Goal: Information Seeking & Learning: Learn about a topic

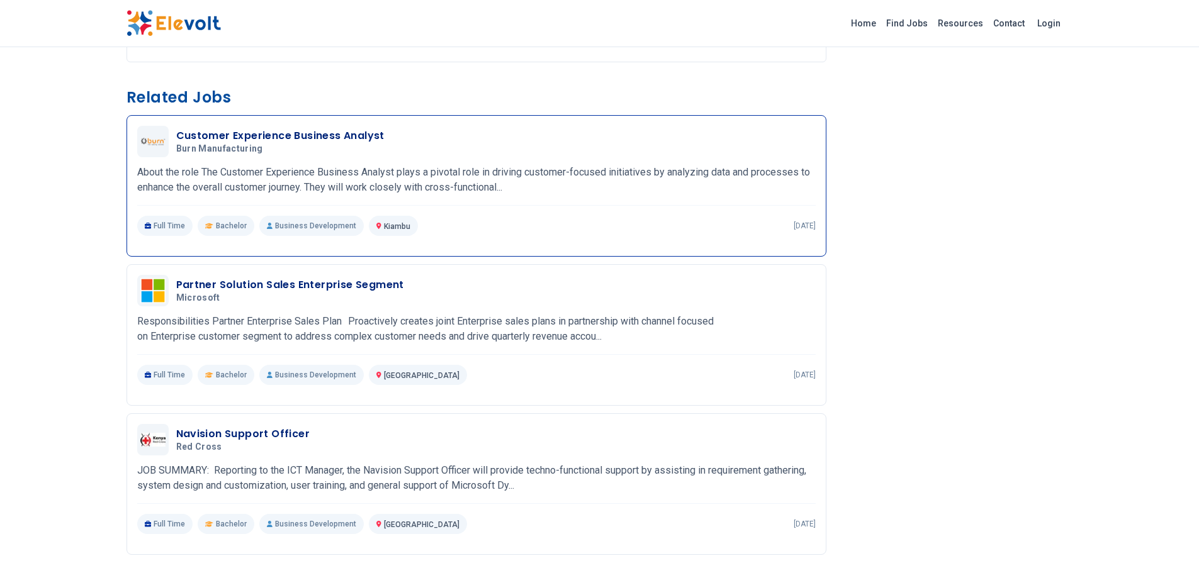
scroll to position [984, 0]
click at [336, 136] on h3 "Customer Experience Business Analyst" at bounding box center [280, 135] width 208 height 15
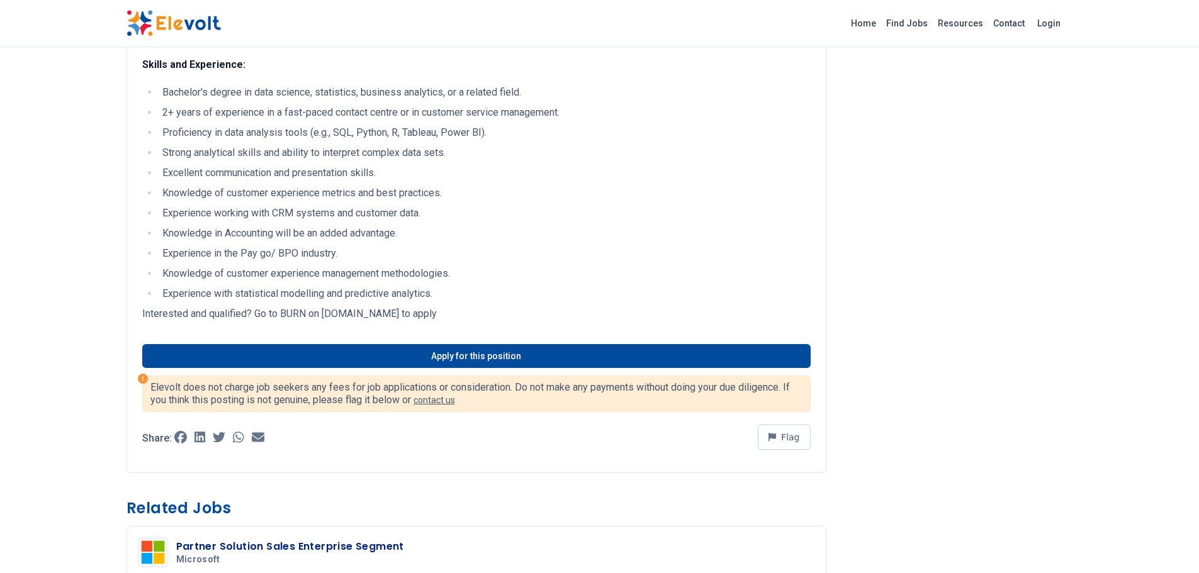
scroll to position [914, 0]
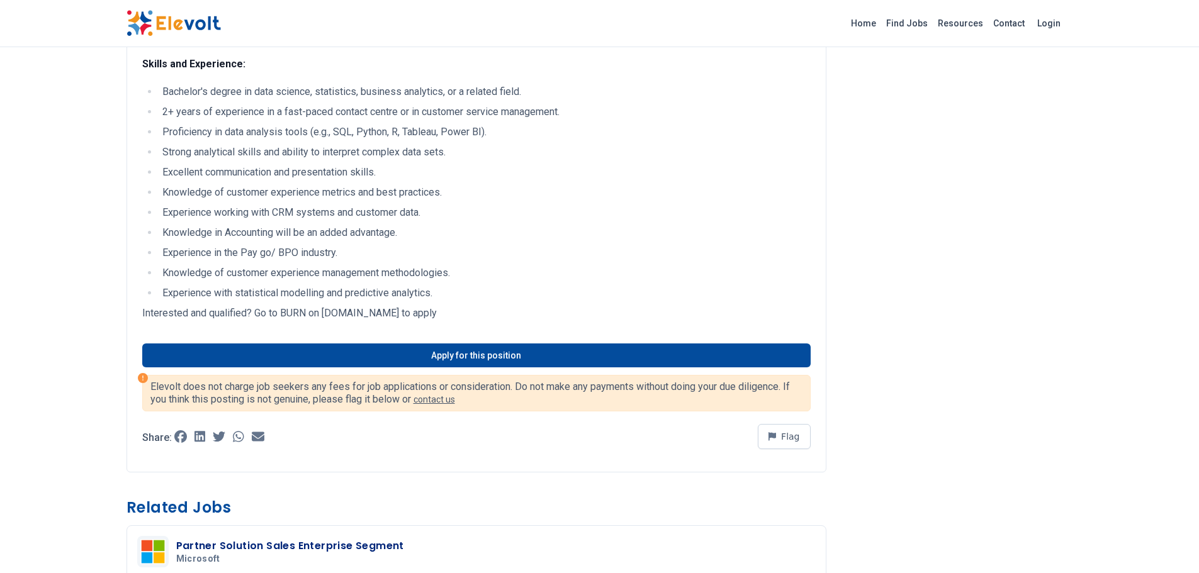
click at [189, 15] on img at bounding box center [173, 23] width 94 height 26
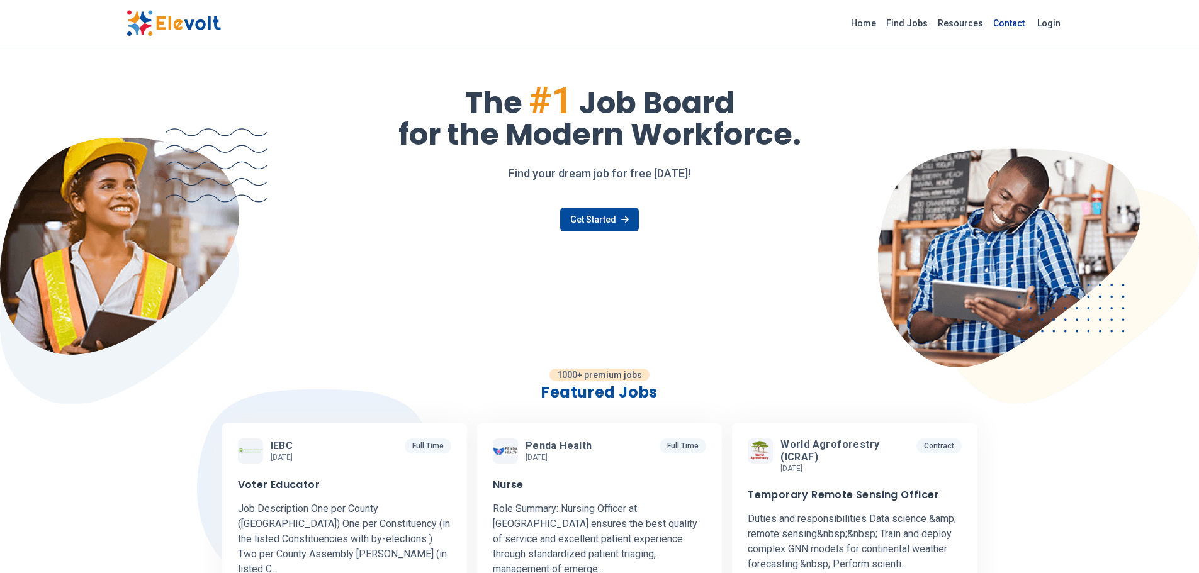
scroll to position [48, 0]
click at [621, 222] on icon at bounding box center [625, 220] width 8 height 9
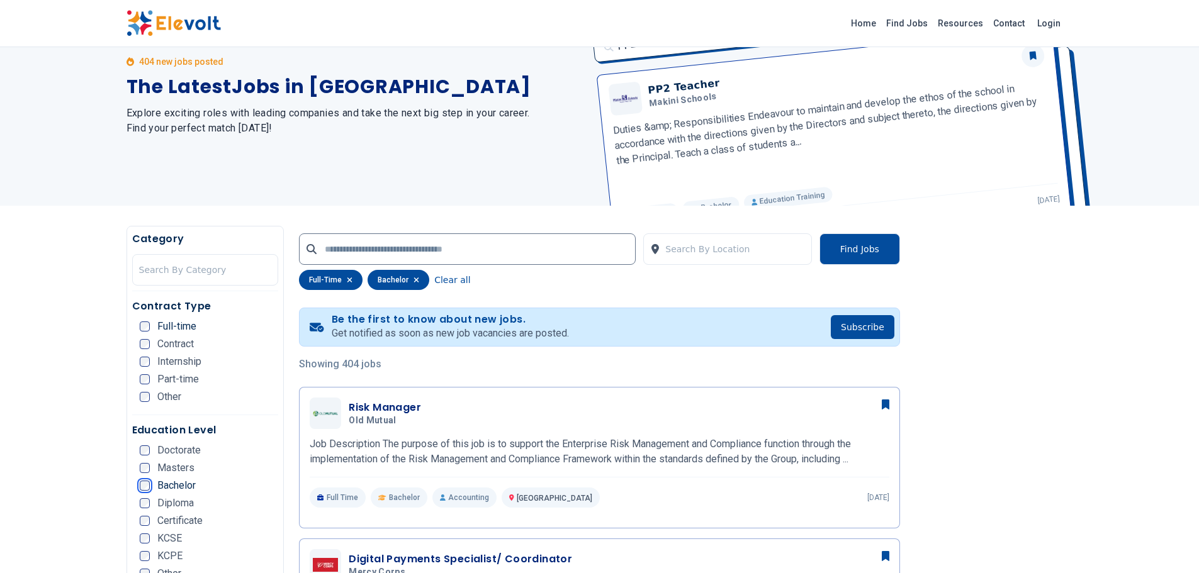
scroll to position [61, 0]
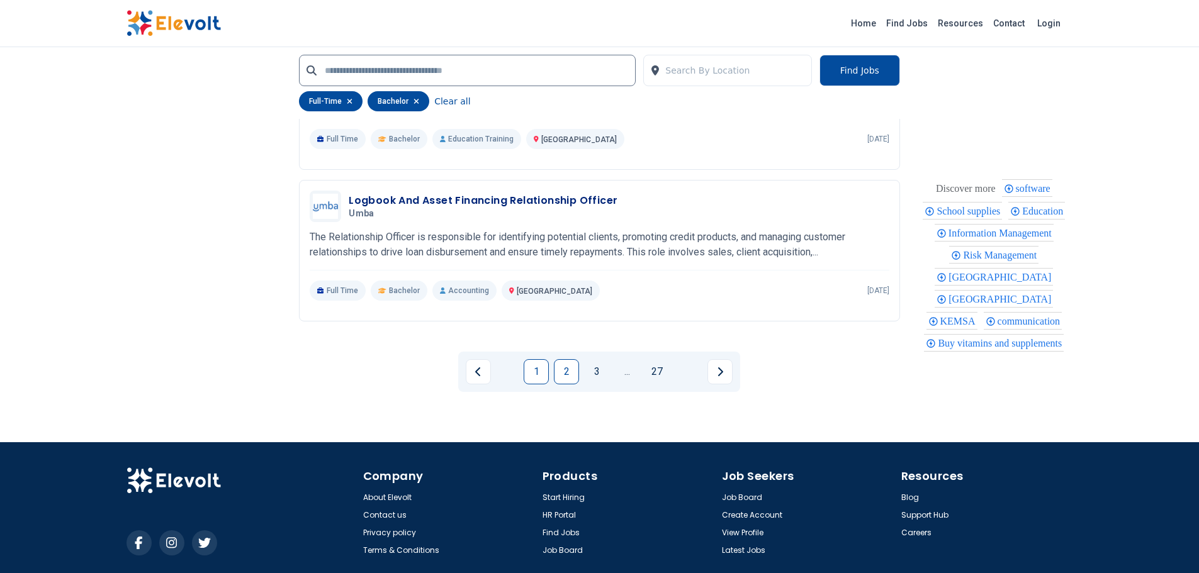
click at [570, 371] on link "2" at bounding box center [566, 371] width 25 height 25
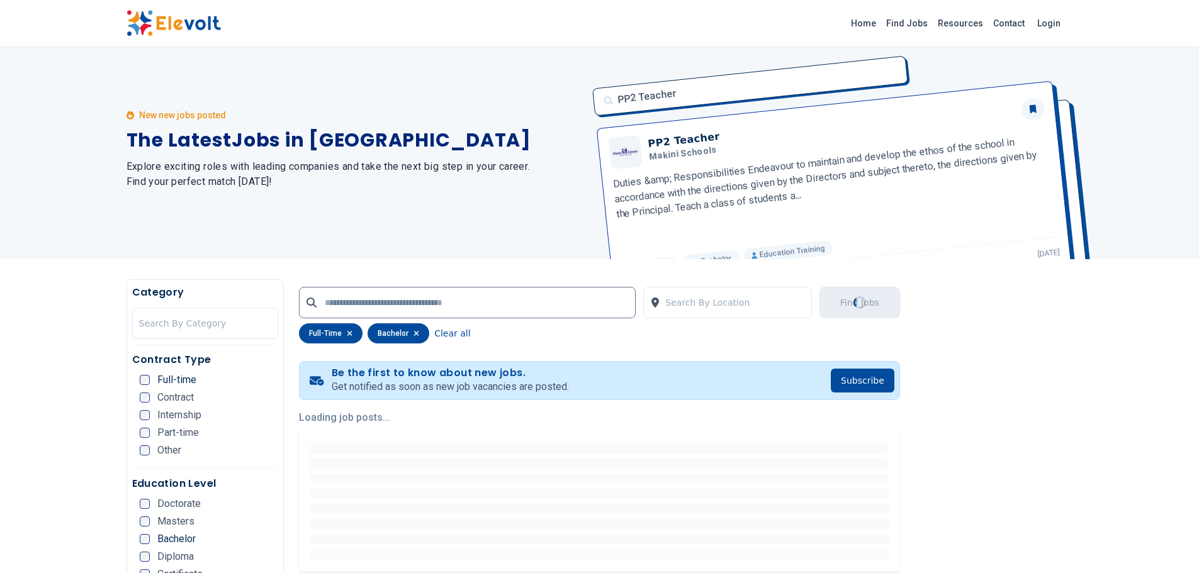
scroll to position [0, 0]
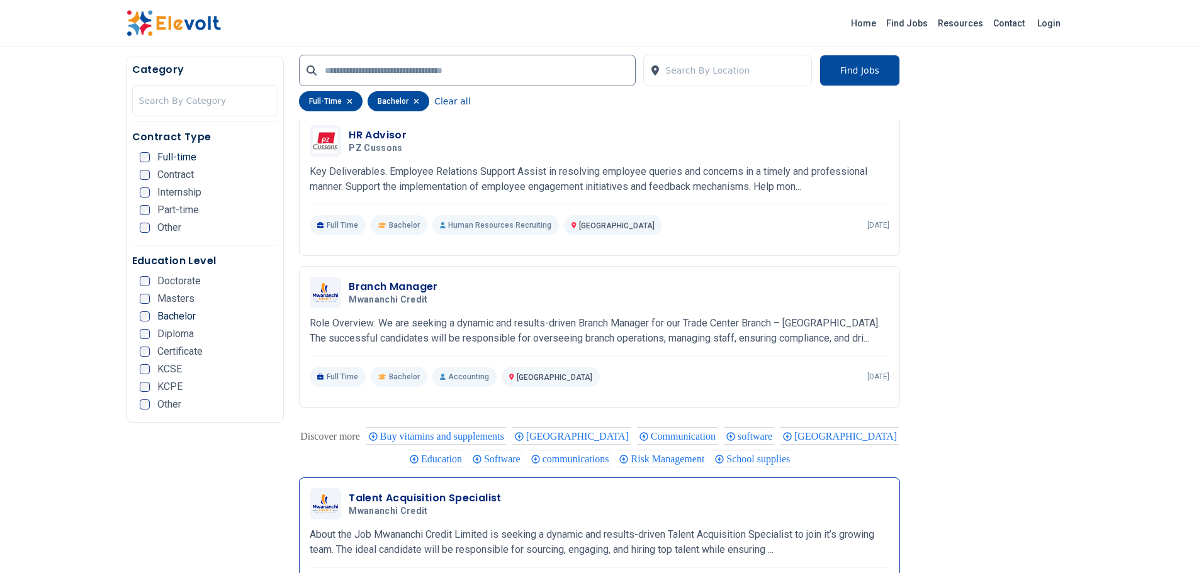
scroll to position [2190, 0]
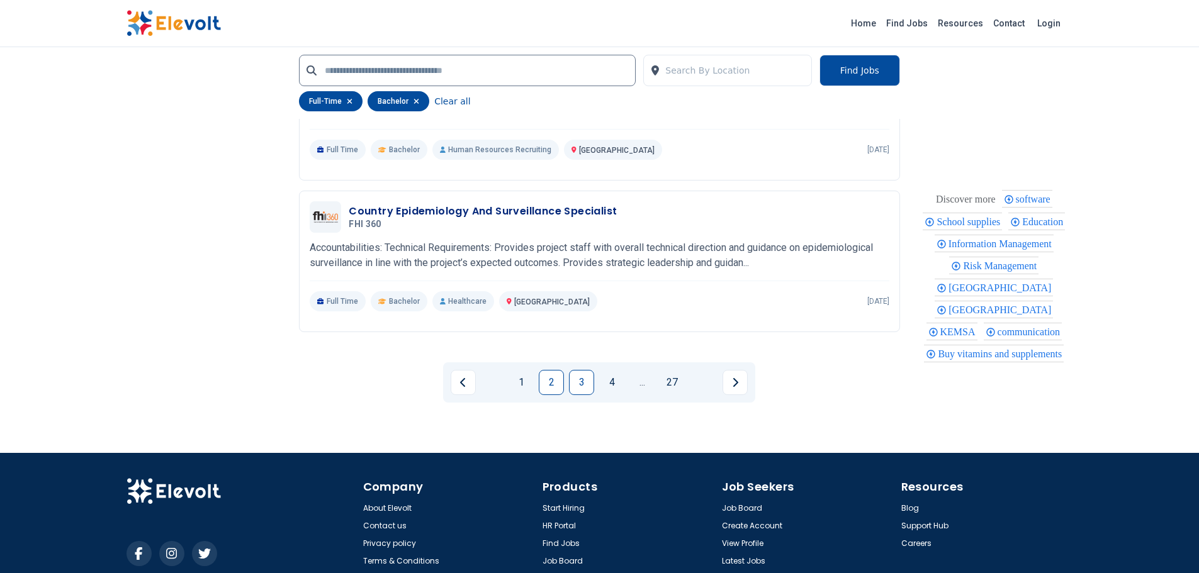
click at [582, 378] on link "3" at bounding box center [581, 382] width 25 height 25
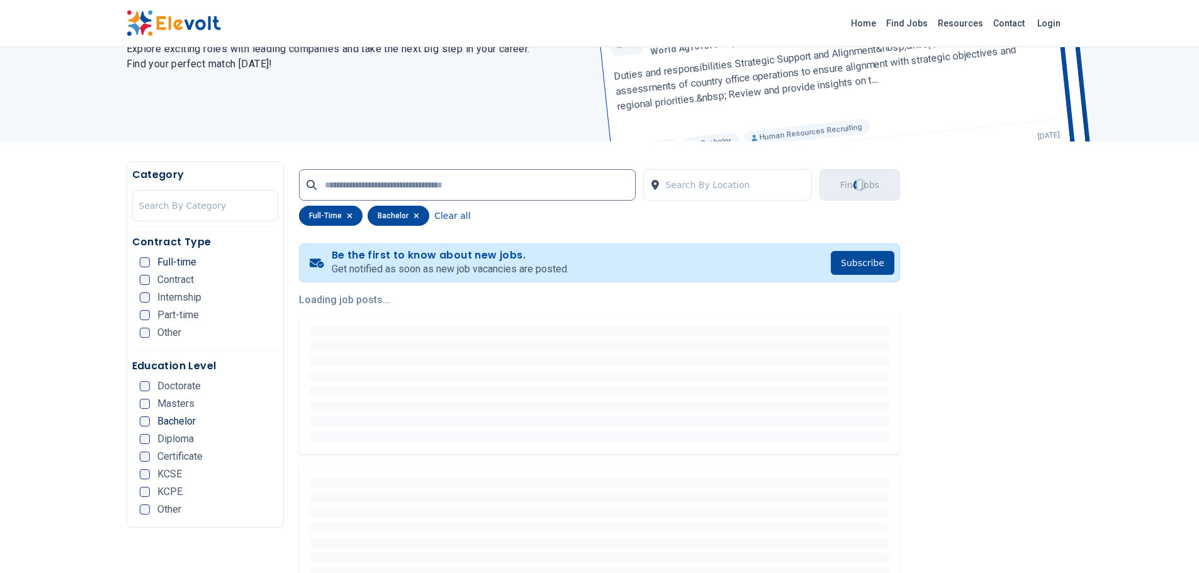
scroll to position [11, 0]
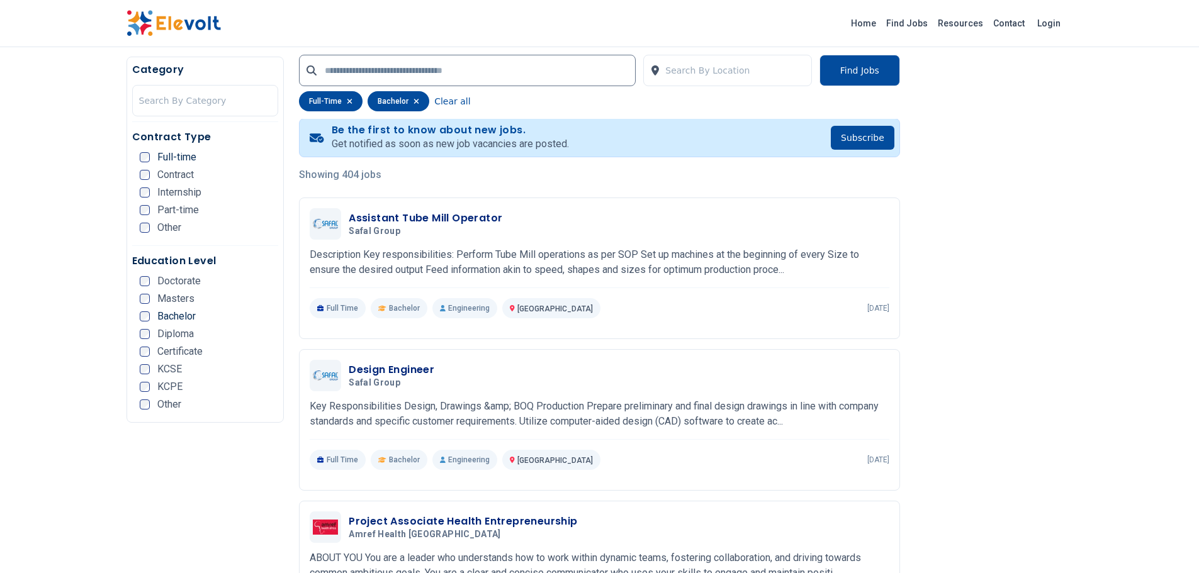
scroll to position [252, 0]
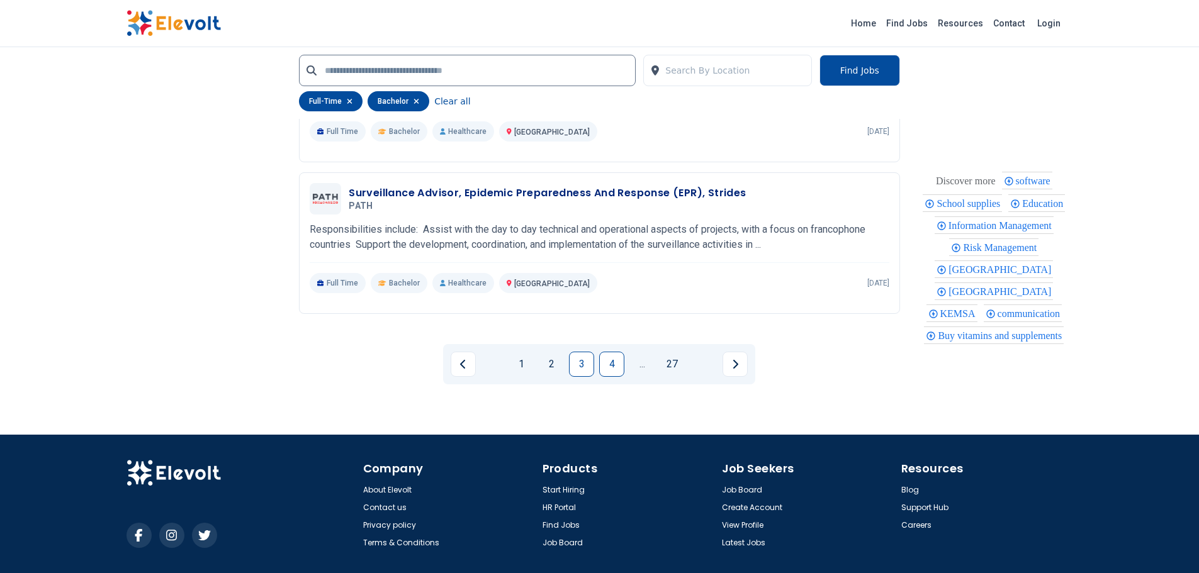
click at [612, 362] on link "4" at bounding box center [611, 364] width 25 height 25
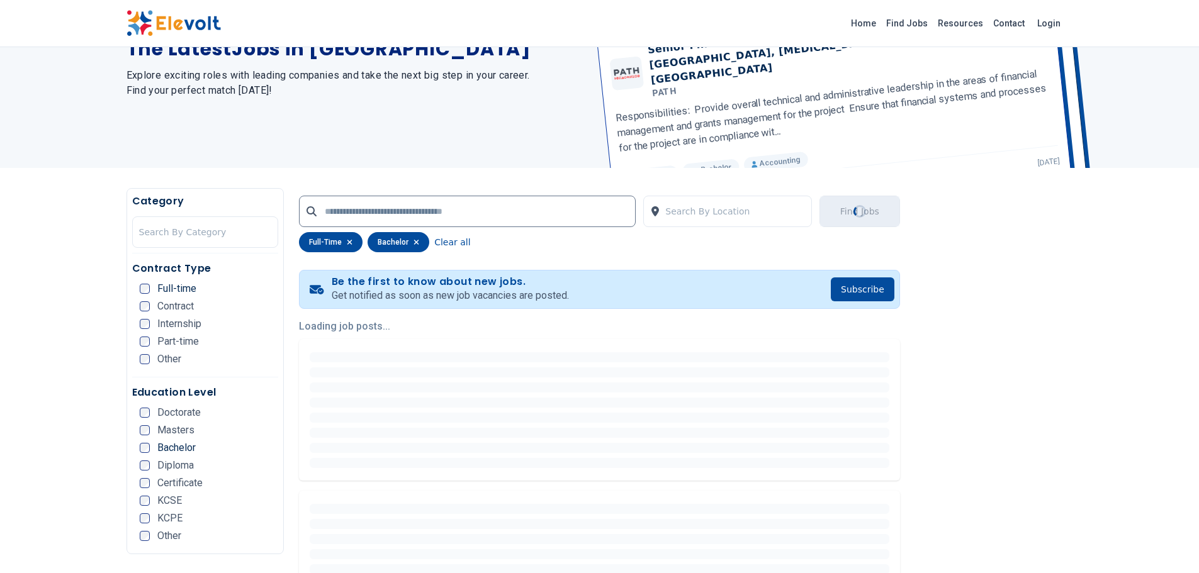
scroll to position [36, 0]
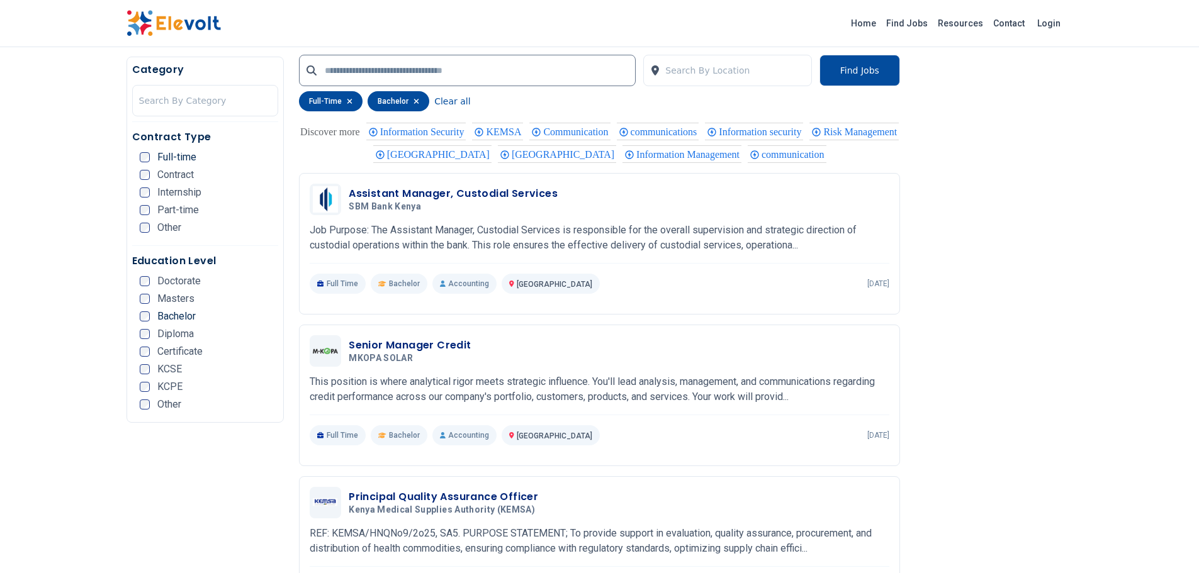
scroll to position [1761, 0]
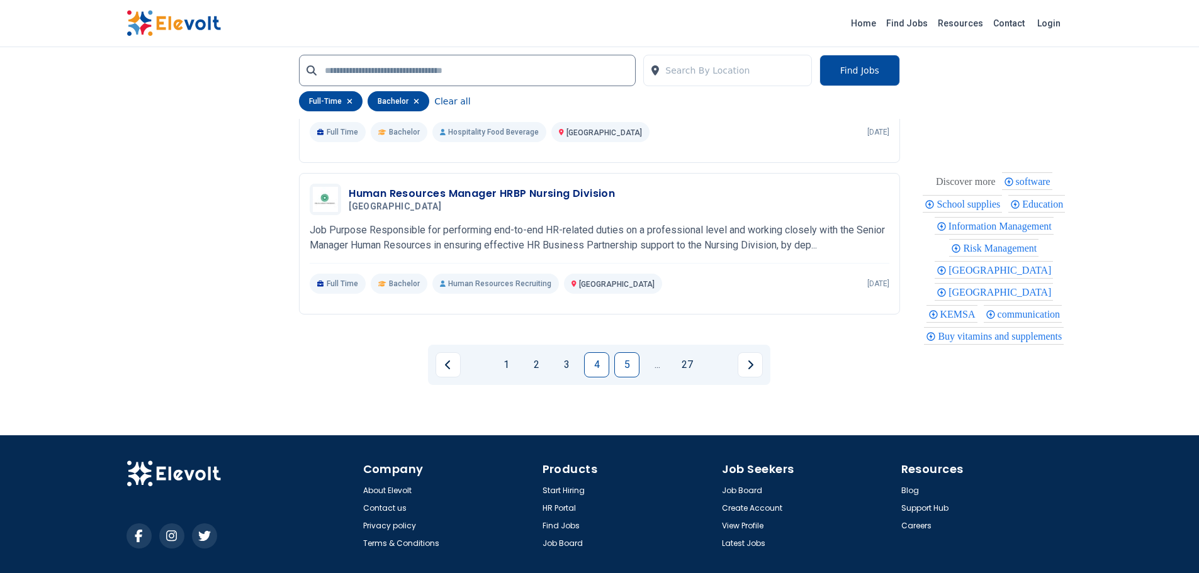
click at [632, 378] on link "5" at bounding box center [626, 364] width 25 height 25
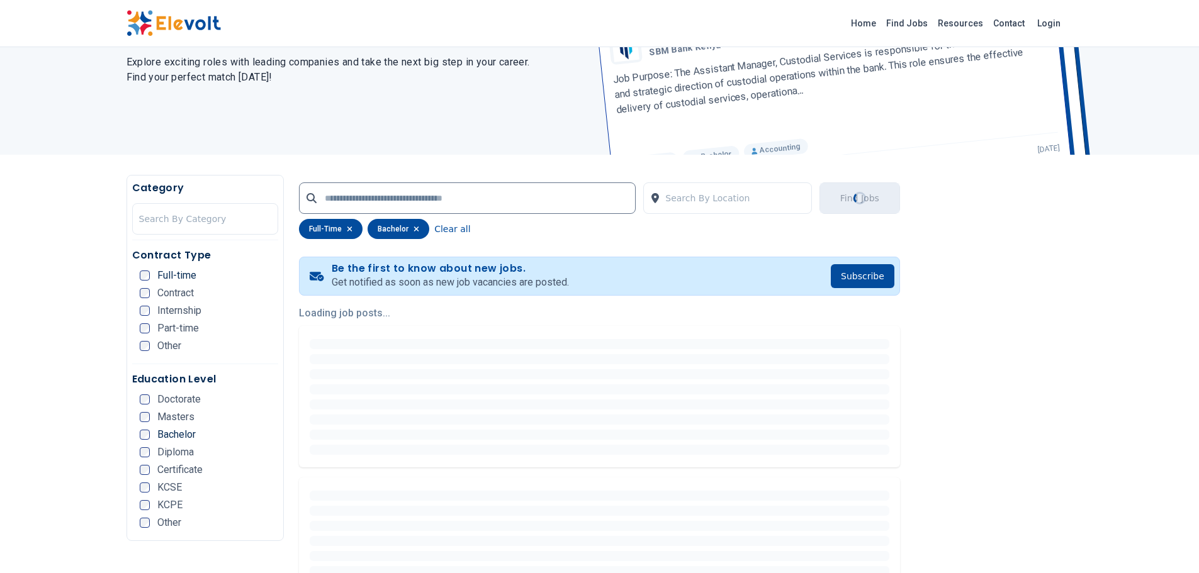
scroll to position [58, 0]
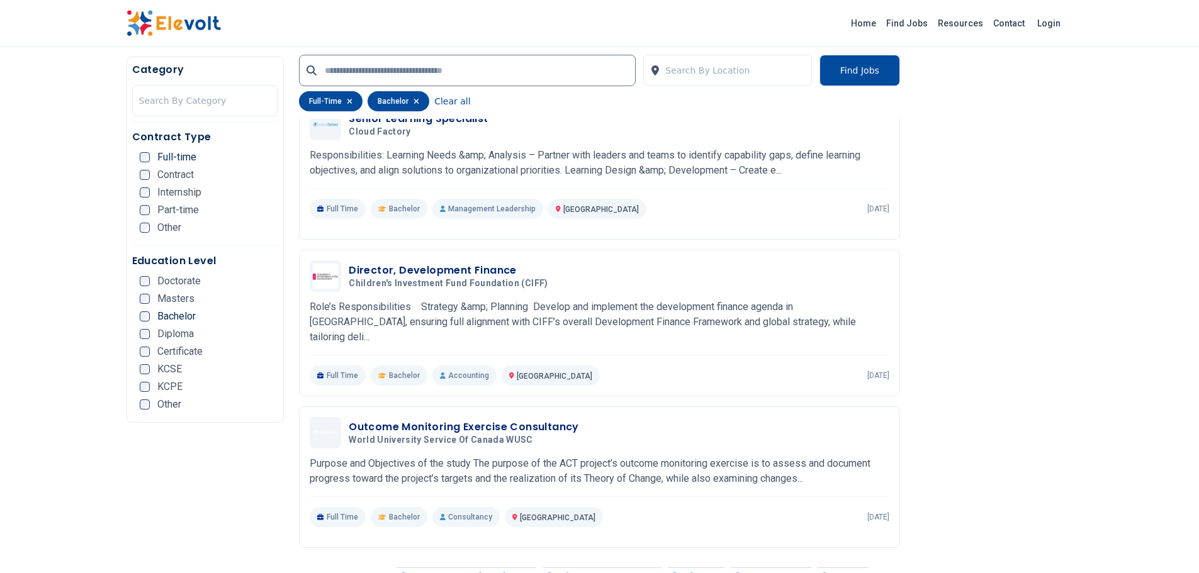
scroll to position [1321, 0]
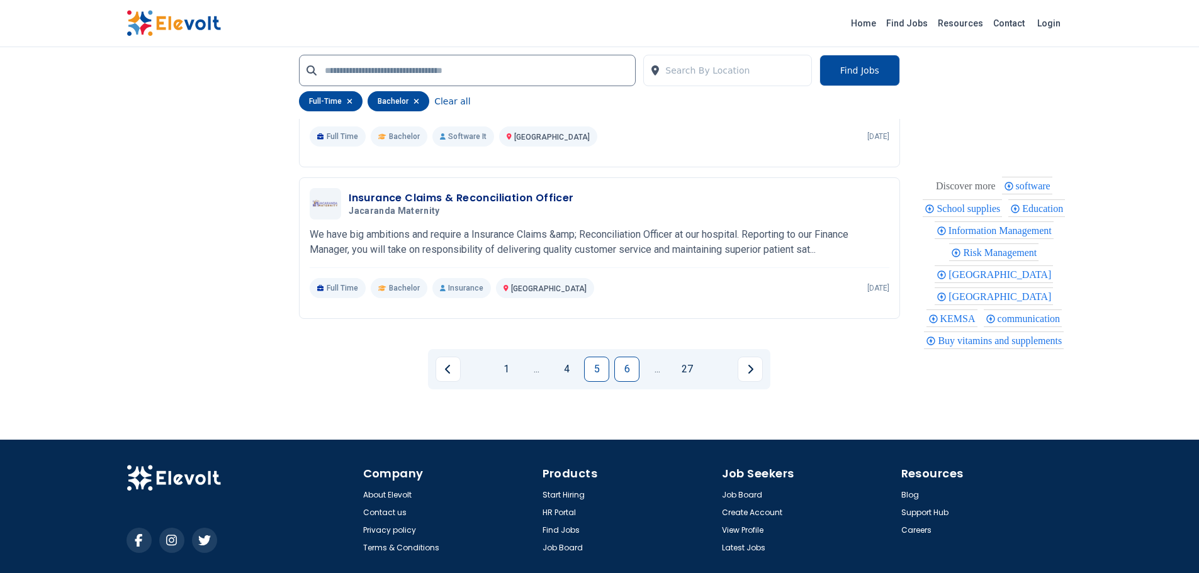
click at [629, 362] on link "6" at bounding box center [626, 369] width 25 height 25
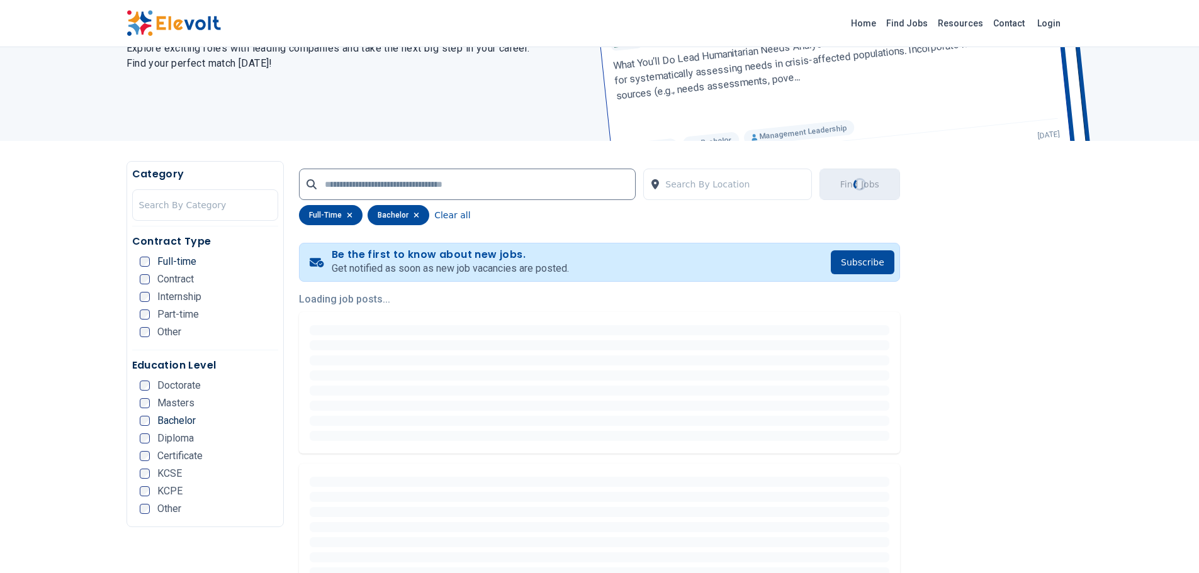
scroll to position [0, 0]
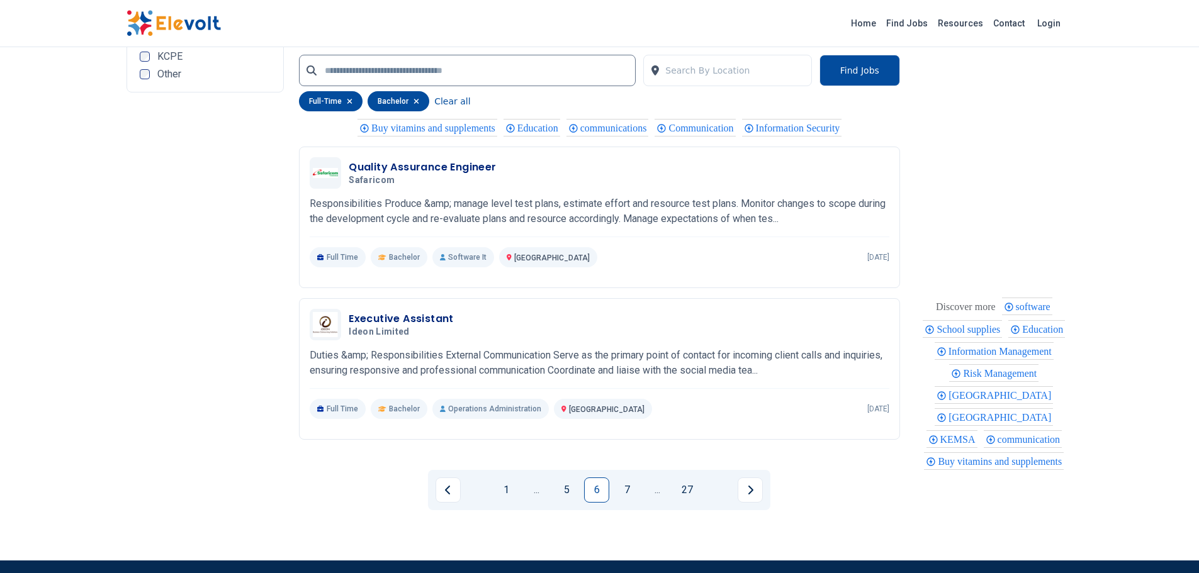
scroll to position [2454, 0]
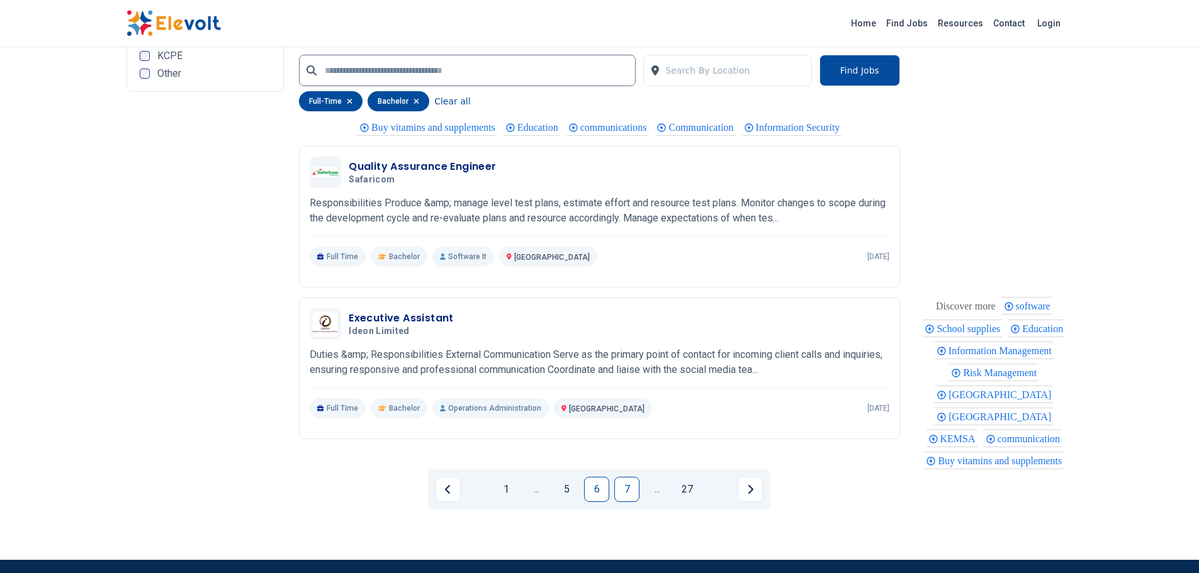
click at [630, 493] on link "7" at bounding box center [626, 489] width 25 height 25
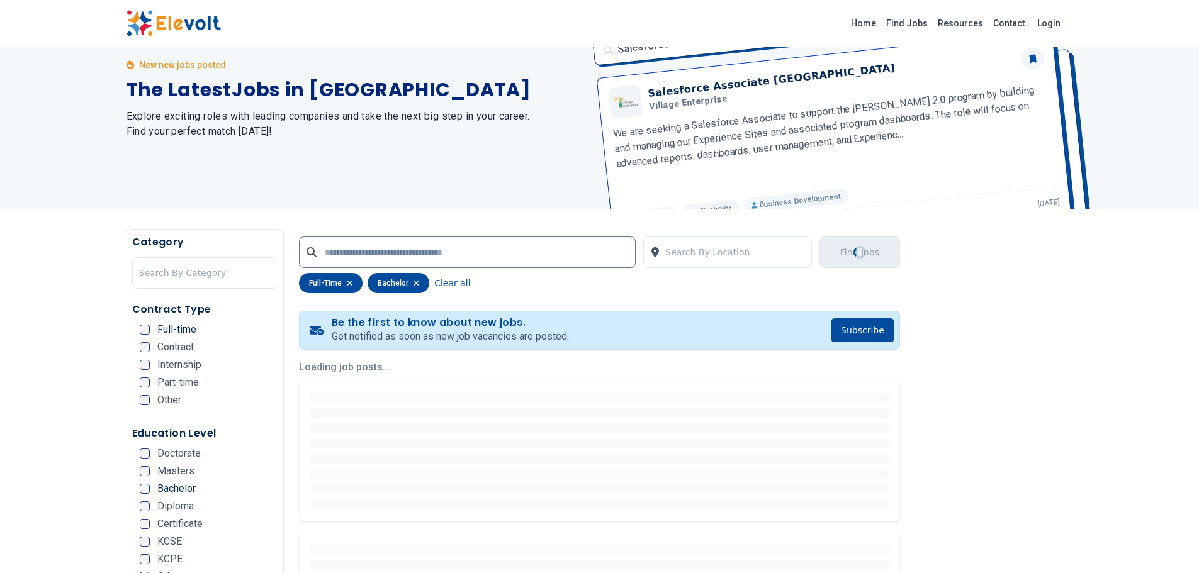
scroll to position [15, 0]
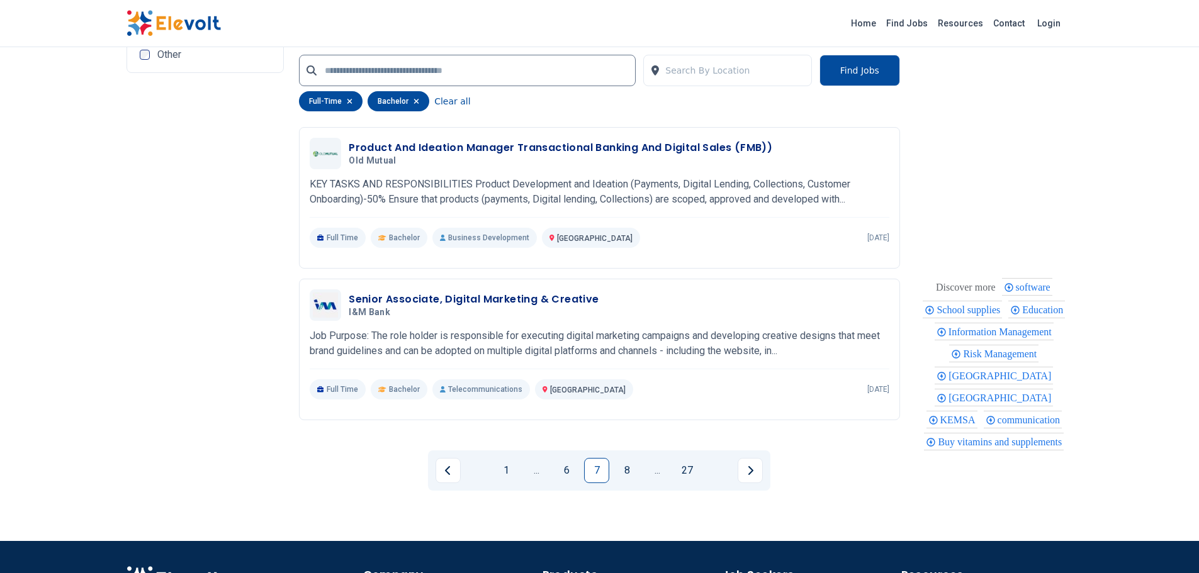
scroll to position [2618, 0]
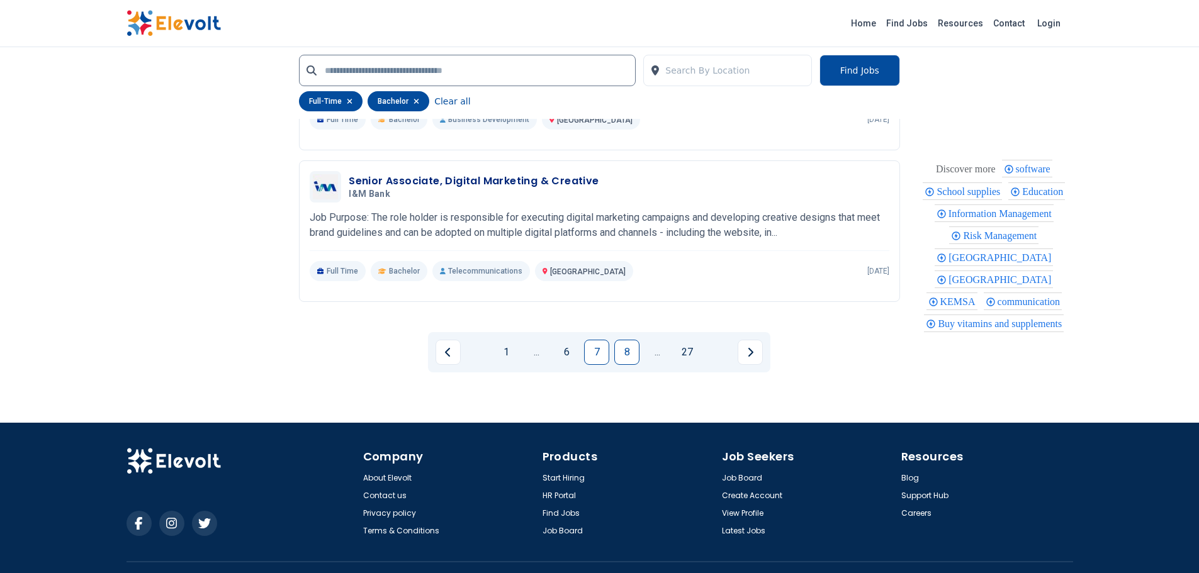
click at [629, 340] on link "8" at bounding box center [626, 352] width 25 height 25
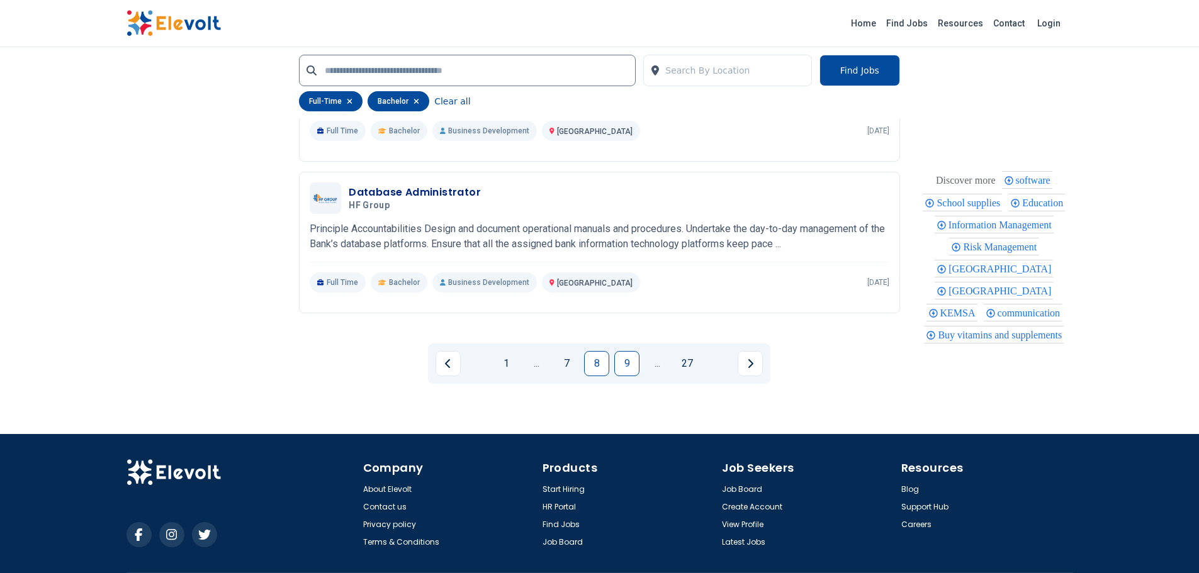
scroll to position [2580, 0]
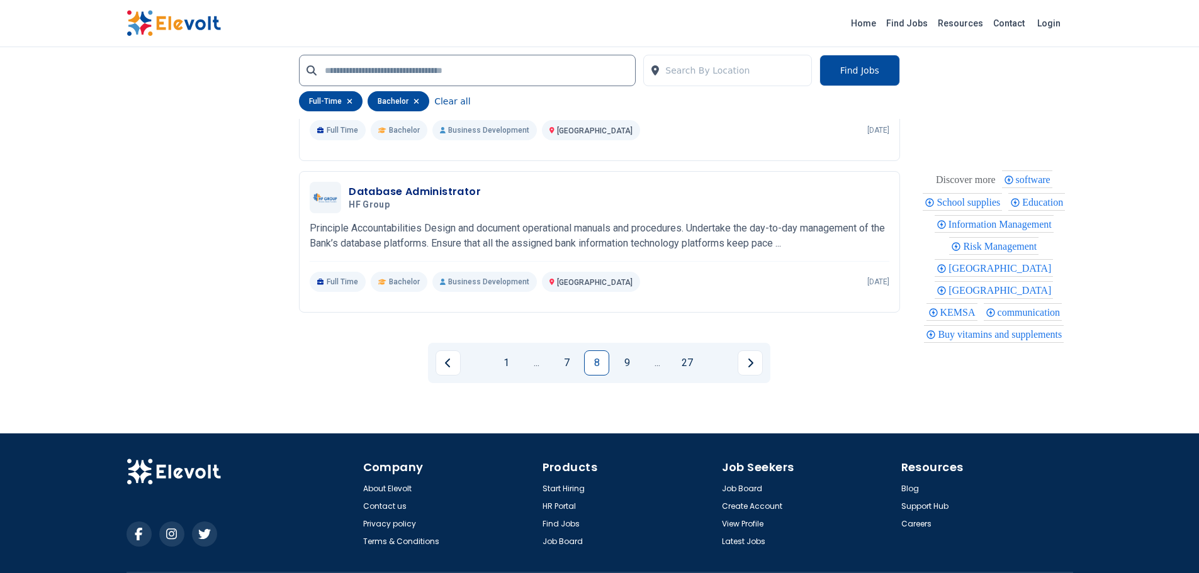
click at [626, 376] on link "9" at bounding box center [626, 363] width 25 height 25
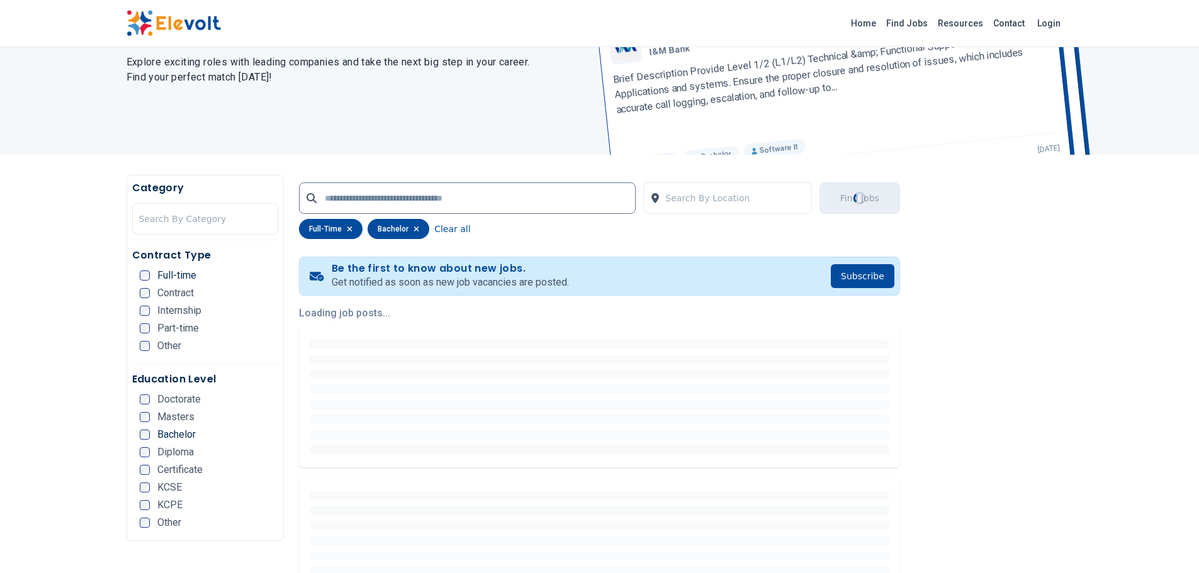
scroll to position [43, 0]
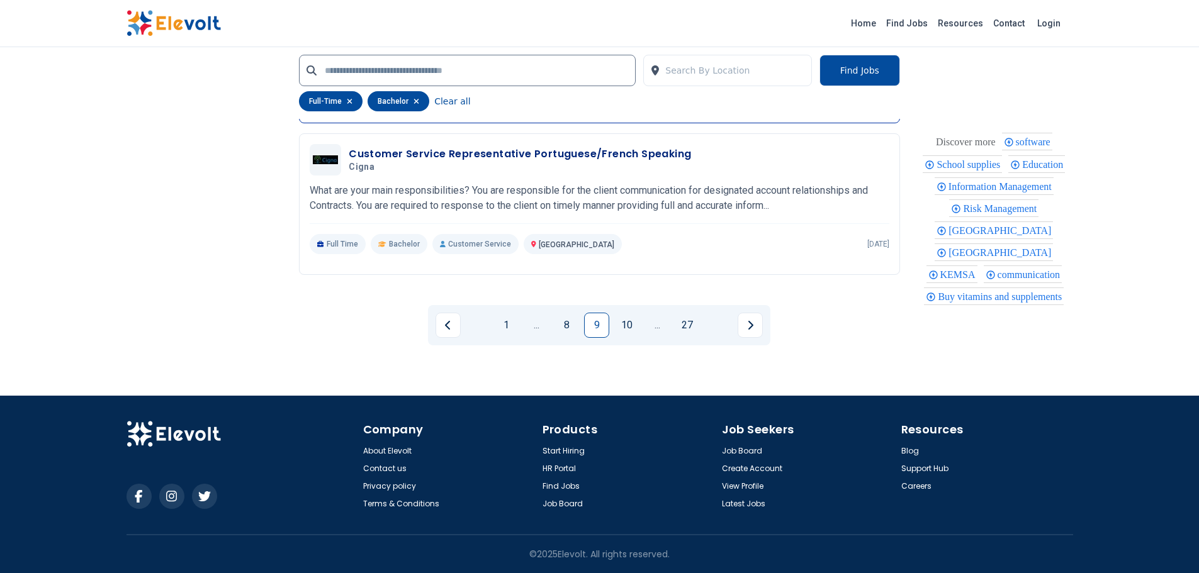
scroll to position [2715, 0]
click at [621, 322] on link "10" at bounding box center [626, 325] width 25 height 25
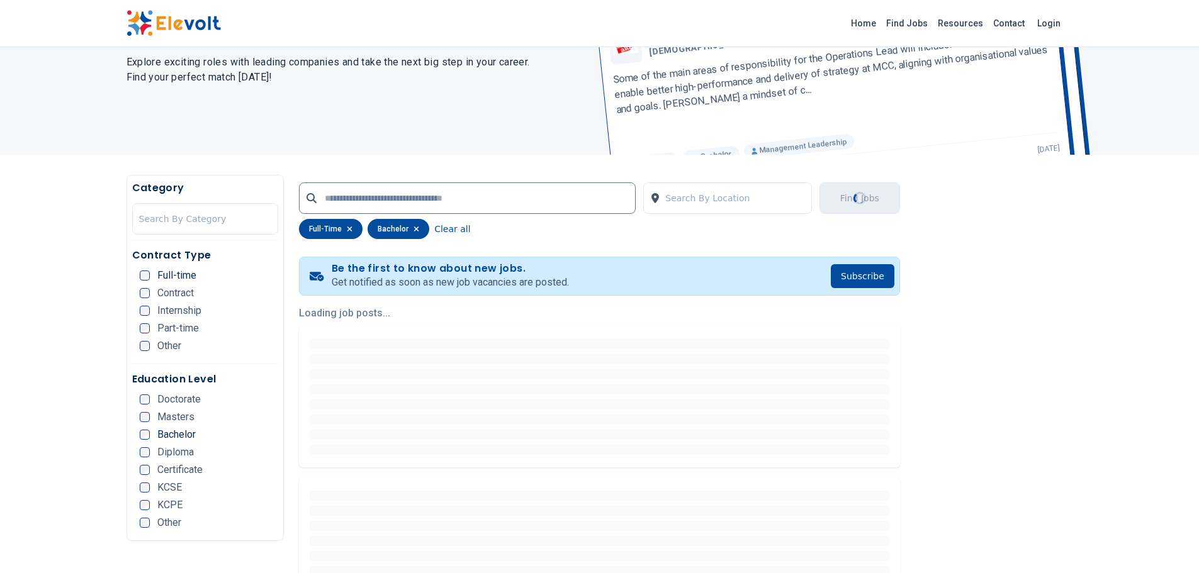
scroll to position [42, 0]
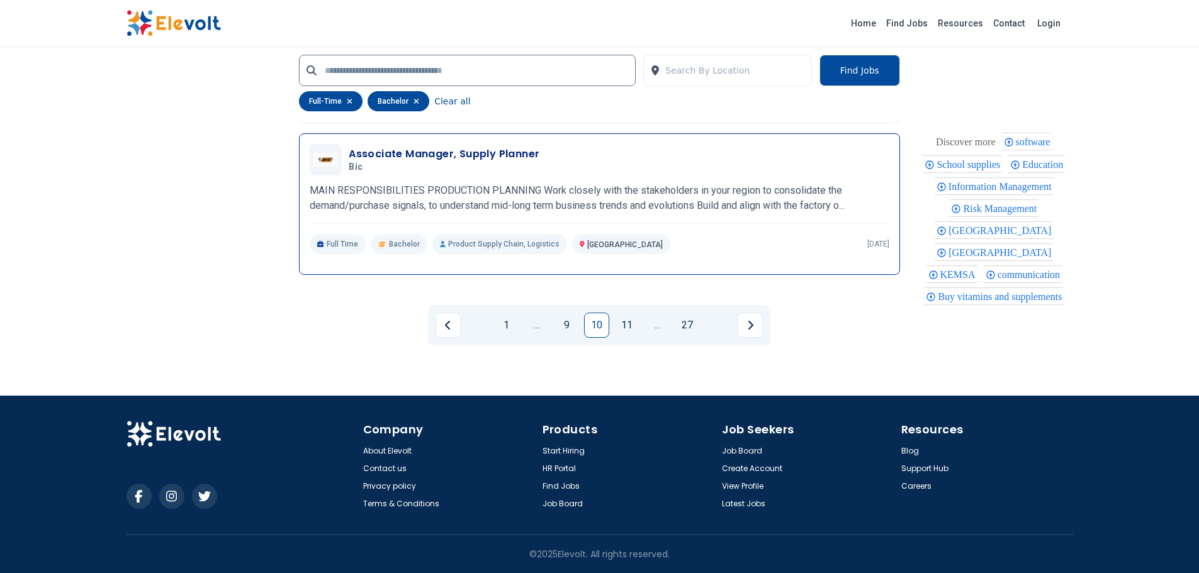
scroll to position [2640, 0]
click at [622, 325] on link "11" at bounding box center [626, 325] width 25 height 25
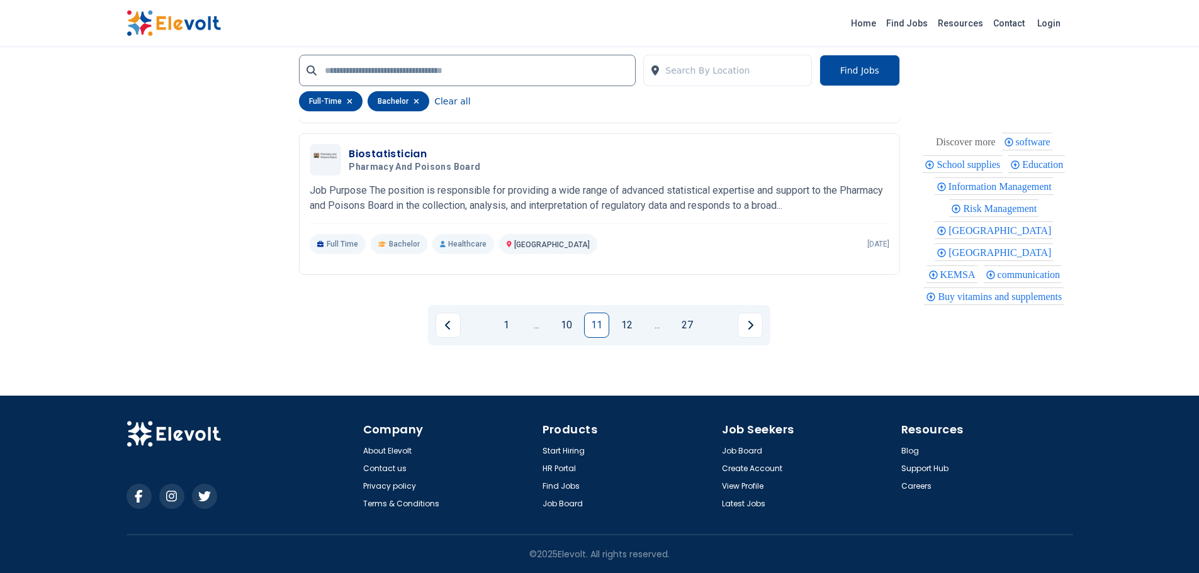
scroll to position [2630, 0]
click at [622, 335] on link "12" at bounding box center [626, 325] width 25 height 25
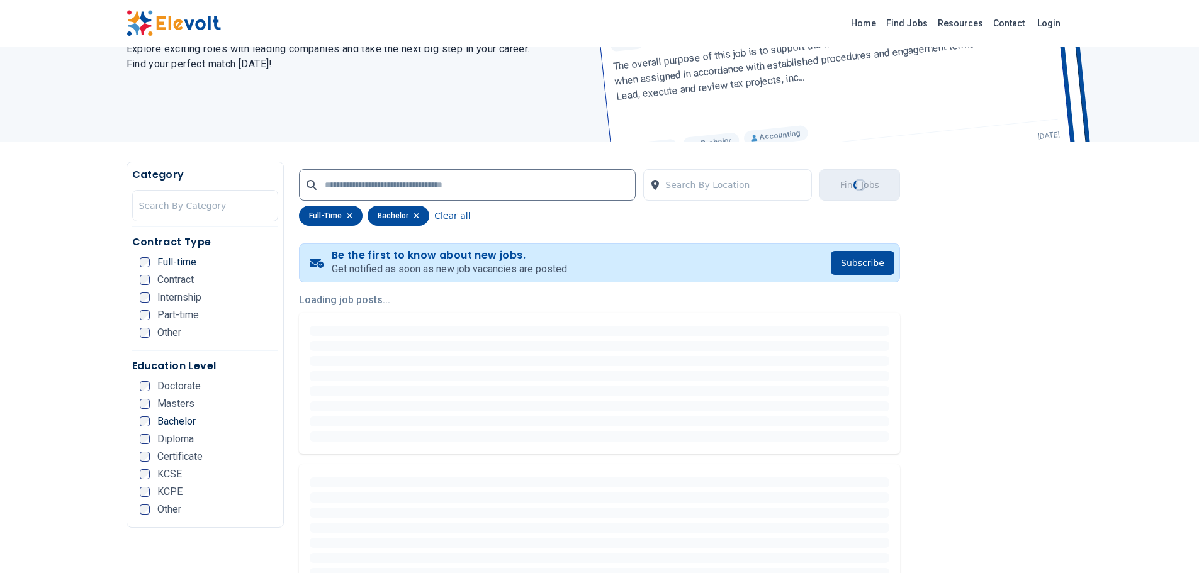
scroll to position [0, 0]
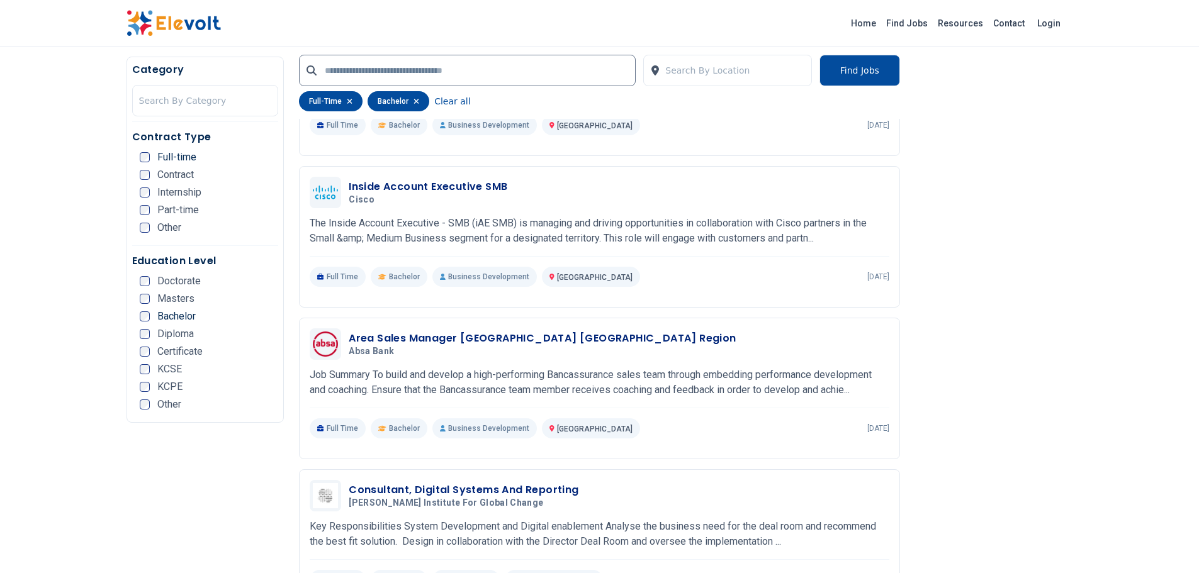
scroll to position [1253, 0]
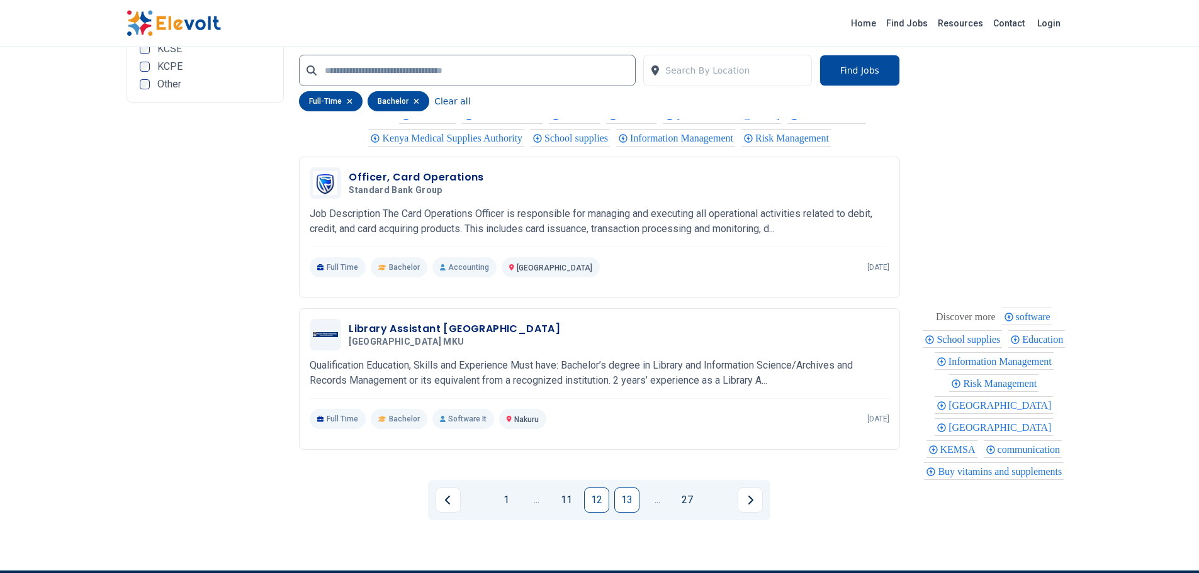
click at [626, 512] on link "13" at bounding box center [626, 500] width 25 height 25
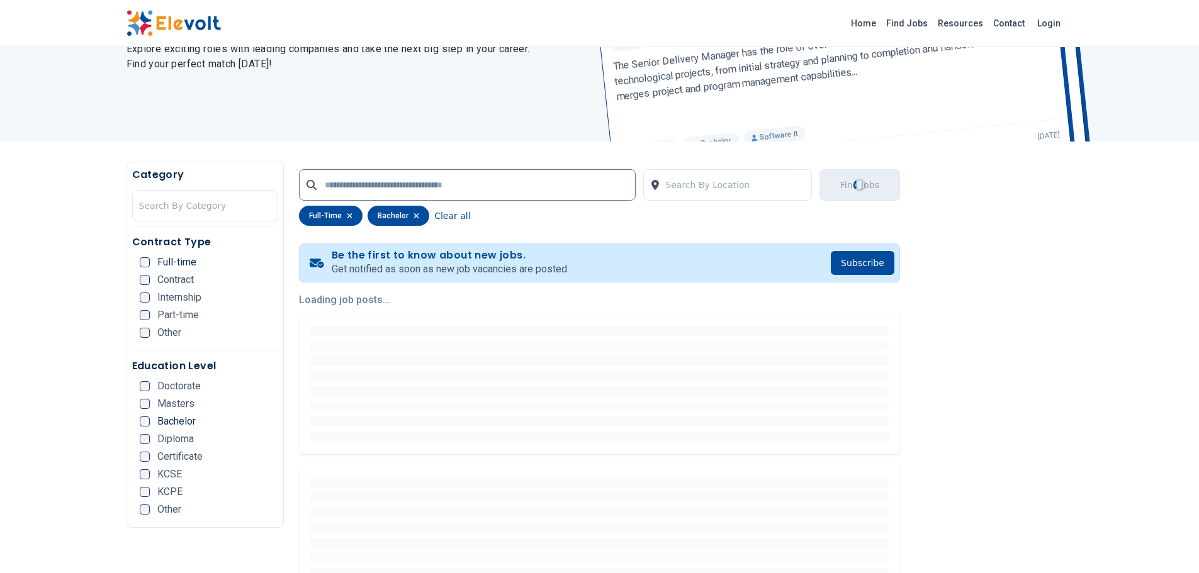
scroll to position [11, 0]
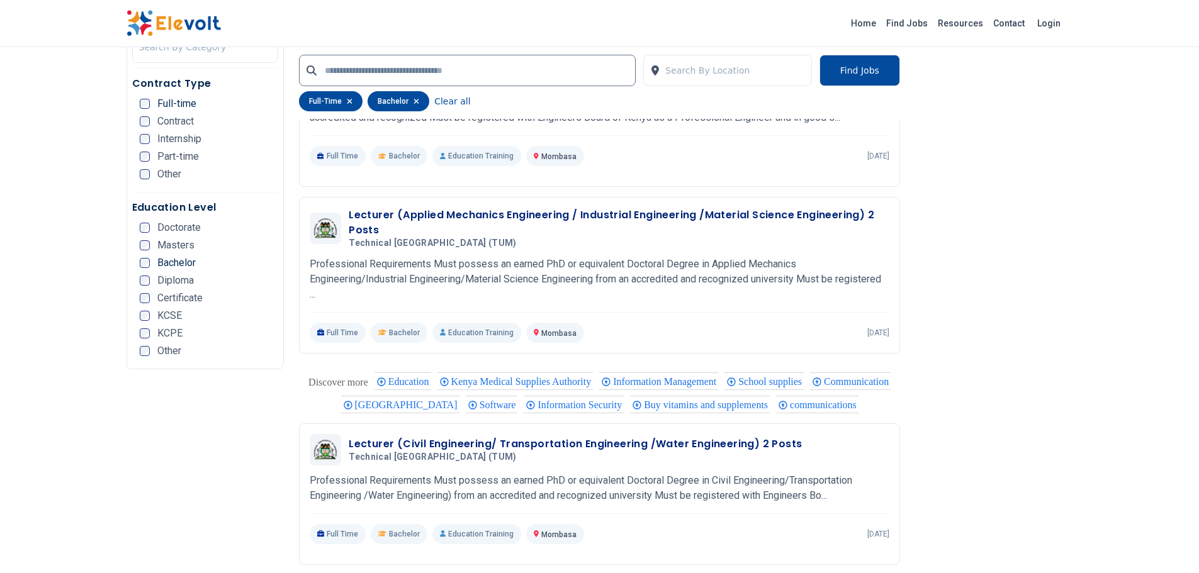
scroll to position [2192, 0]
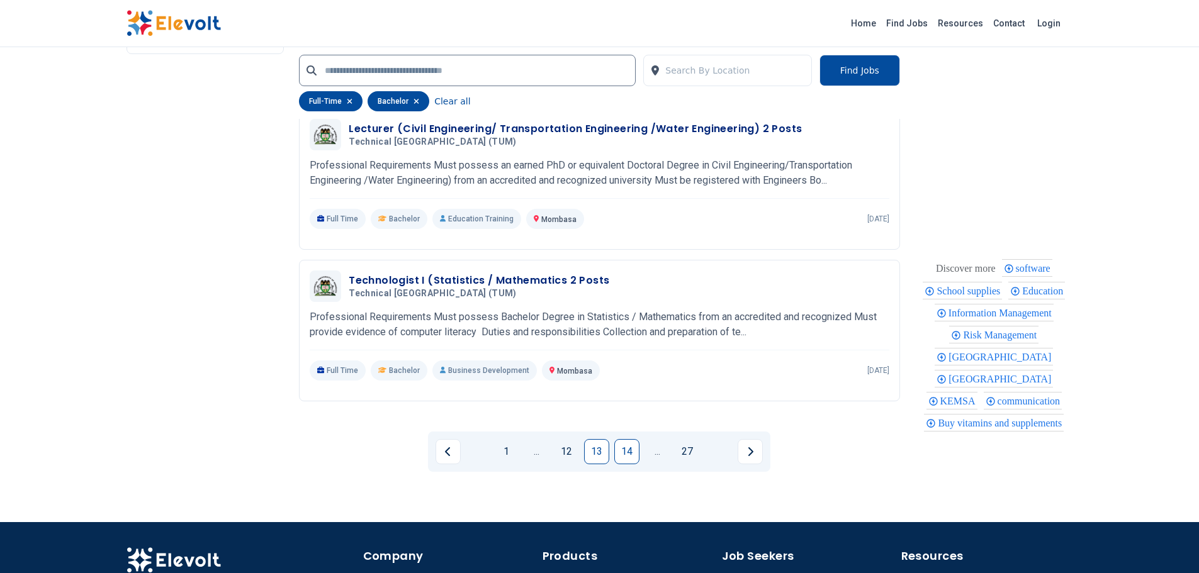
click at [622, 455] on link "14" at bounding box center [626, 451] width 25 height 25
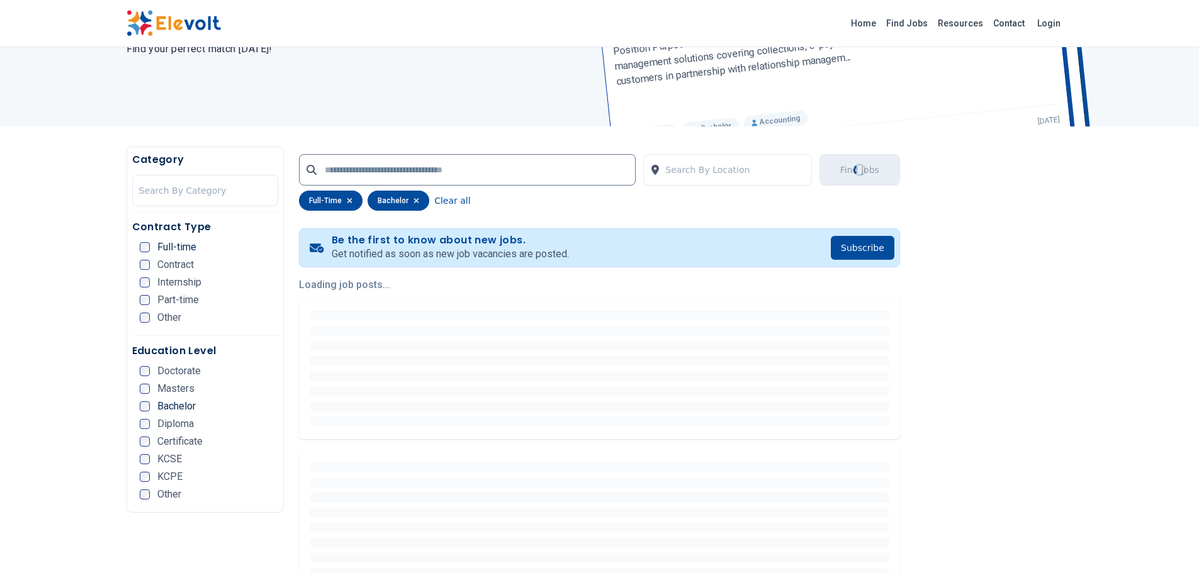
scroll to position [59, 0]
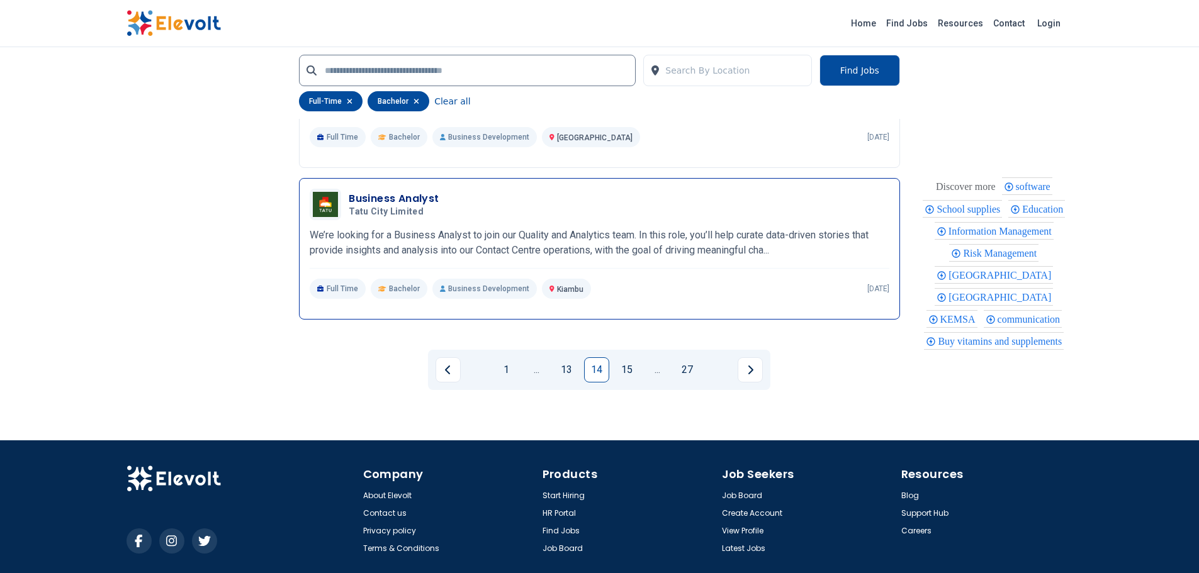
scroll to position [2579, 0]
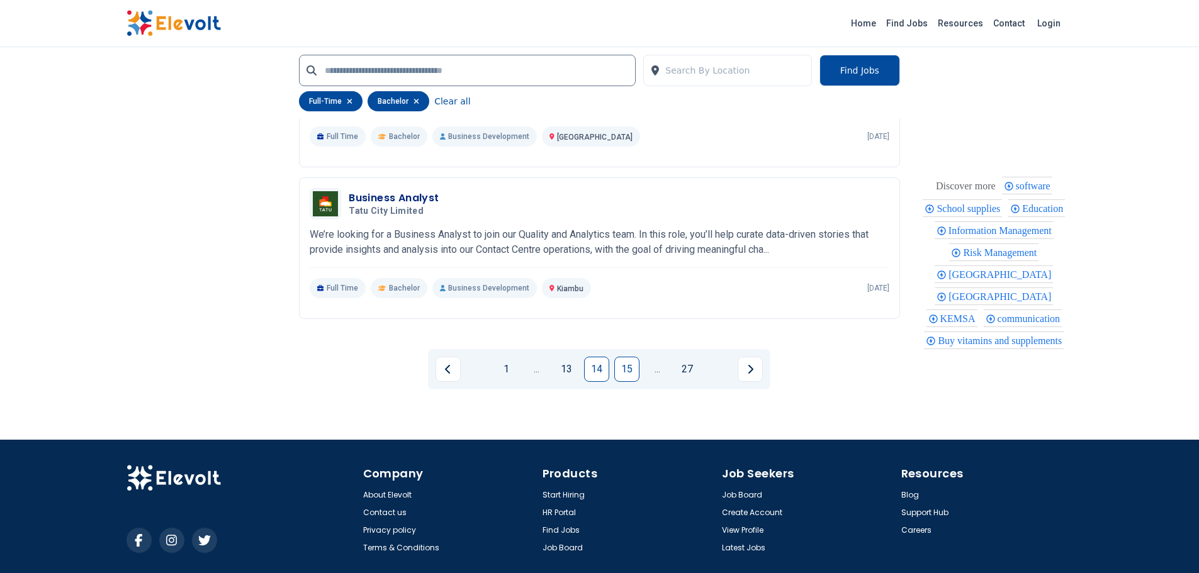
click at [629, 368] on link "15" at bounding box center [626, 369] width 25 height 25
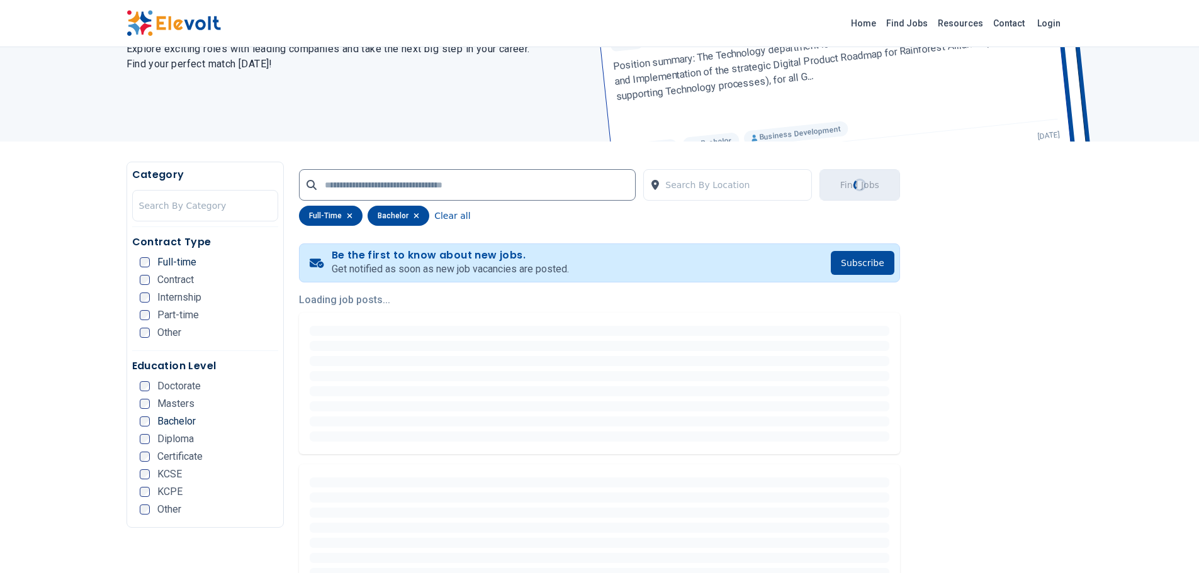
scroll to position [50, 0]
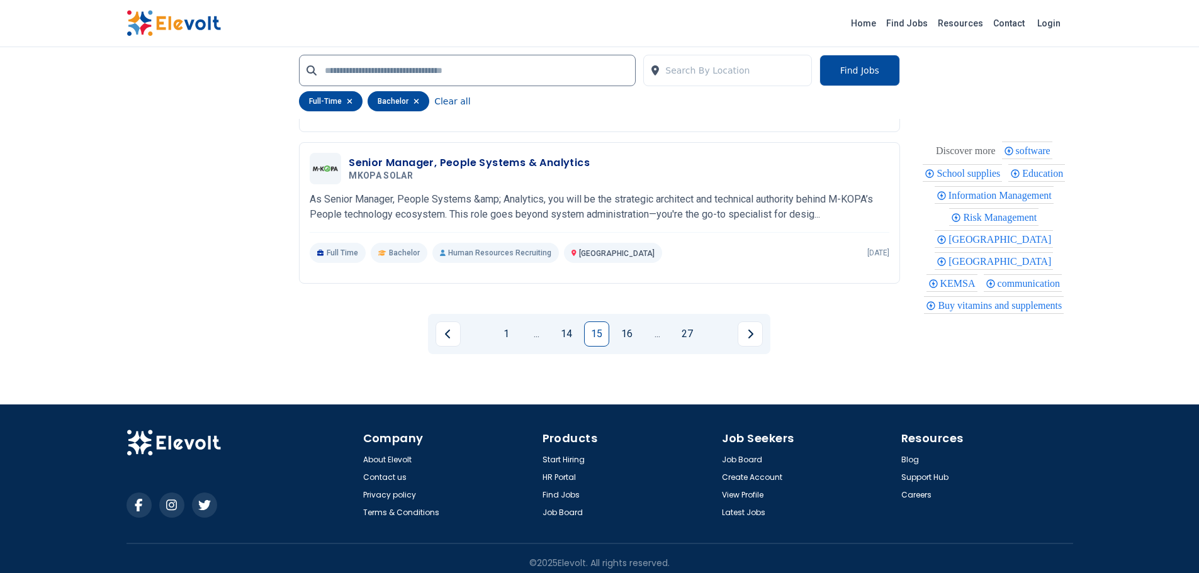
scroll to position [2618, 0]
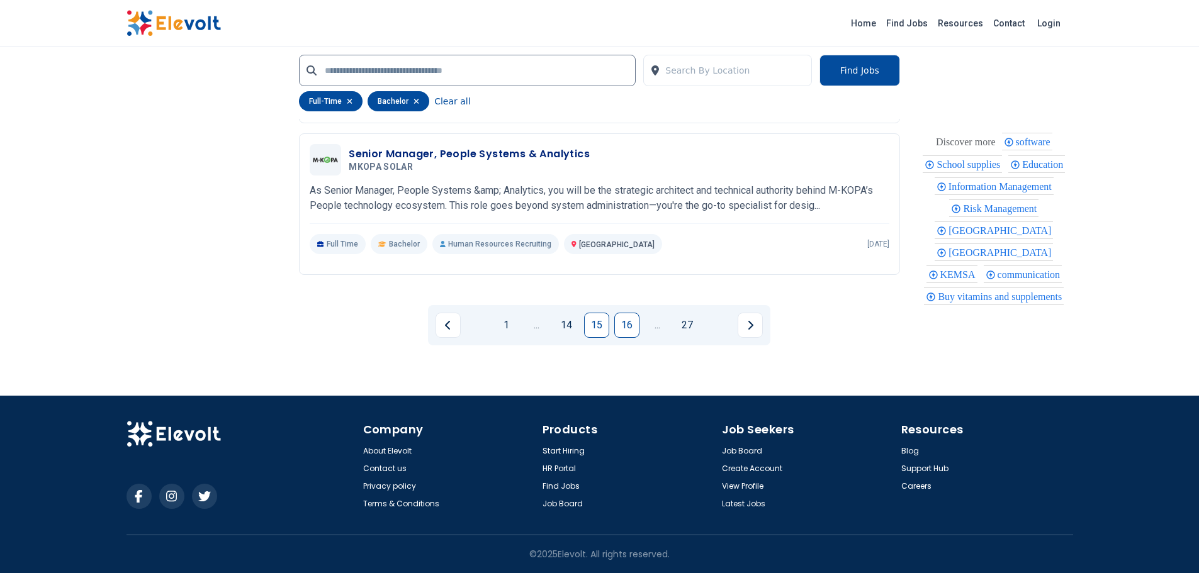
click at [622, 330] on link "16" at bounding box center [626, 325] width 25 height 25
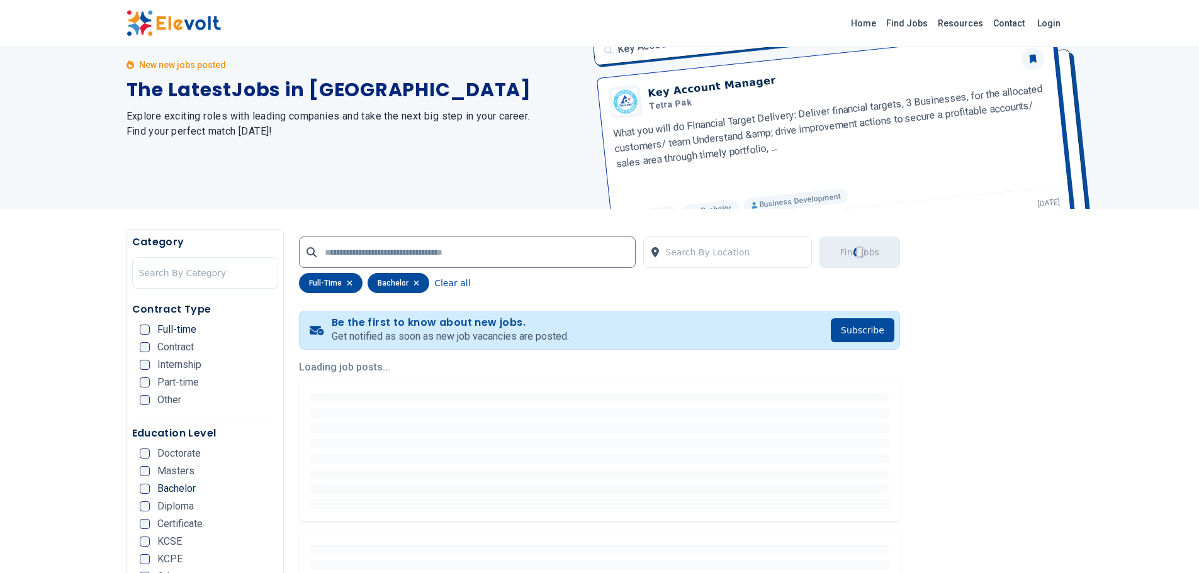
scroll to position [15, 0]
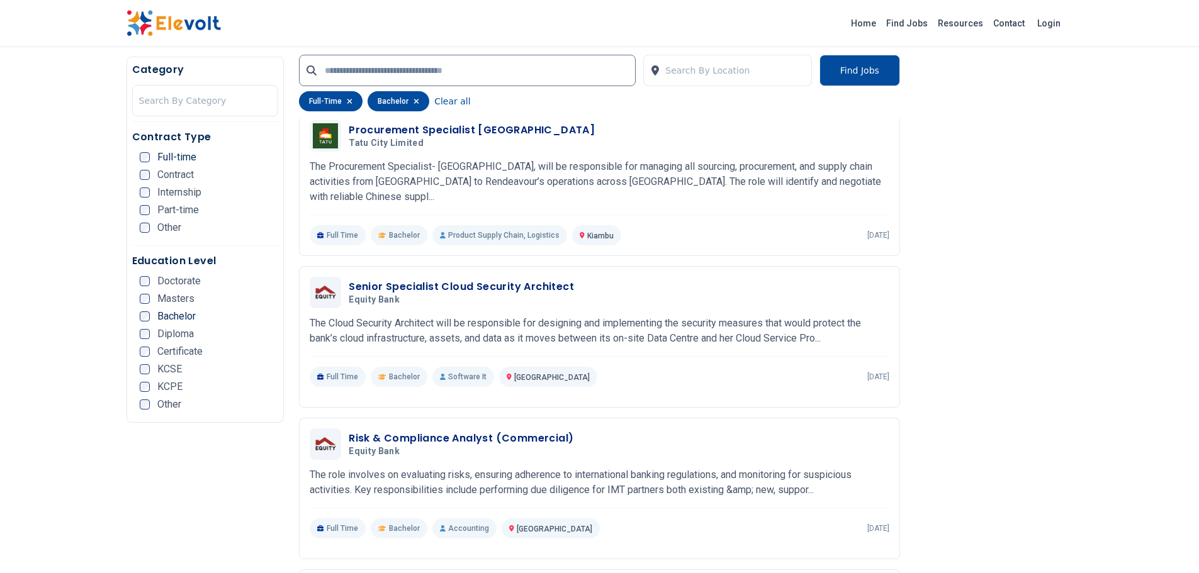
scroll to position [1824, 0]
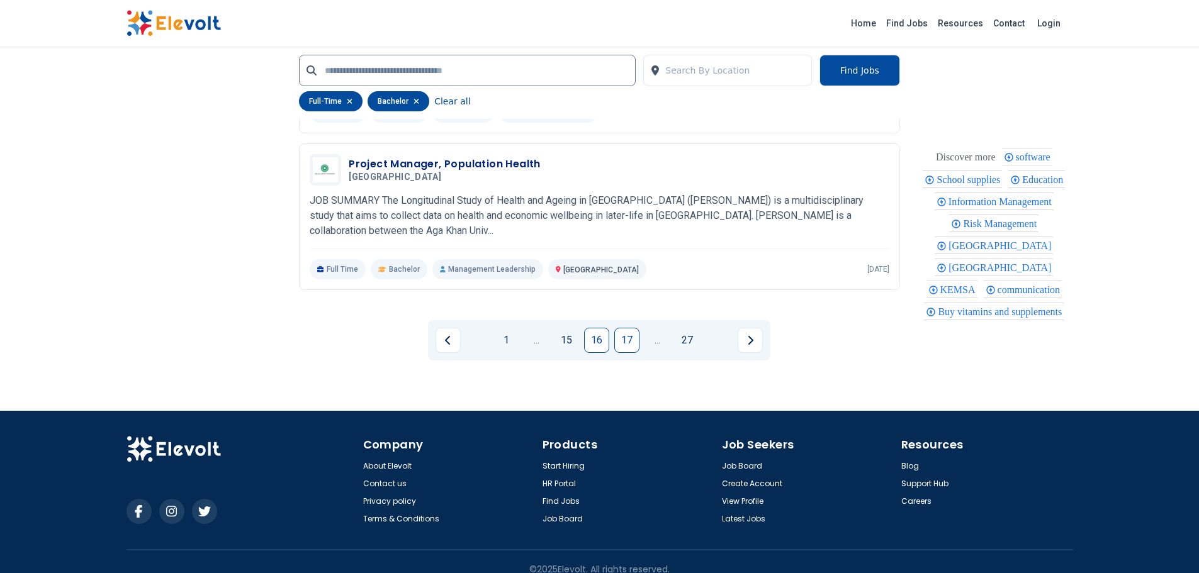
click at [622, 328] on link "17" at bounding box center [626, 340] width 25 height 25
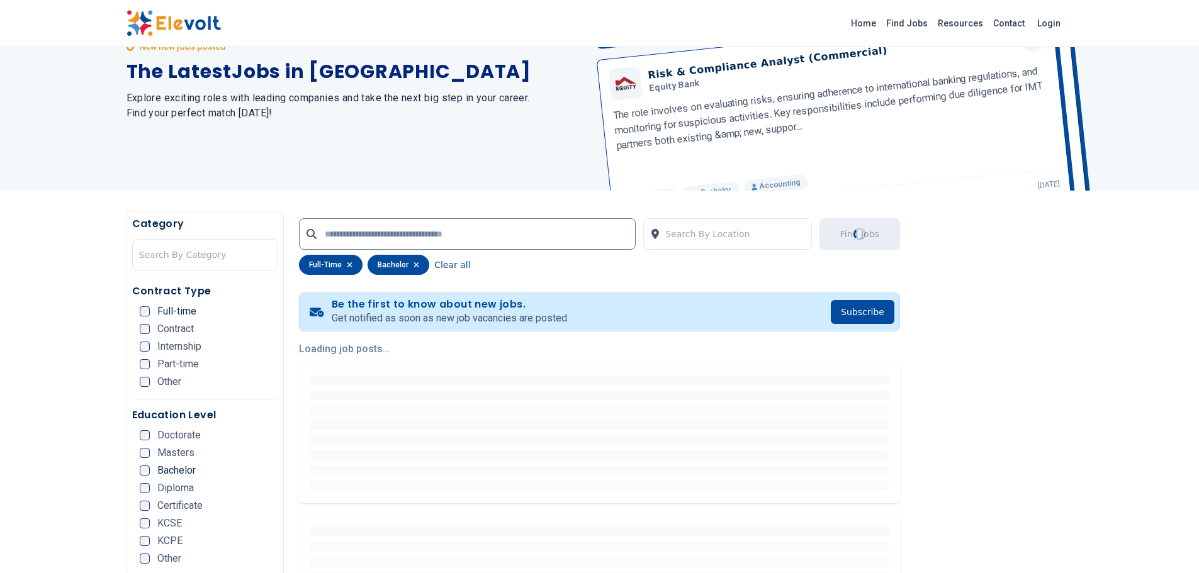
scroll to position [0, 0]
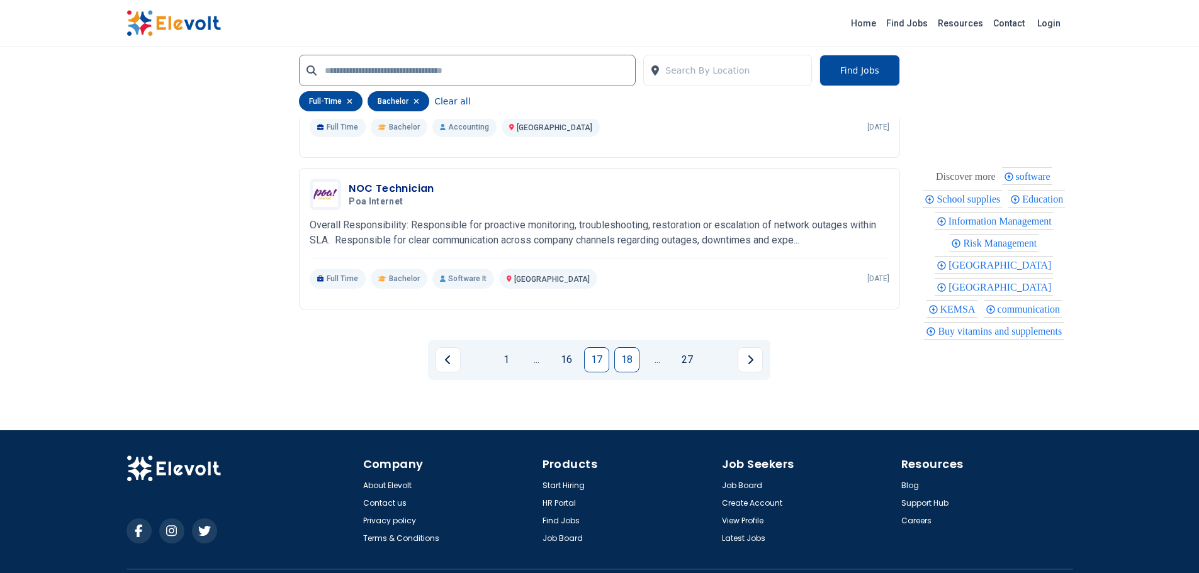
scroll to position [2594, 0]
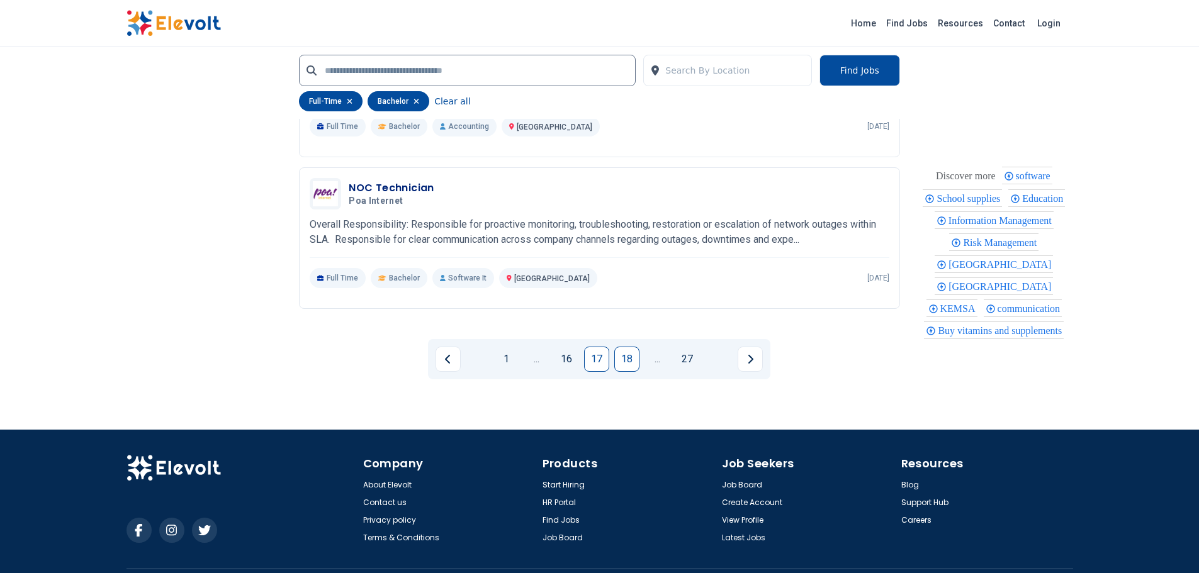
click at [629, 372] on link "18" at bounding box center [626, 359] width 25 height 25
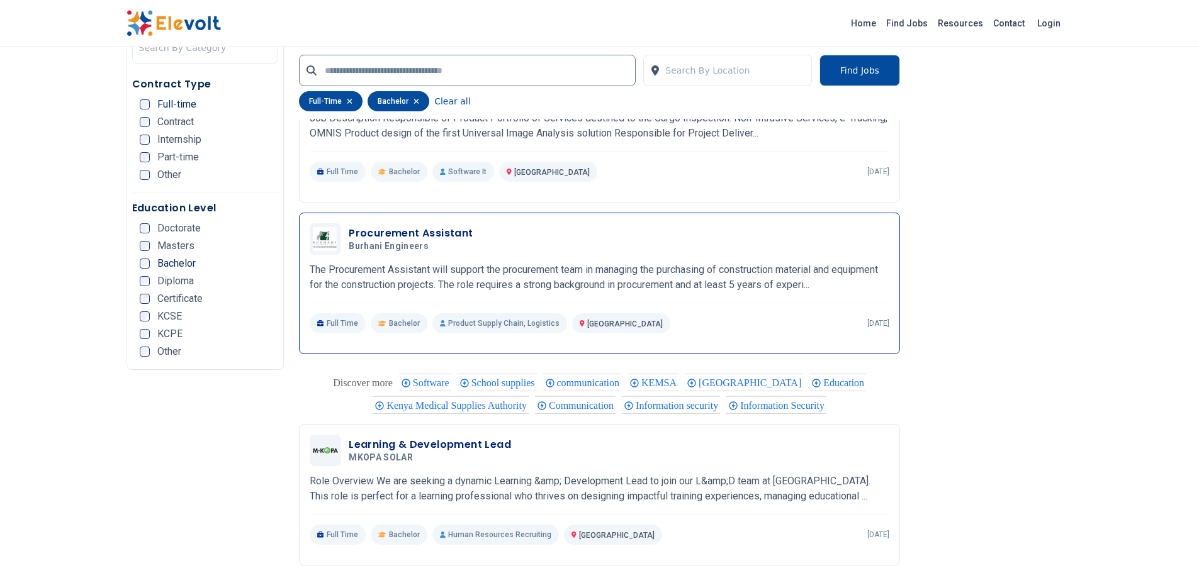
scroll to position [2197, 0]
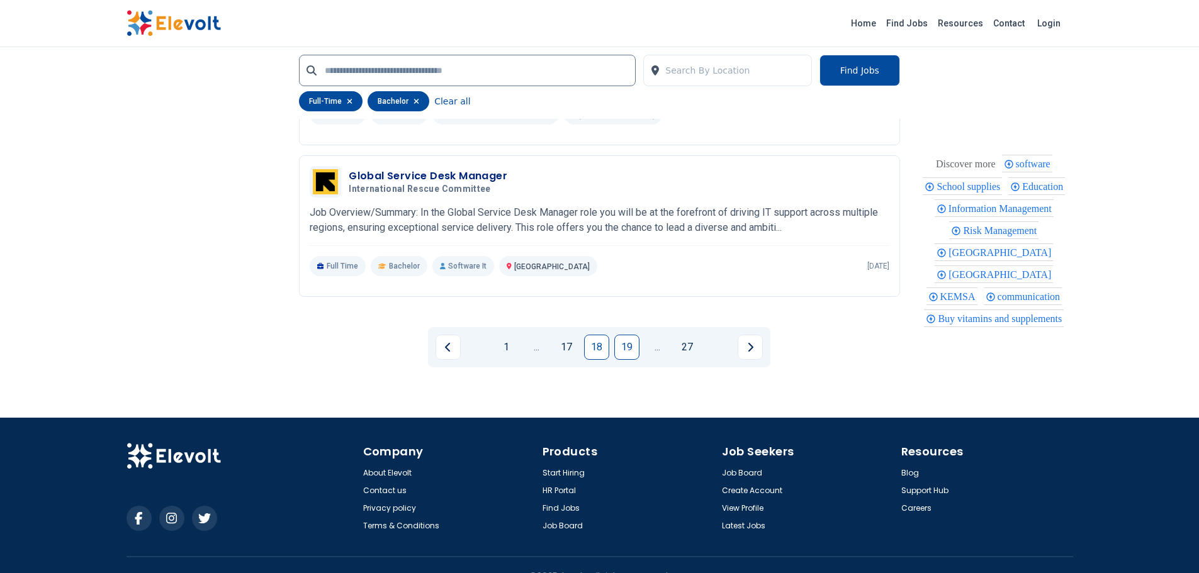
click at [630, 335] on link "19" at bounding box center [626, 347] width 25 height 25
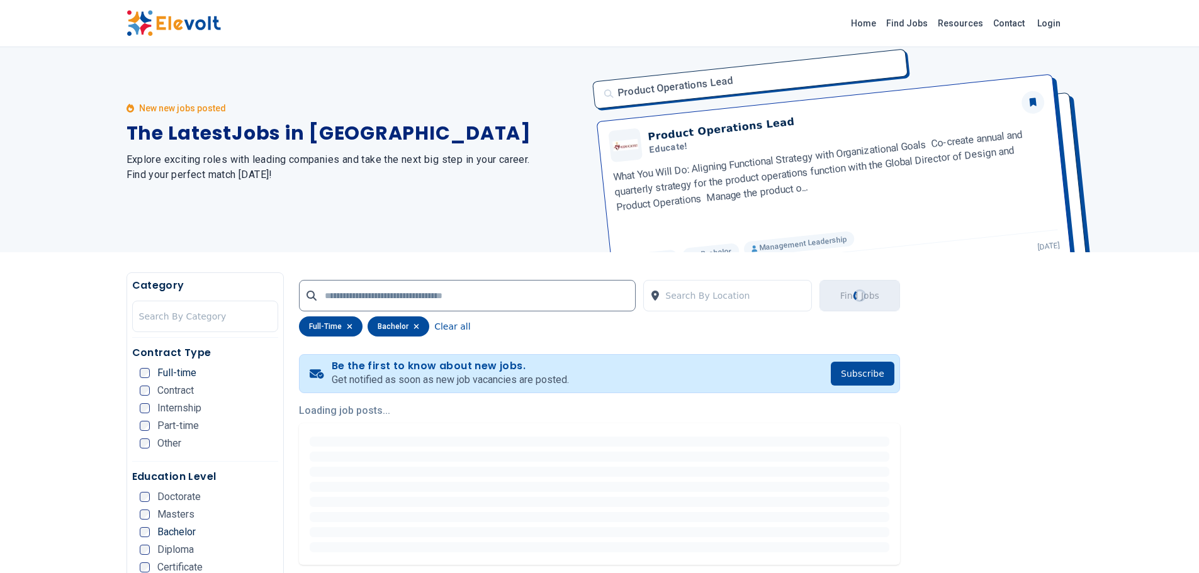
scroll to position [0, 0]
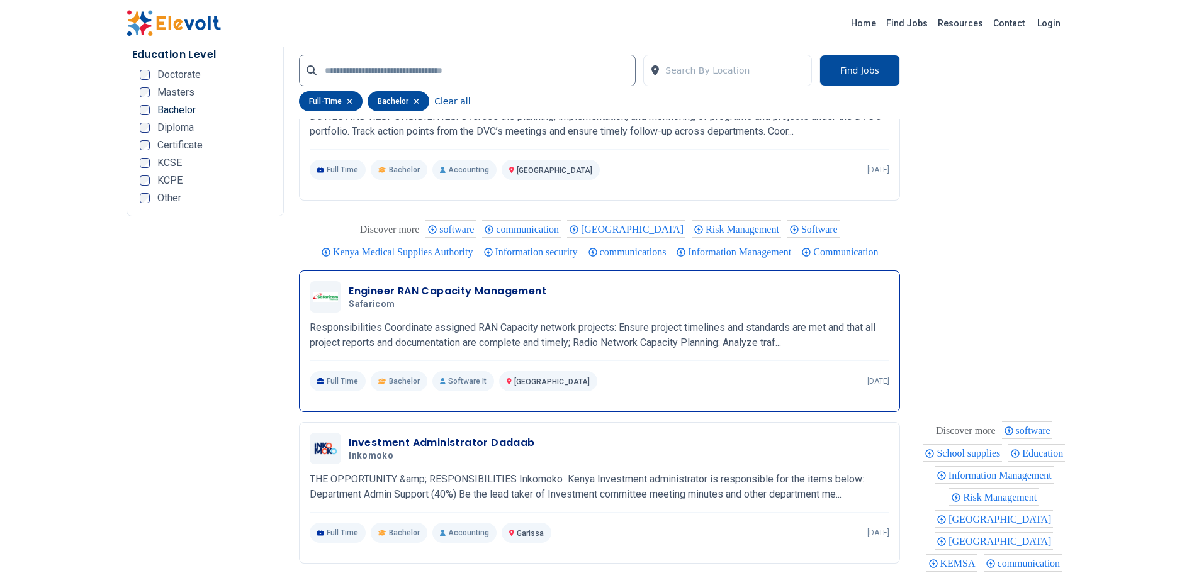
scroll to position [2330, 0]
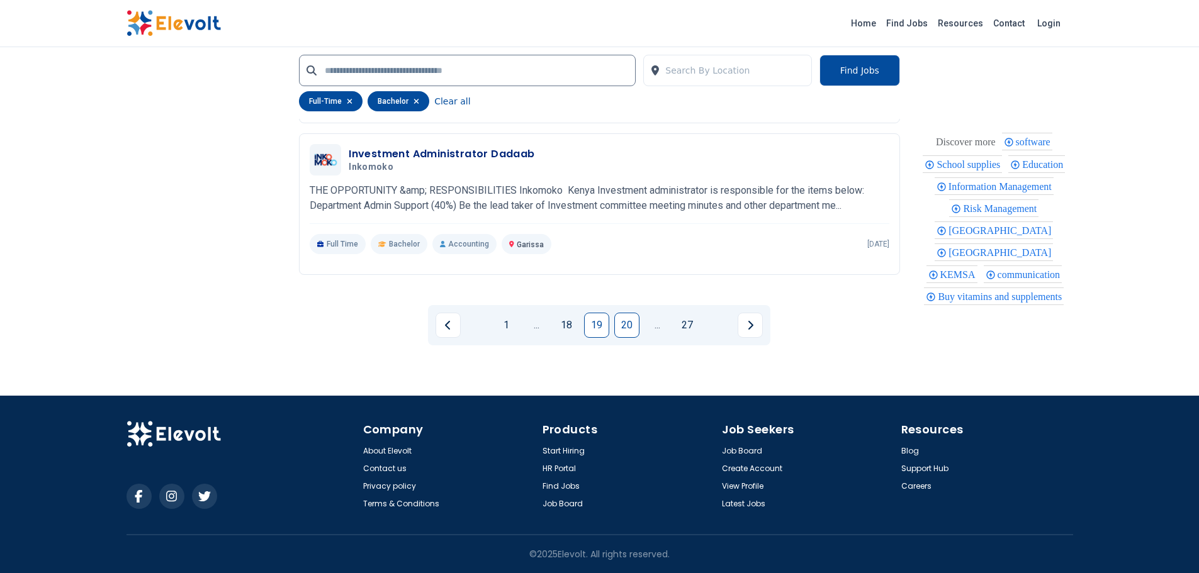
click at [630, 334] on link "20" at bounding box center [626, 325] width 25 height 25
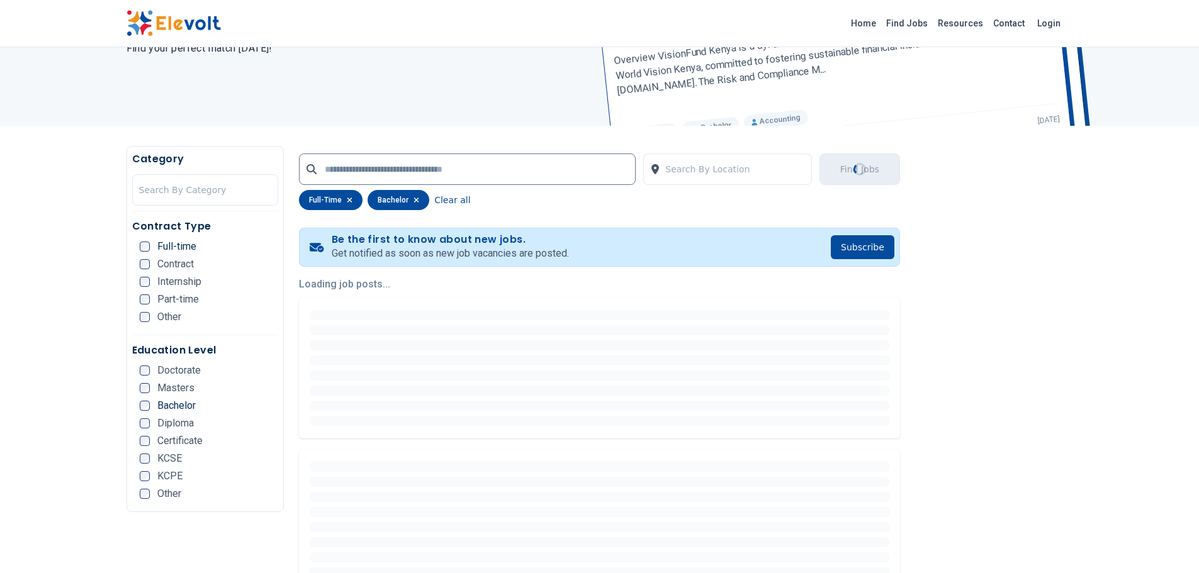
scroll to position [0, 0]
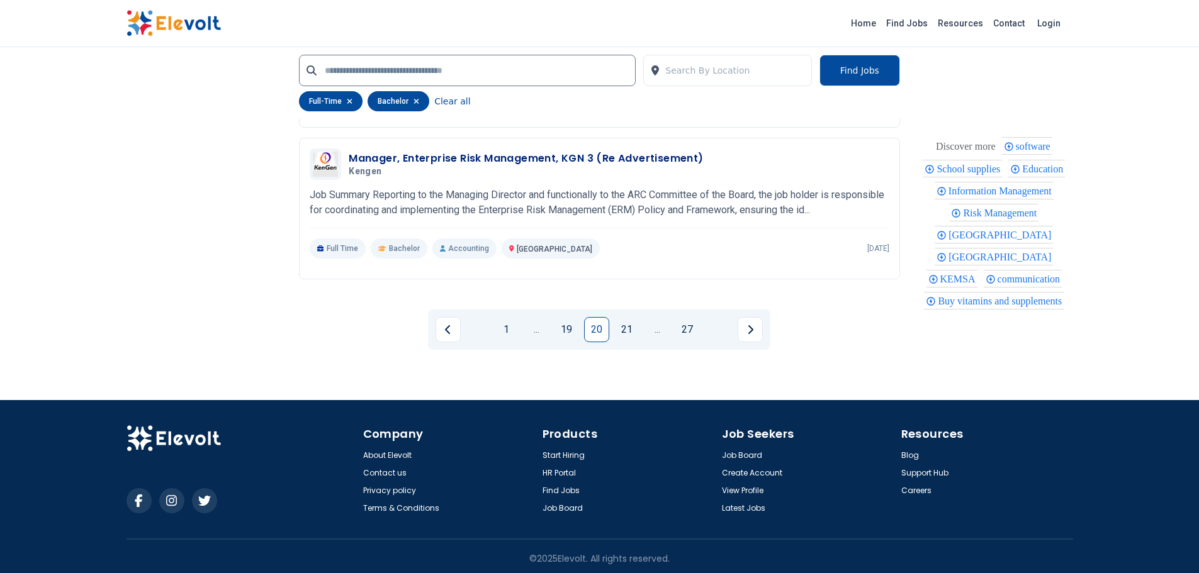
scroll to position [2693, 0]
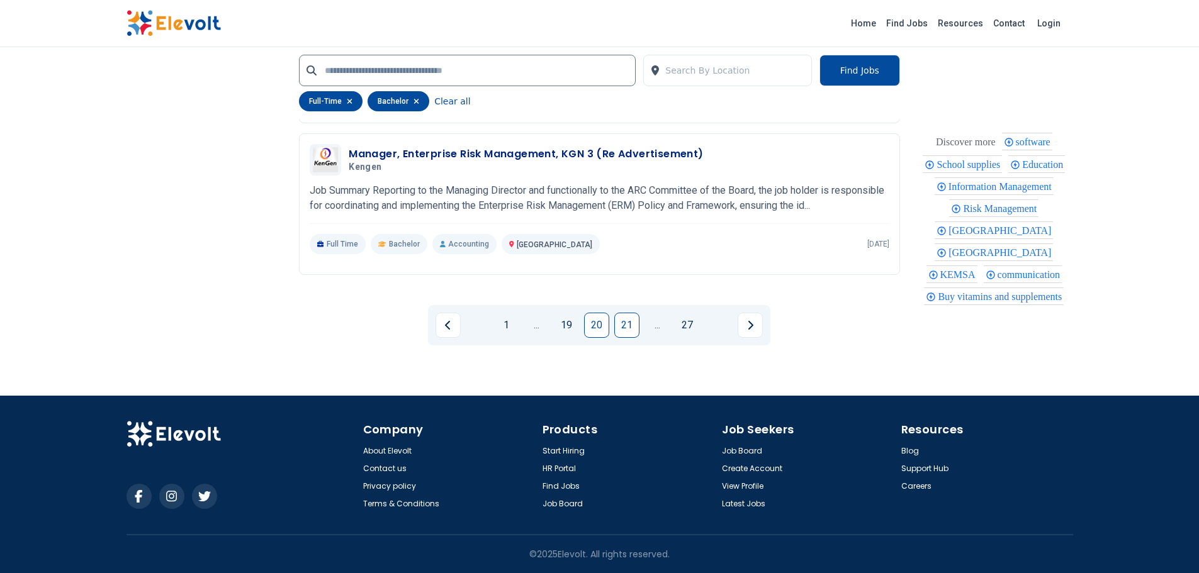
click at [621, 320] on link "21" at bounding box center [626, 325] width 25 height 25
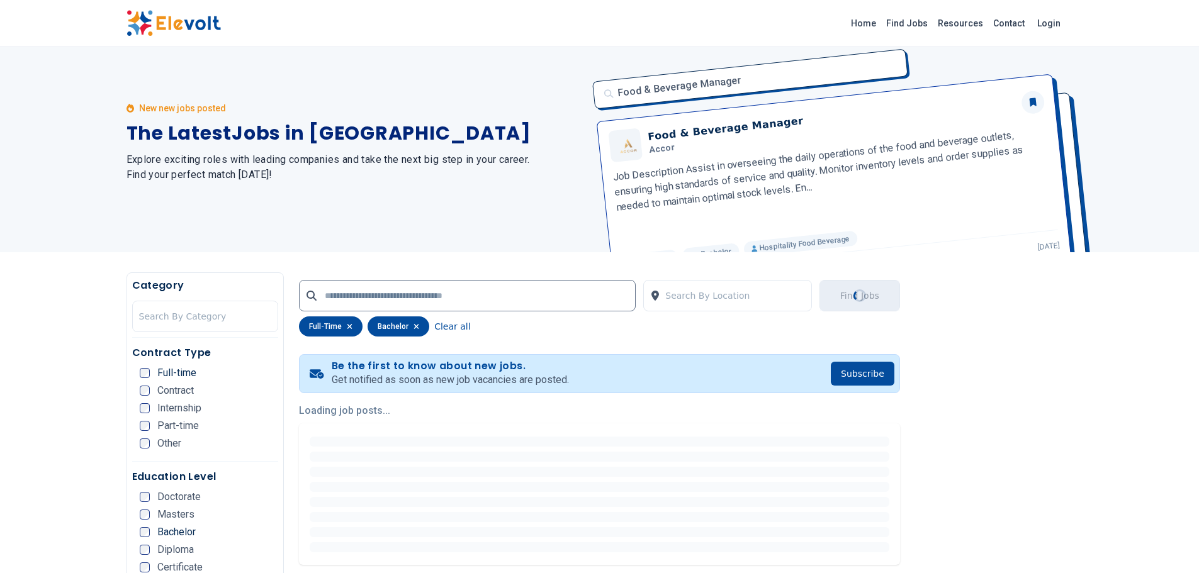
scroll to position [0, 0]
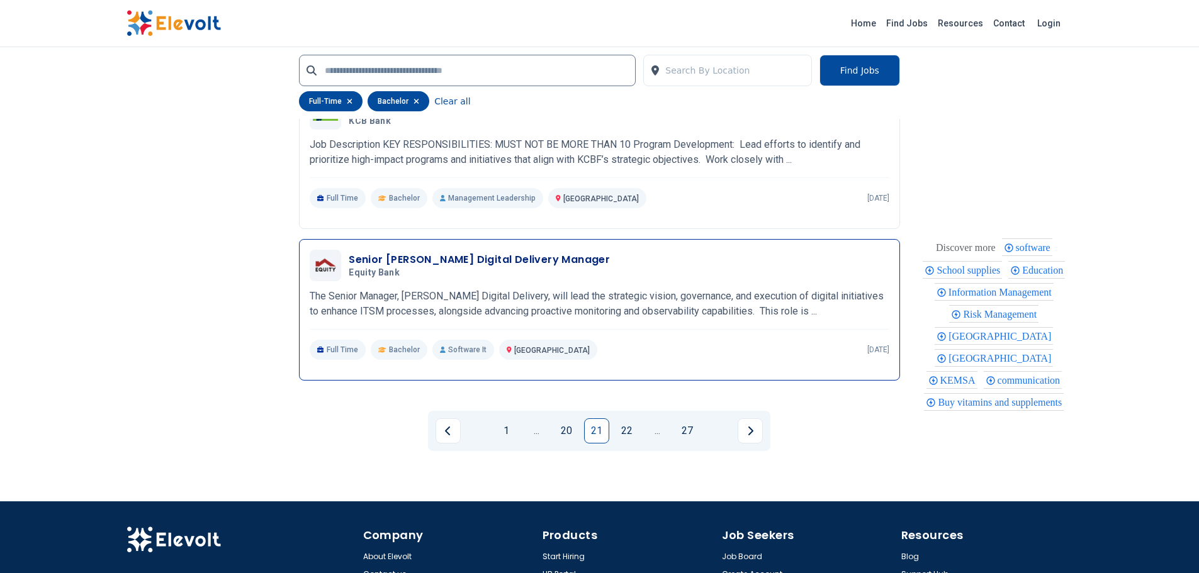
scroll to position [2518, 0]
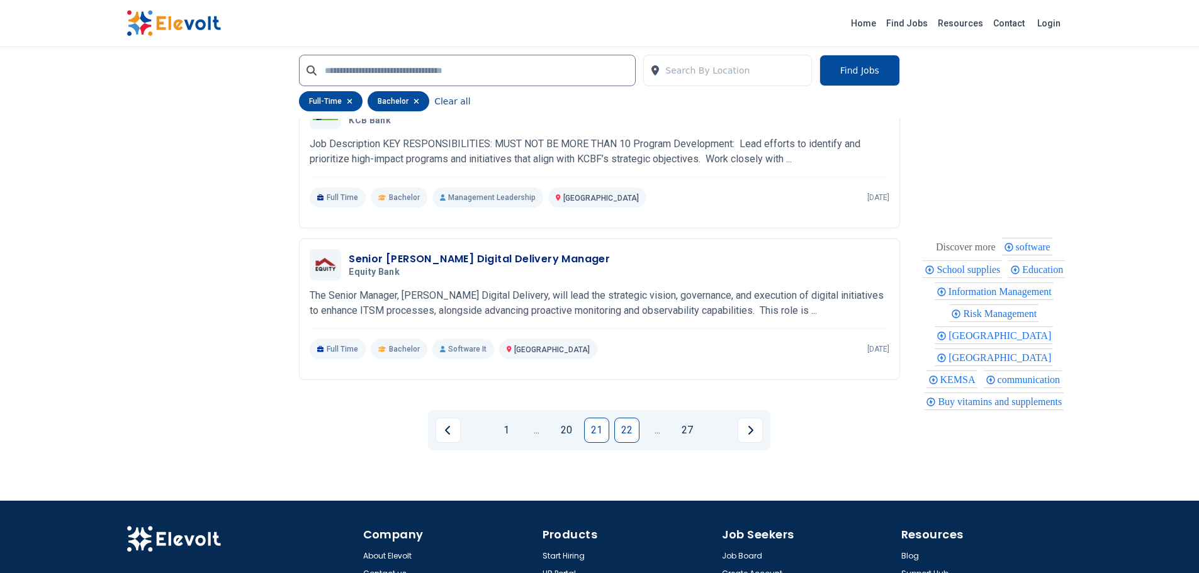
click at [629, 443] on link "22" at bounding box center [626, 430] width 25 height 25
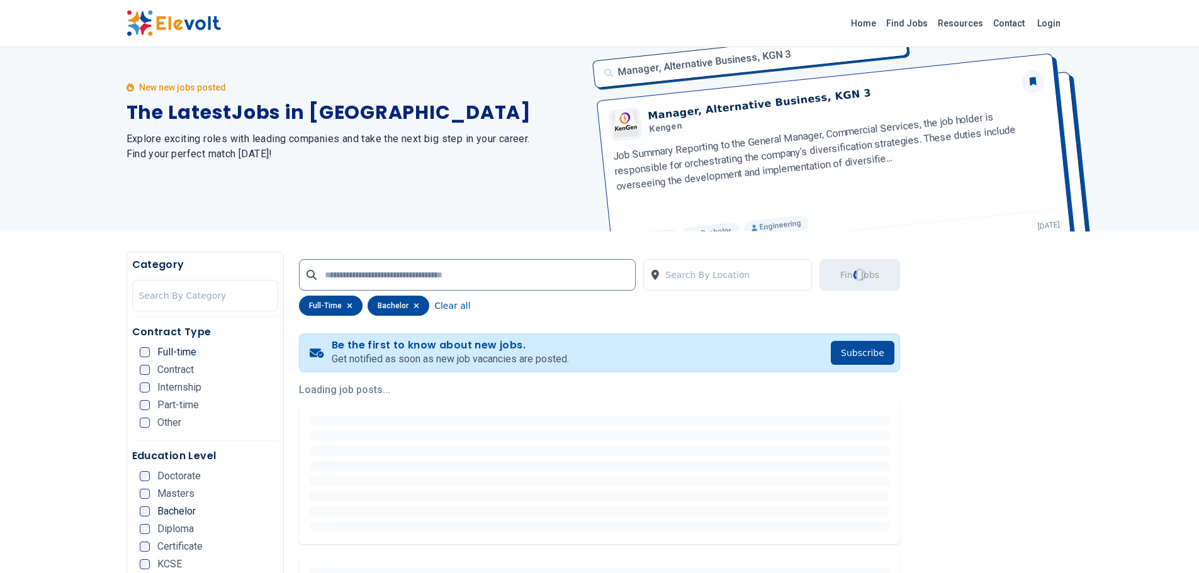
scroll to position [6, 0]
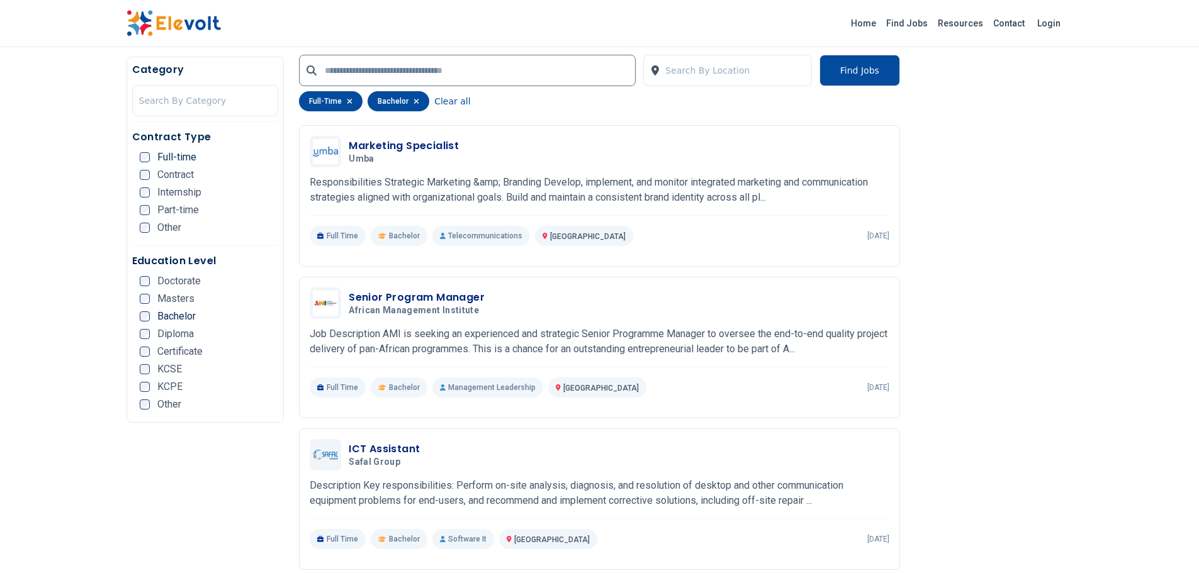
scroll to position [1814, 0]
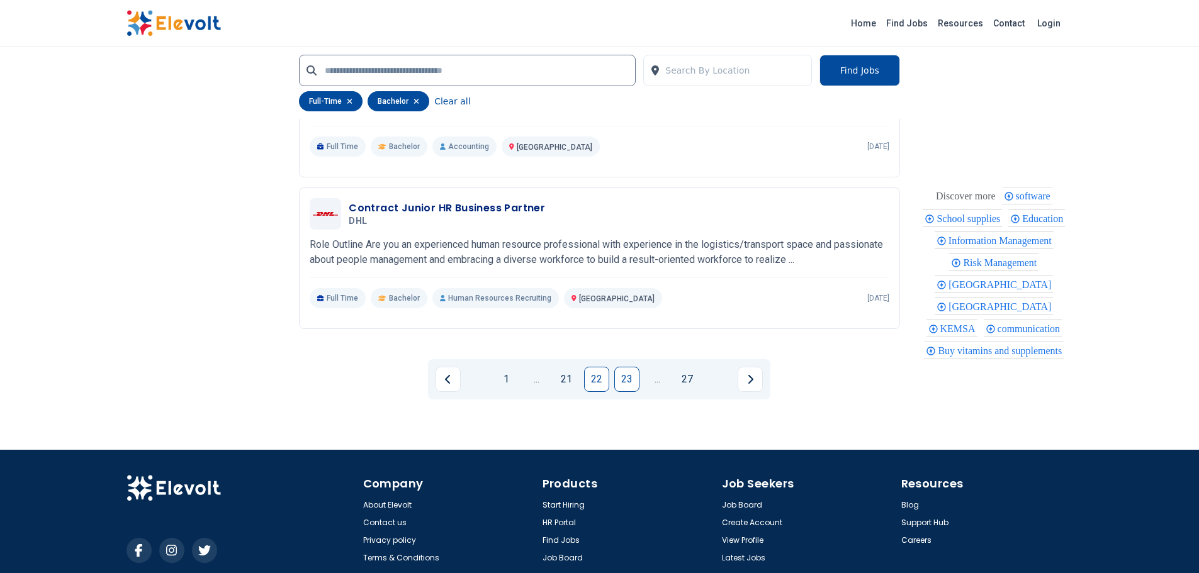
click at [631, 371] on link "23" at bounding box center [626, 379] width 25 height 25
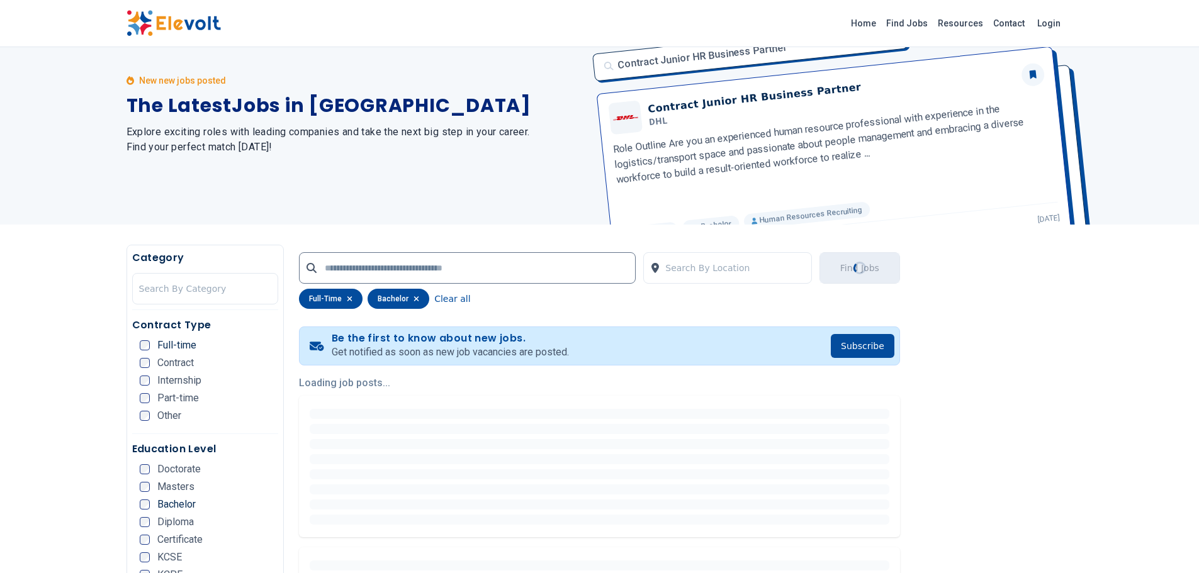
scroll to position [0, 0]
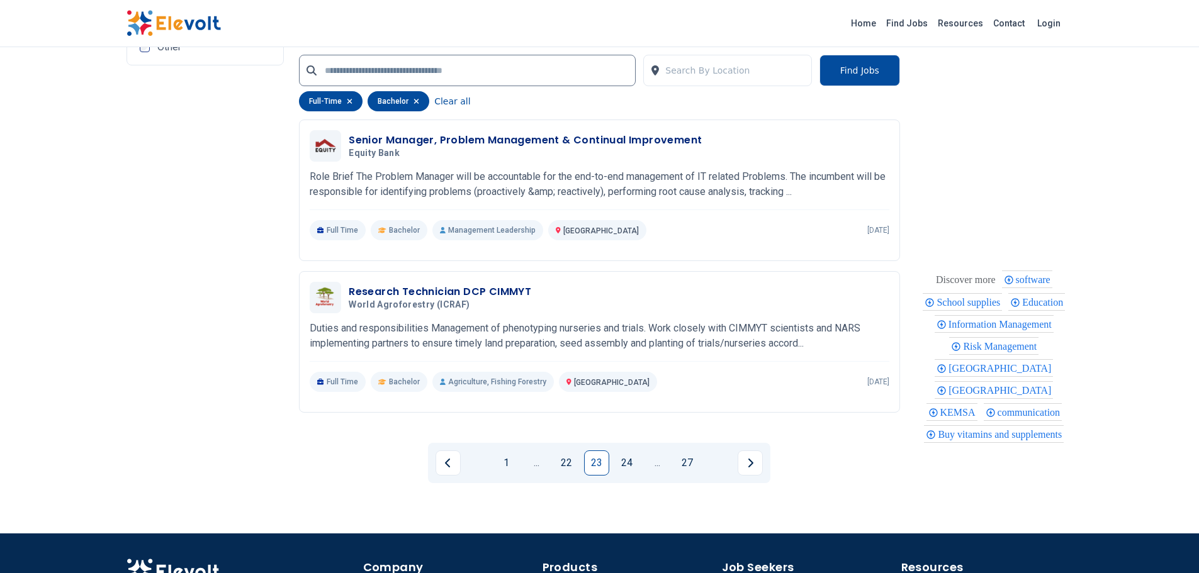
scroll to position [2481, 0]
click at [631, 458] on link "24" at bounding box center [626, 462] width 25 height 25
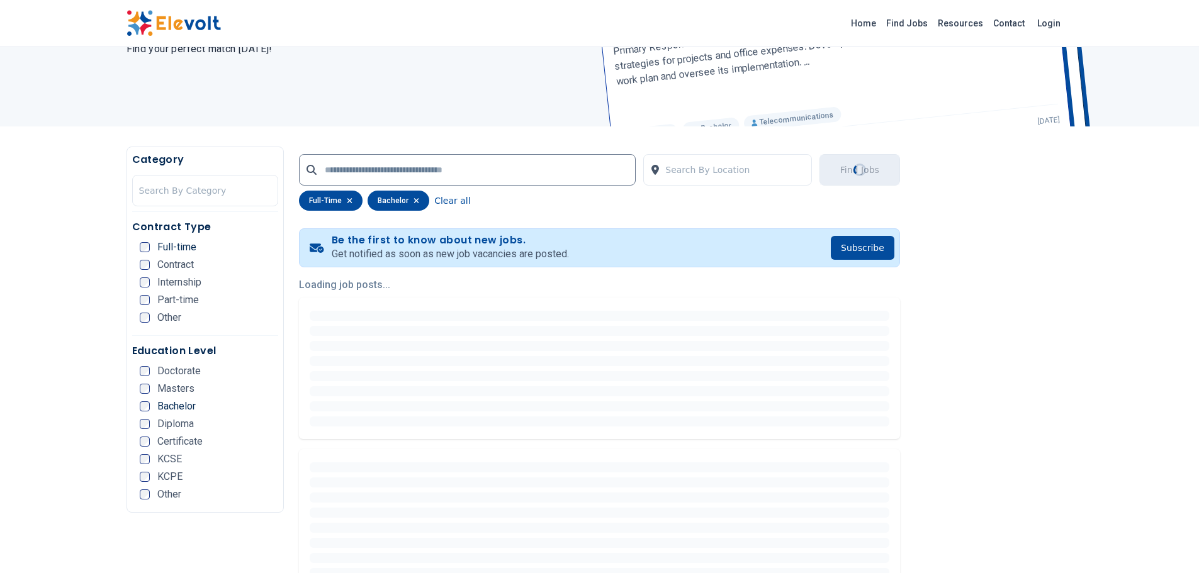
scroll to position [59, 0]
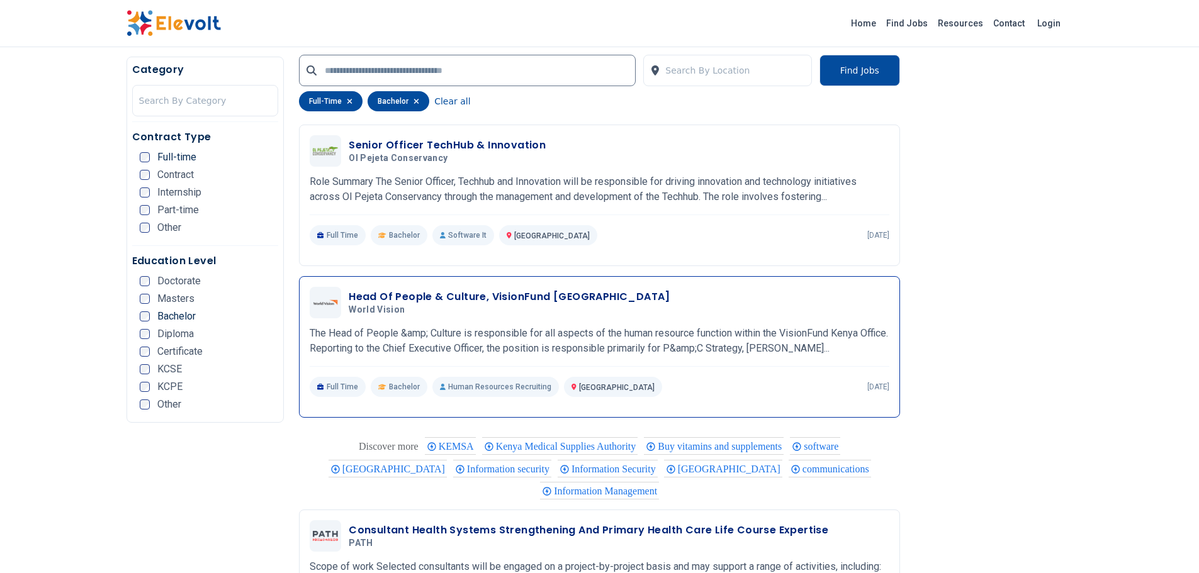
scroll to position [2135, 0]
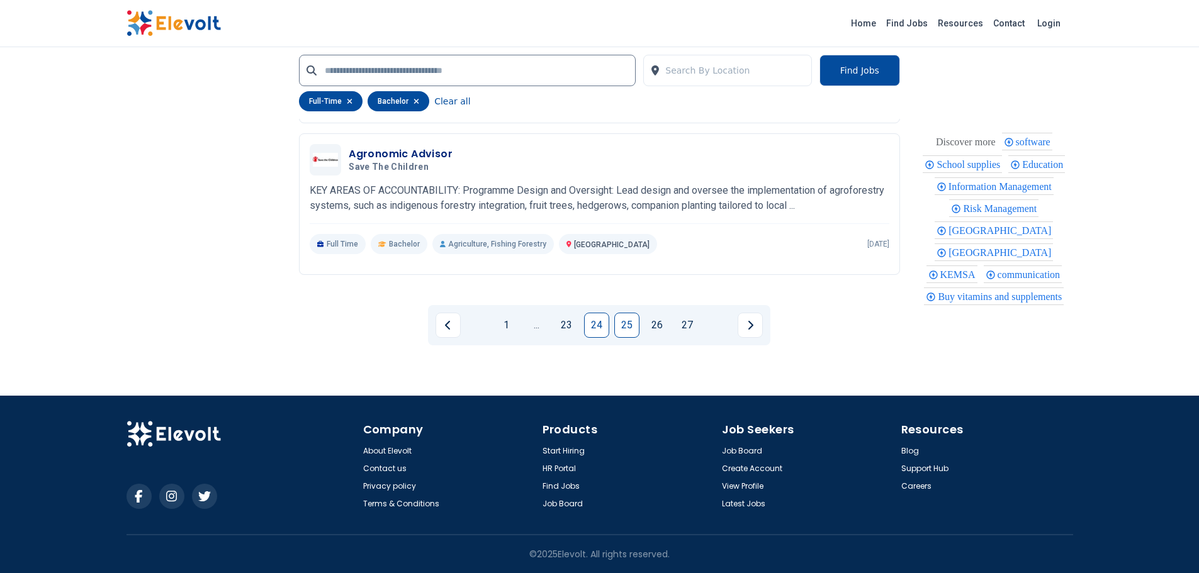
click at [631, 317] on link "25" at bounding box center [626, 325] width 25 height 25
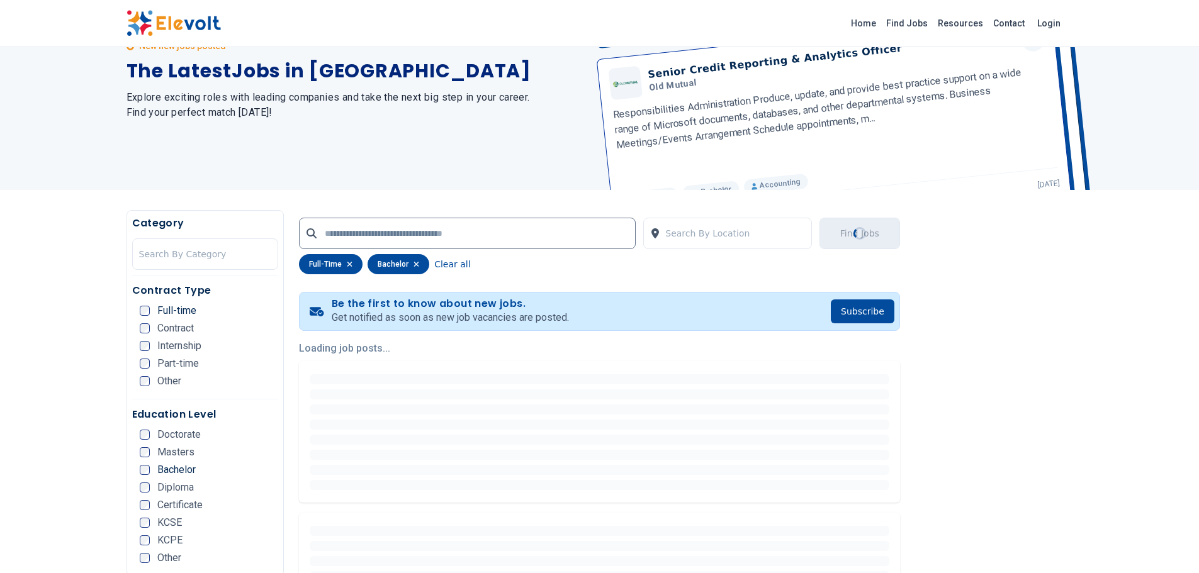
scroll to position [25, 0]
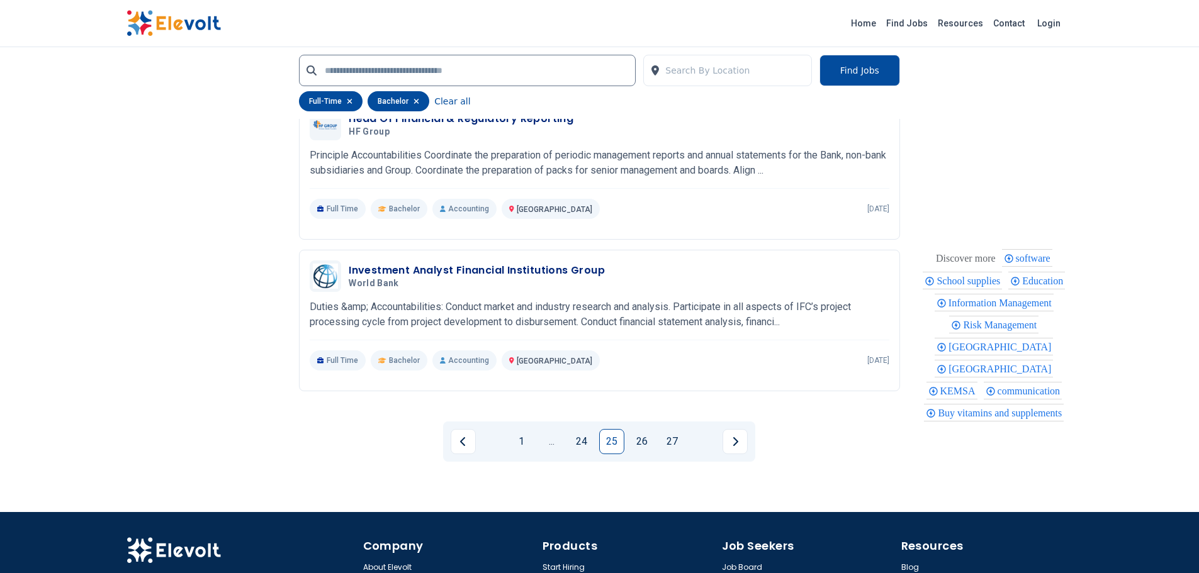
scroll to position [2513, 0]
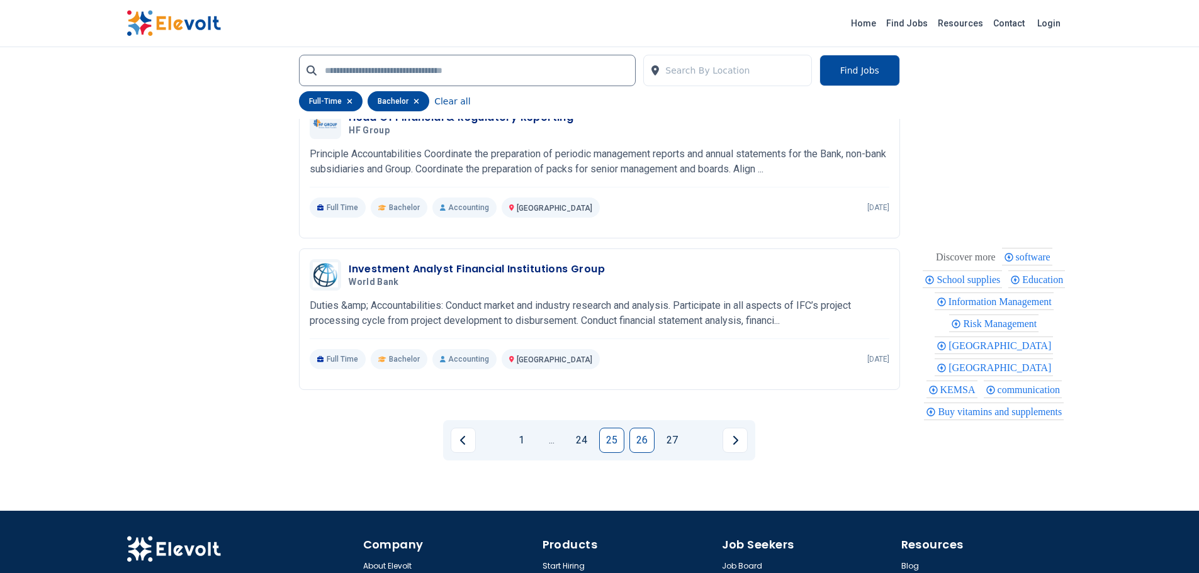
click at [650, 428] on link "26" at bounding box center [641, 440] width 25 height 25
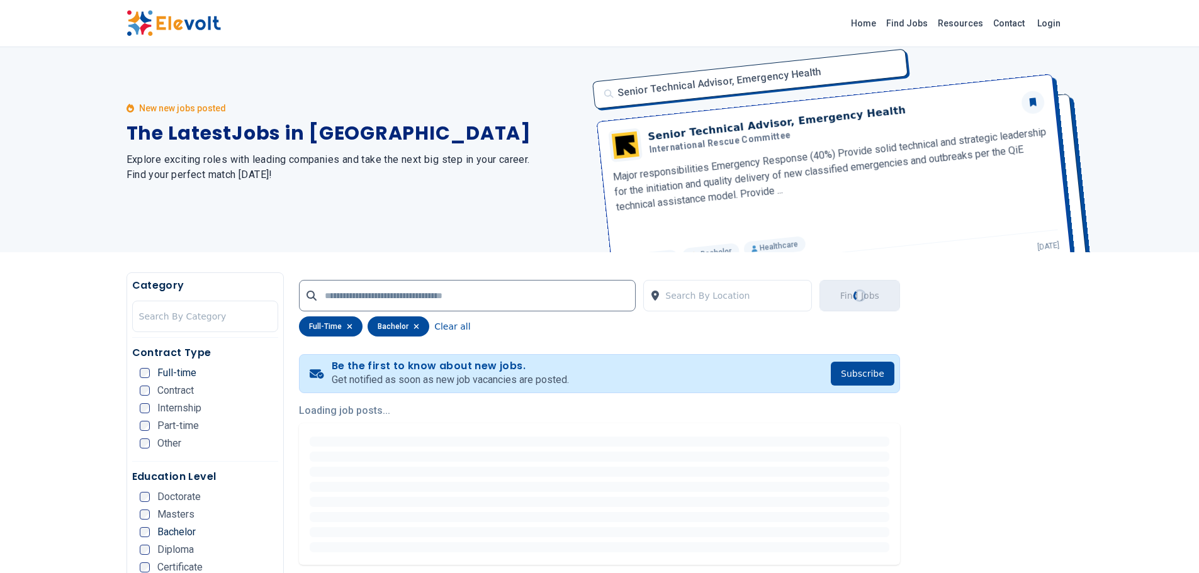
scroll to position [0, 0]
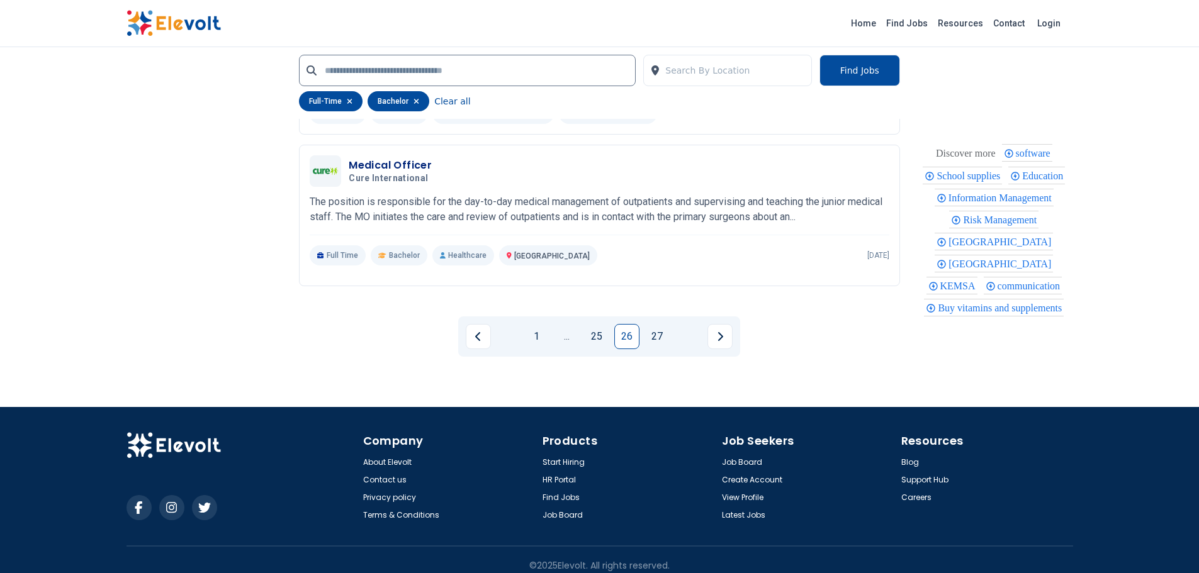
scroll to position [2640, 0]
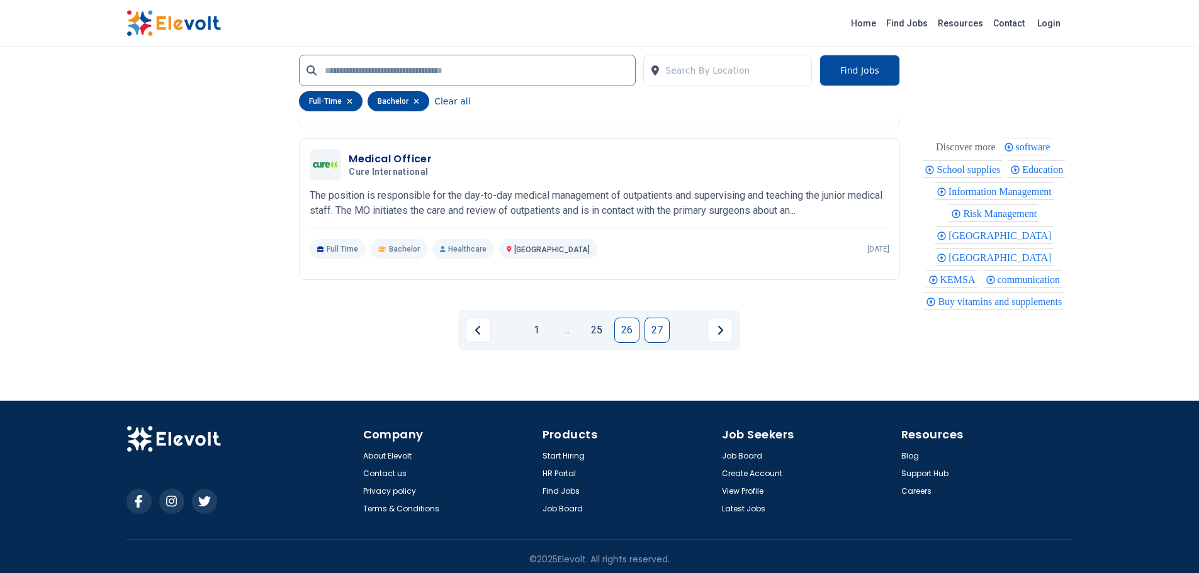
click at [660, 328] on link "27" at bounding box center [656, 330] width 25 height 25
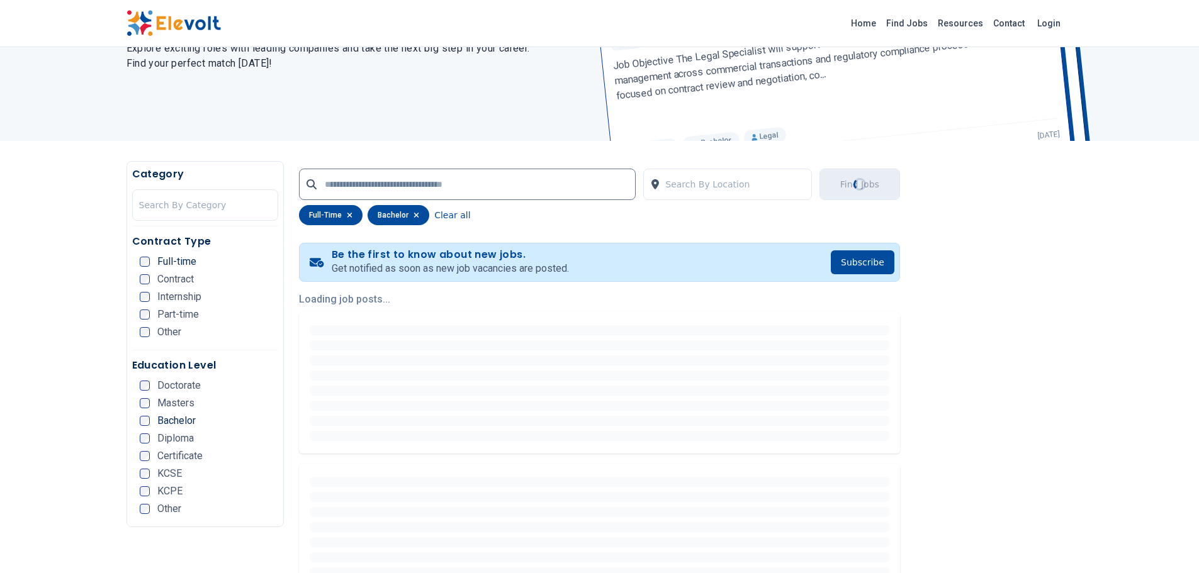
scroll to position [50, 0]
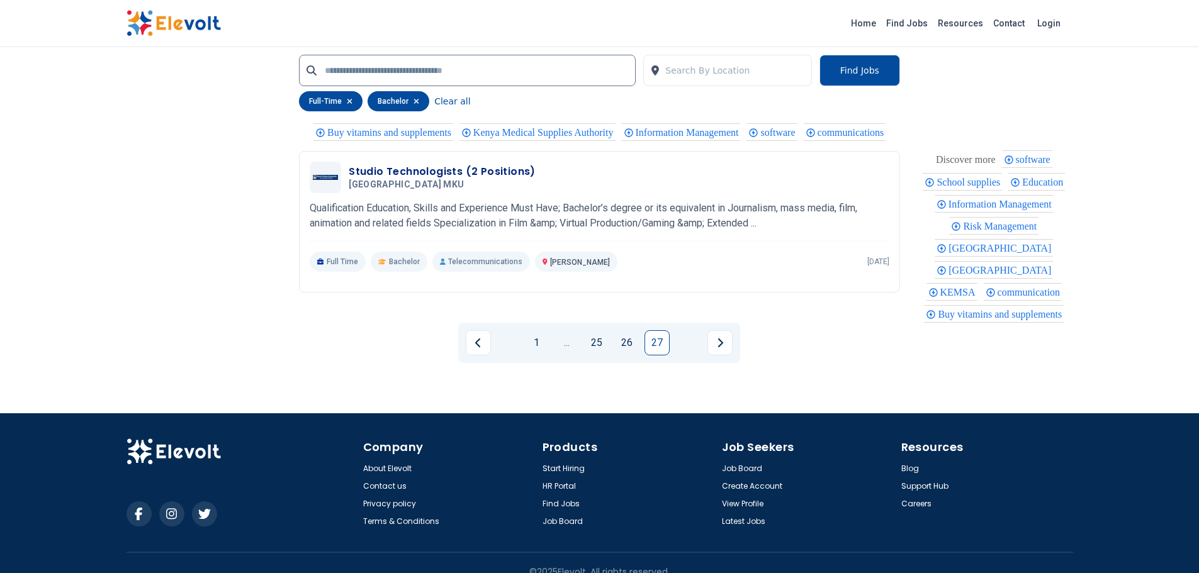
scroll to position [2510, 0]
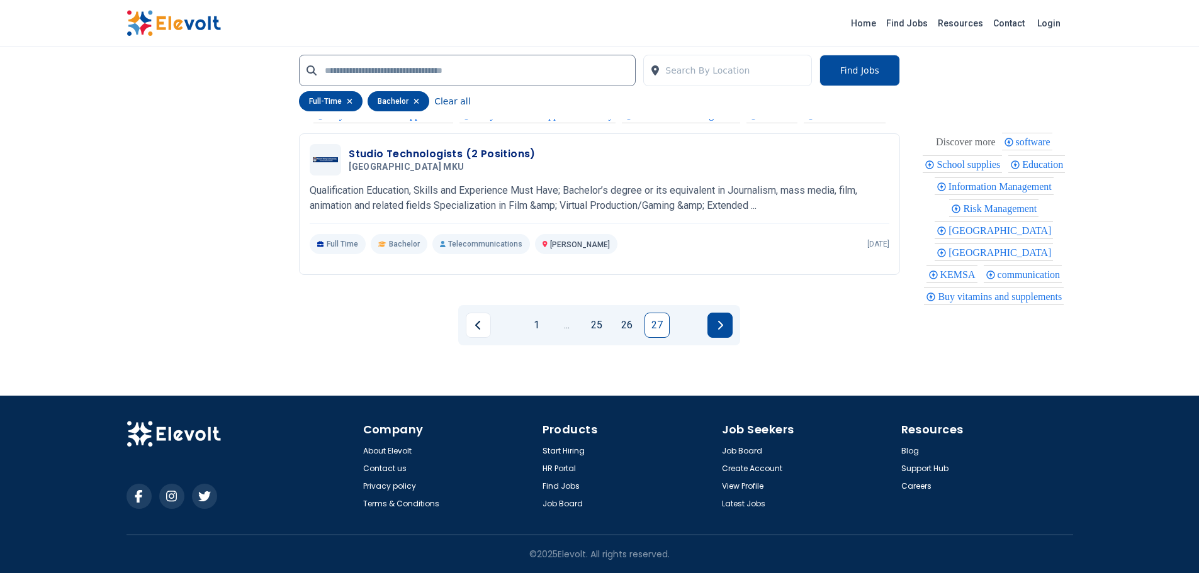
click at [733, 323] on button "Next page" at bounding box center [719, 325] width 25 height 25
click at [723, 325] on icon "Next page" at bounding box center [720, 325] width 5 height 9
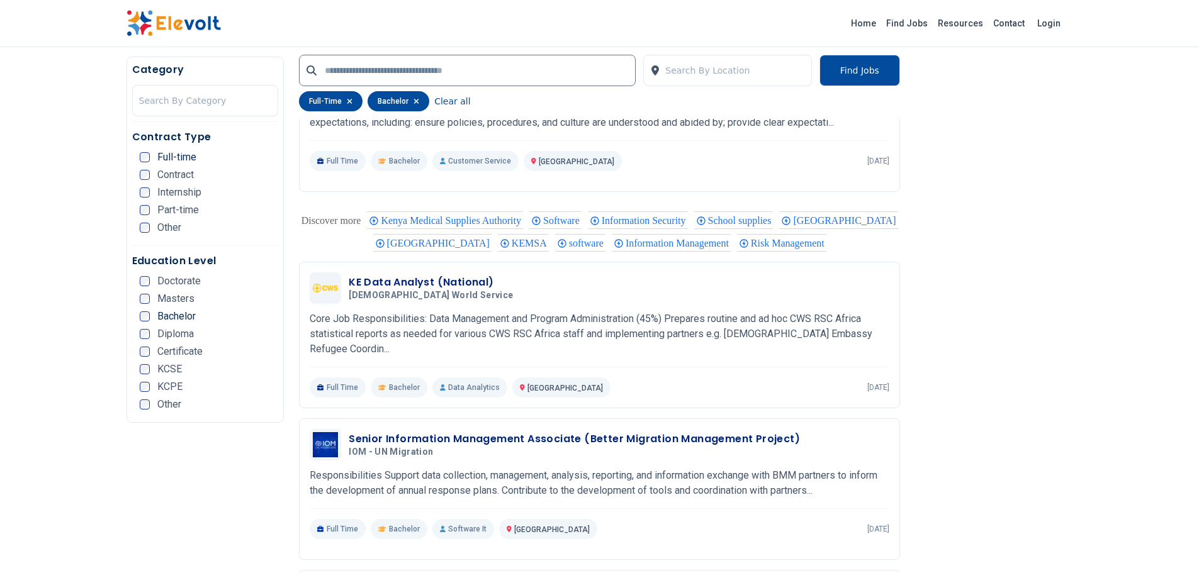
scroll to position [1006, 0]
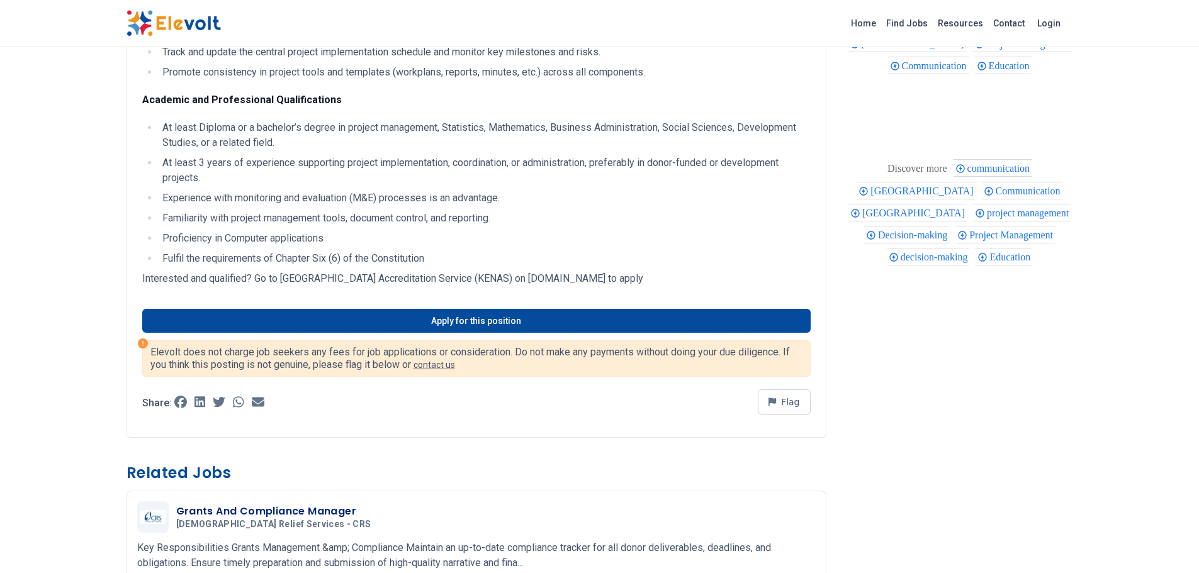
scroll to position [424, 0]
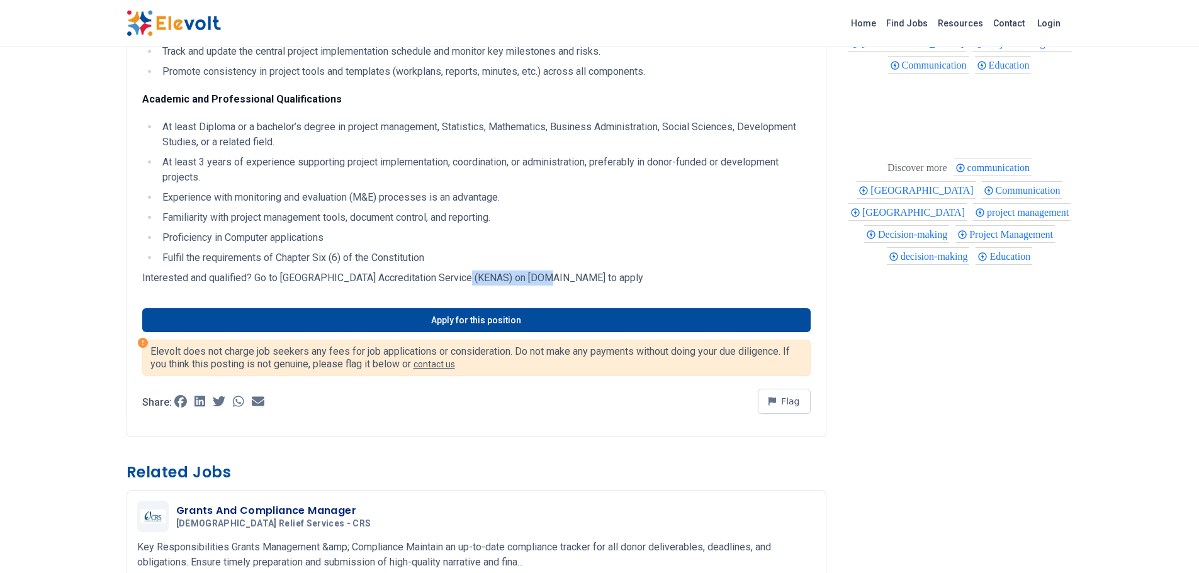
drag, startPoint x: 488, startPoint y: 279, endPoint x: 545, endPoint y: 278, distance: 56.6
click at [545, 278] on p "Interested and qualified? Go to [GEOGRAPHIC_DATA] Accreditation Service (KENAS)…" at bounding box center [476, 278] width 668 height 15
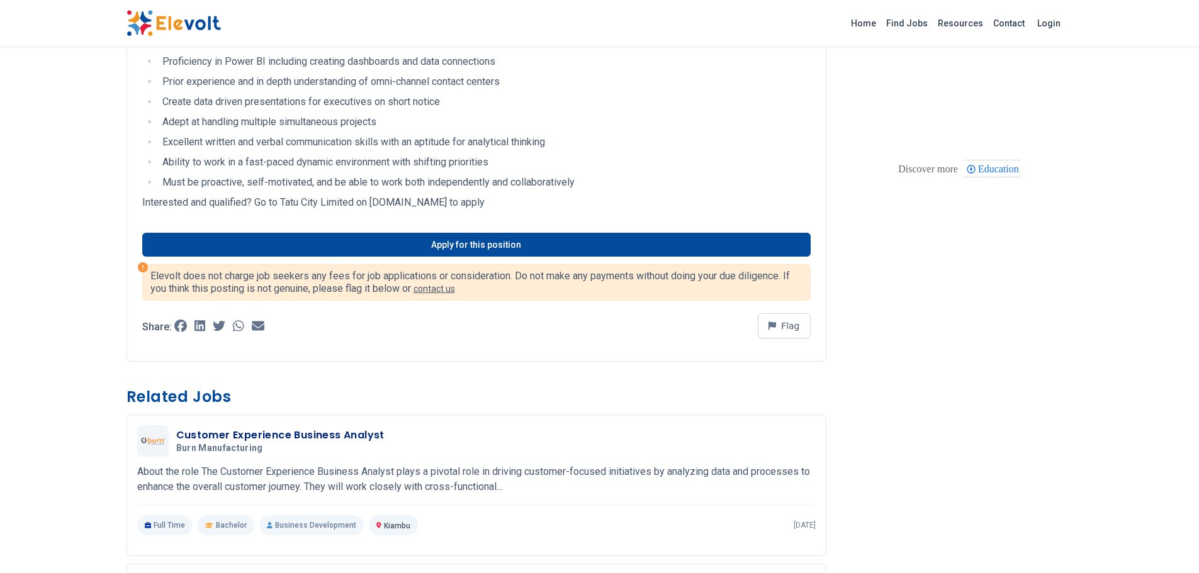
scroll to position [492, 0]
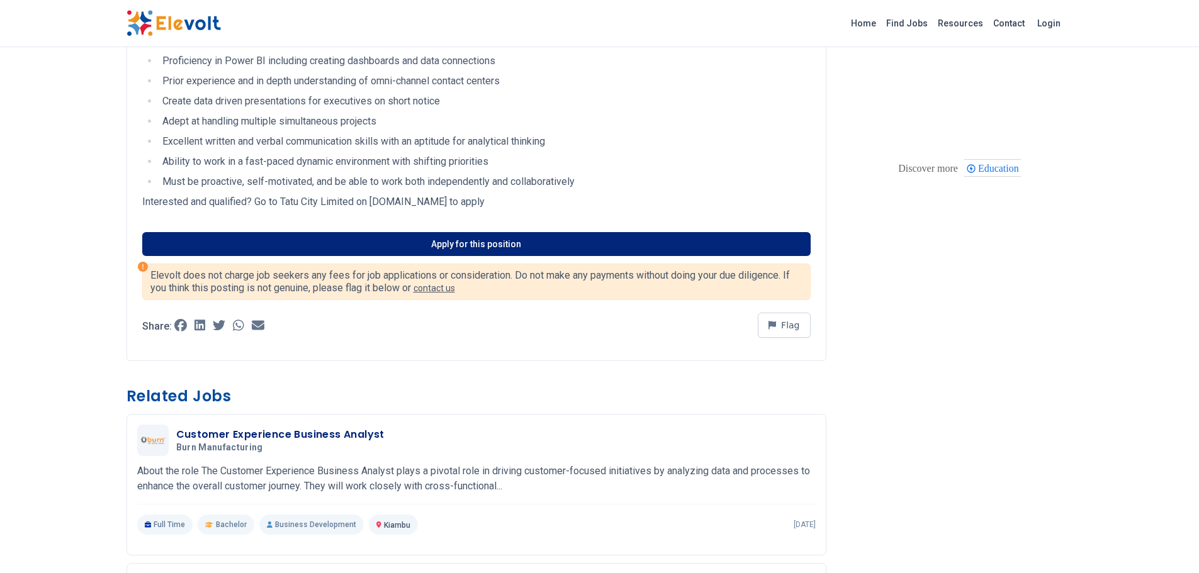
click at [507, 242] on link "Apply for this position" at bounding box center [476, 244] width 668 height 24
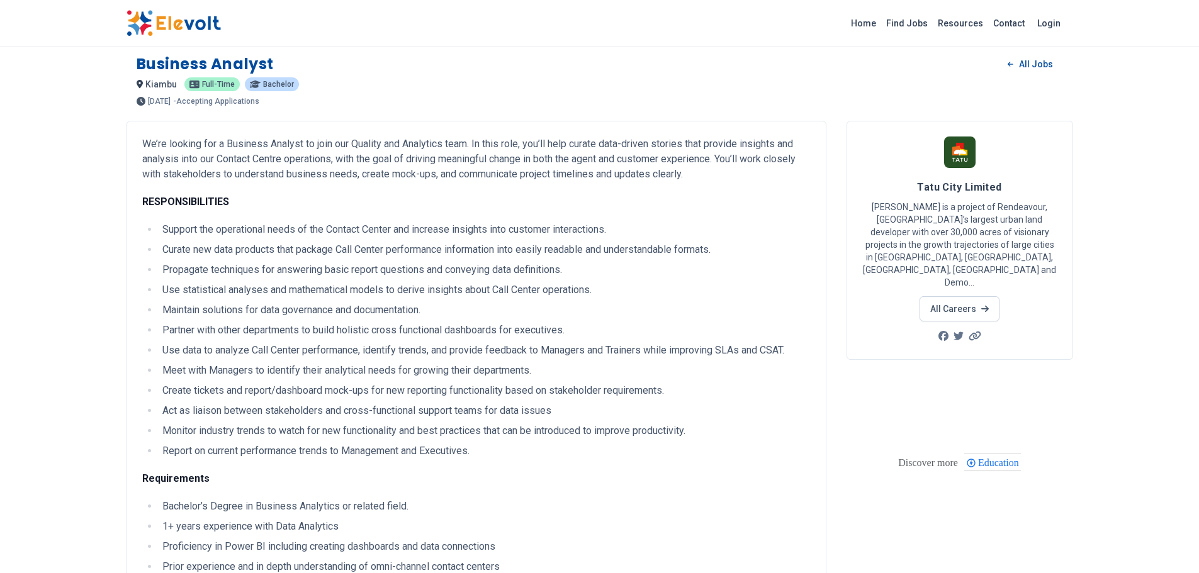
scroll to position [0, 0]
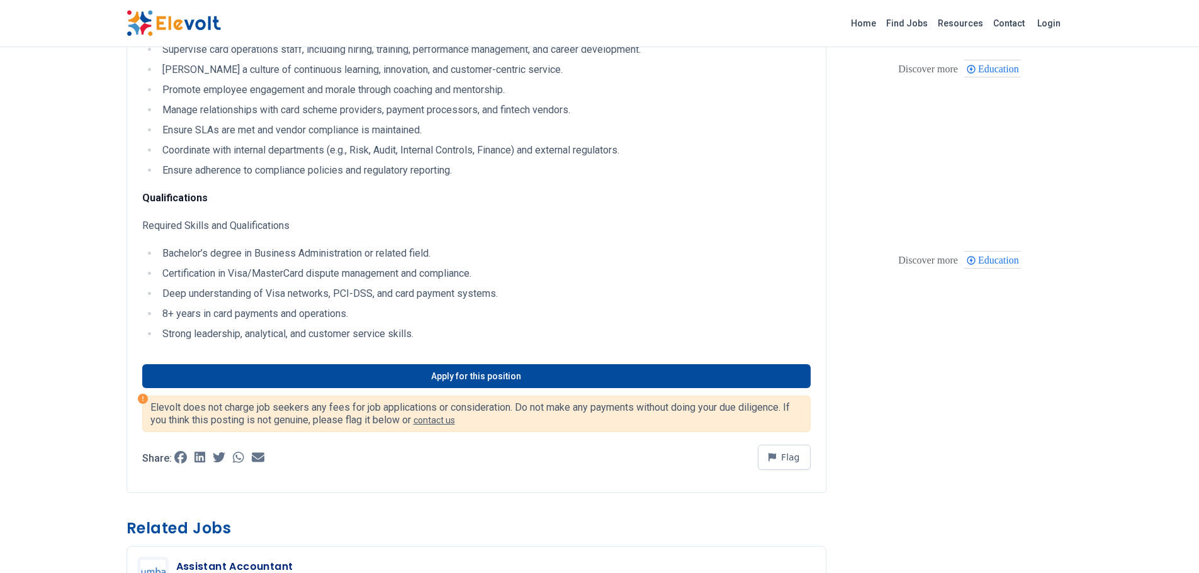
scroll to position [376, 0]
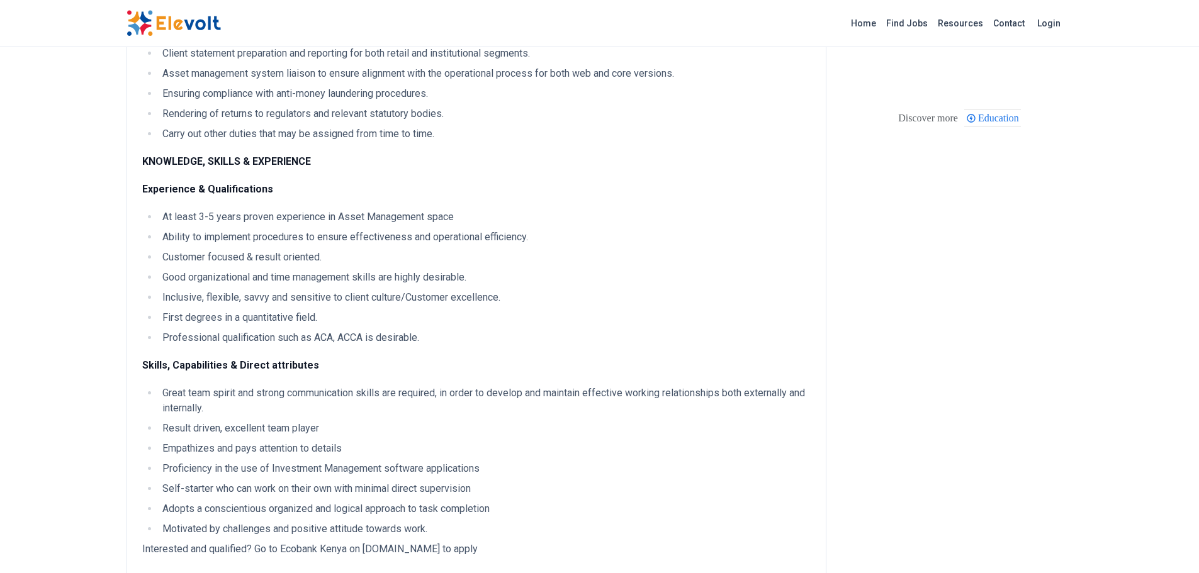
scroll to position [518, 0]
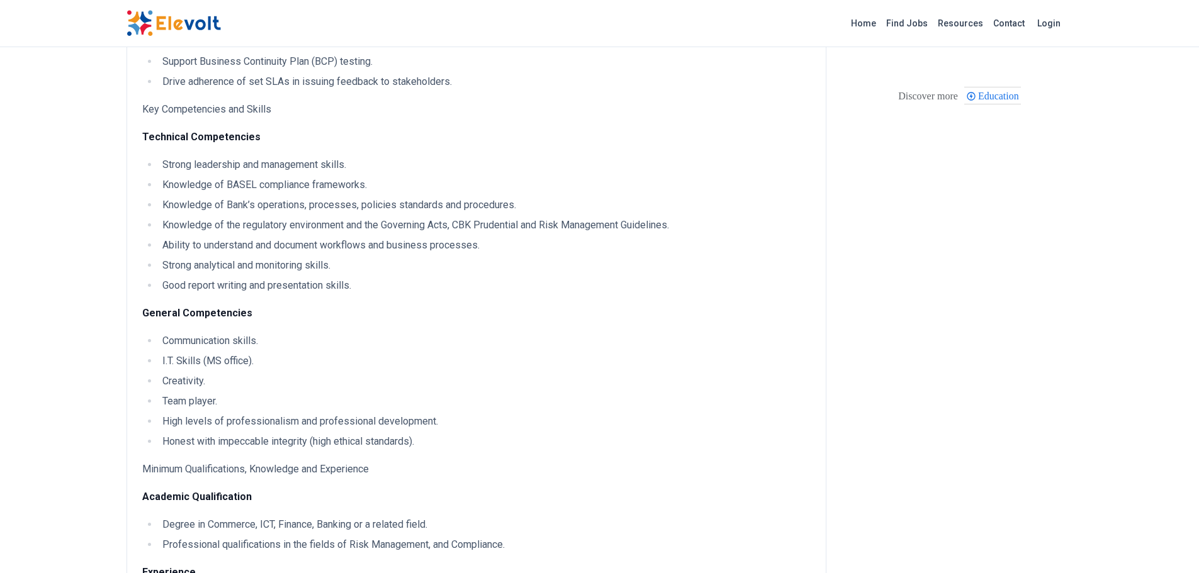
scroll to position [541, 0]
drag, startPoint x: 225, startPoint y: 184, endPoint x: 266, endPoint y: 180, distance: 41.8
click at [266, 180] on li "Knowledge of BASEL compliance frameworks." at bounding box center [485, 183] width 652 height 15
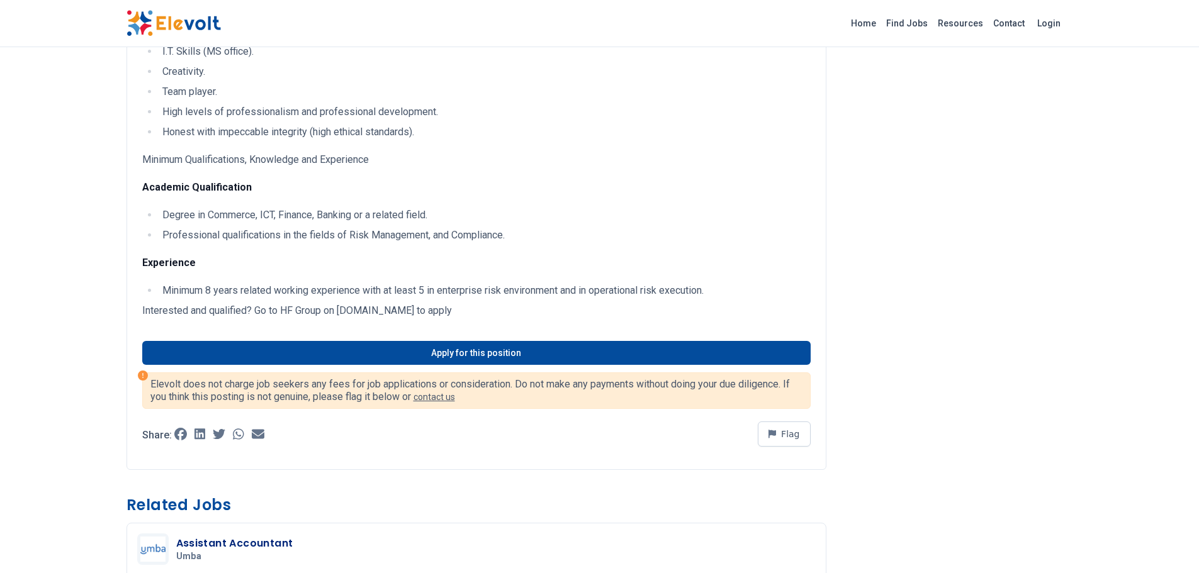
scroll to position [850, 0]
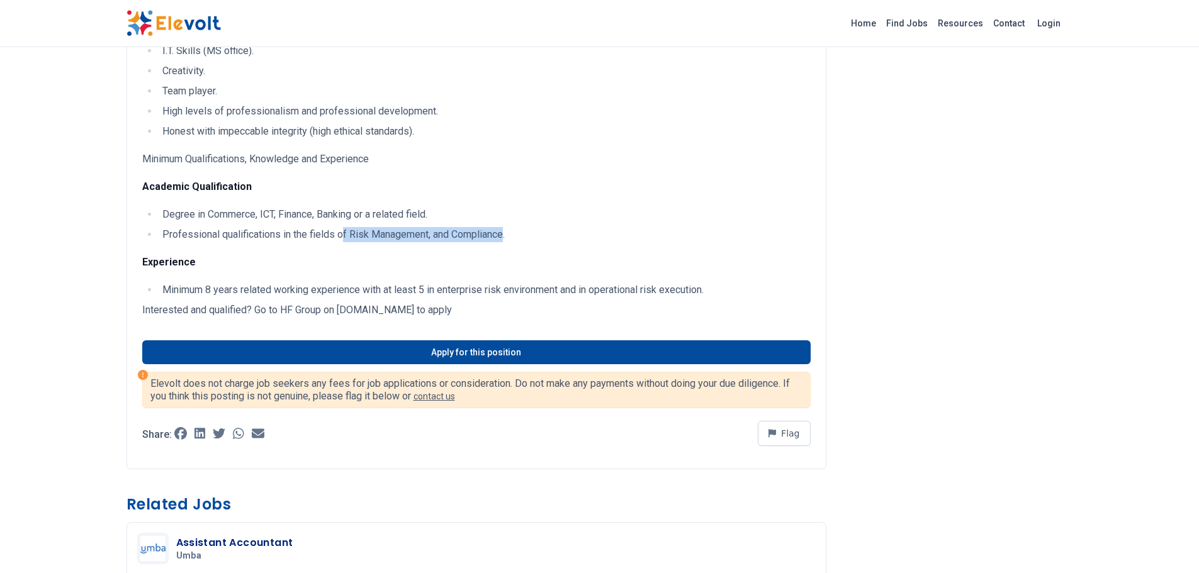
drag, startPoint x: 345, startPoint y: 233, endPoint x: 505, endPoint y: 235, distance: 159.8
click at [505, 235] on li "Professional qualifications in the fields of Risk Management, and Compliance." at bounding box center [485, 234] width 652 height 15
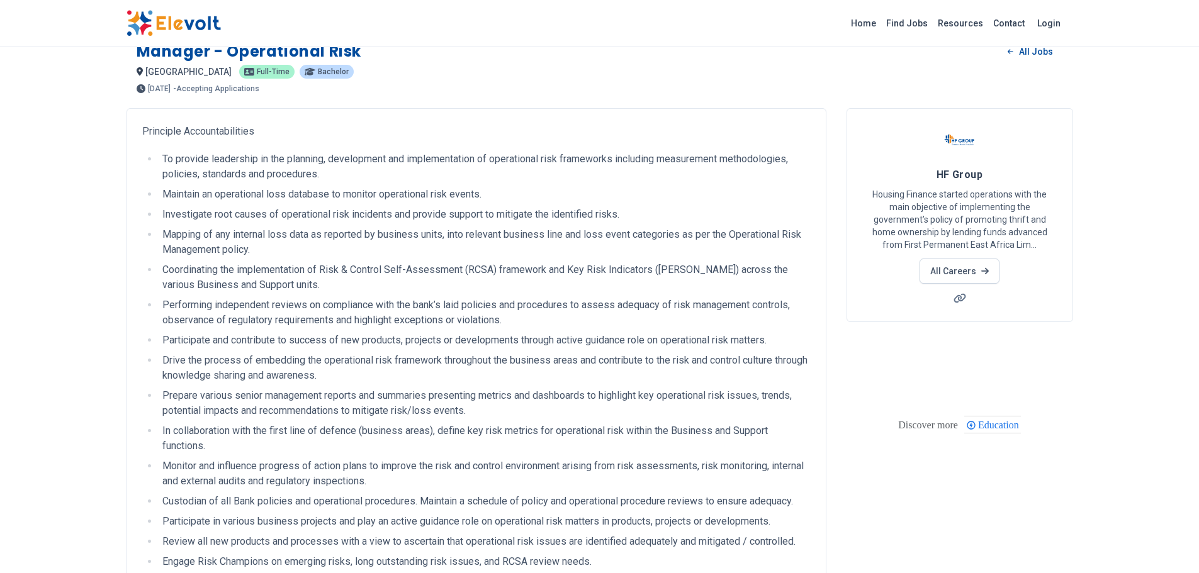
scroll to position [0, 0]
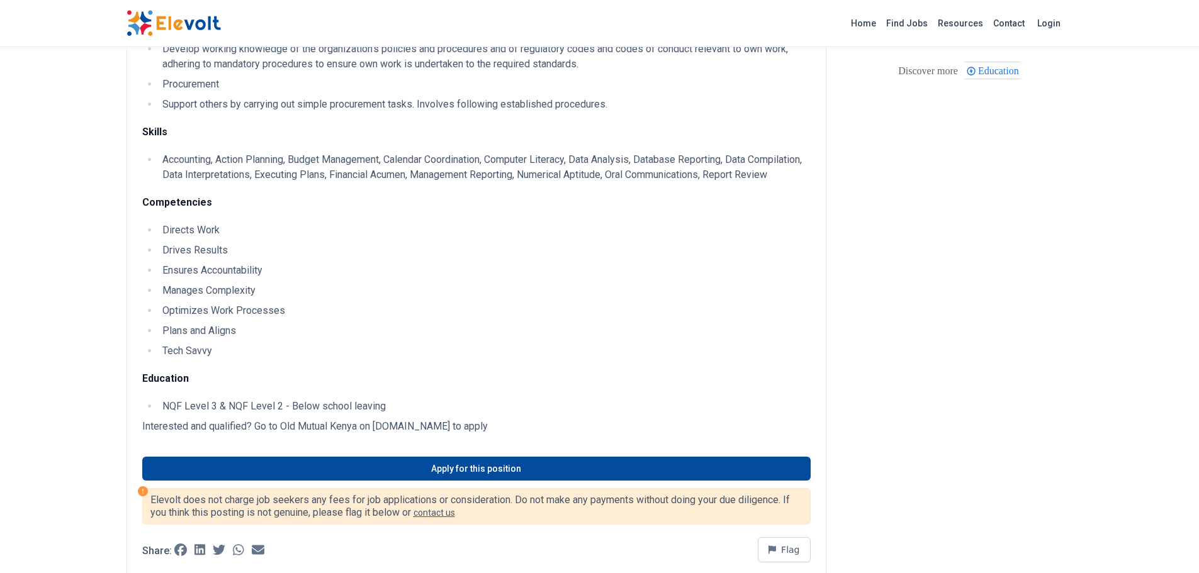
scroll to position [565, 0]
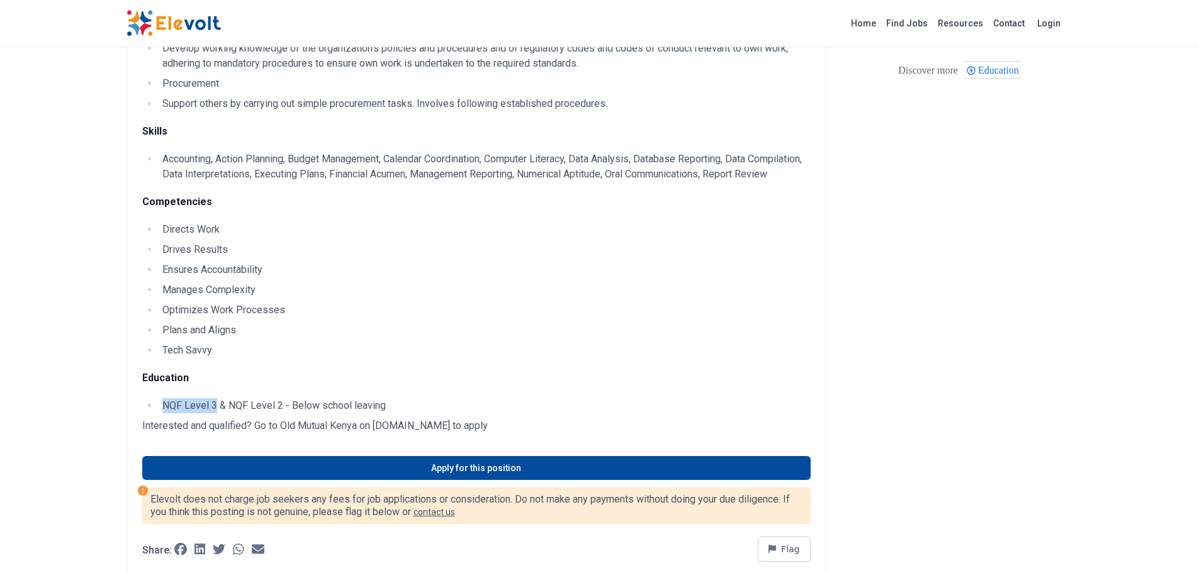
drag, startPoint x: 163, startPoint y: 434, endPoint x: 214, endPoint y: 435, distance: 51.0
click at [214, 413] on li "NQF Level 3 & NQF Level 2 - Below school leaving" at bounding box center [485, 405] width 652 height 15
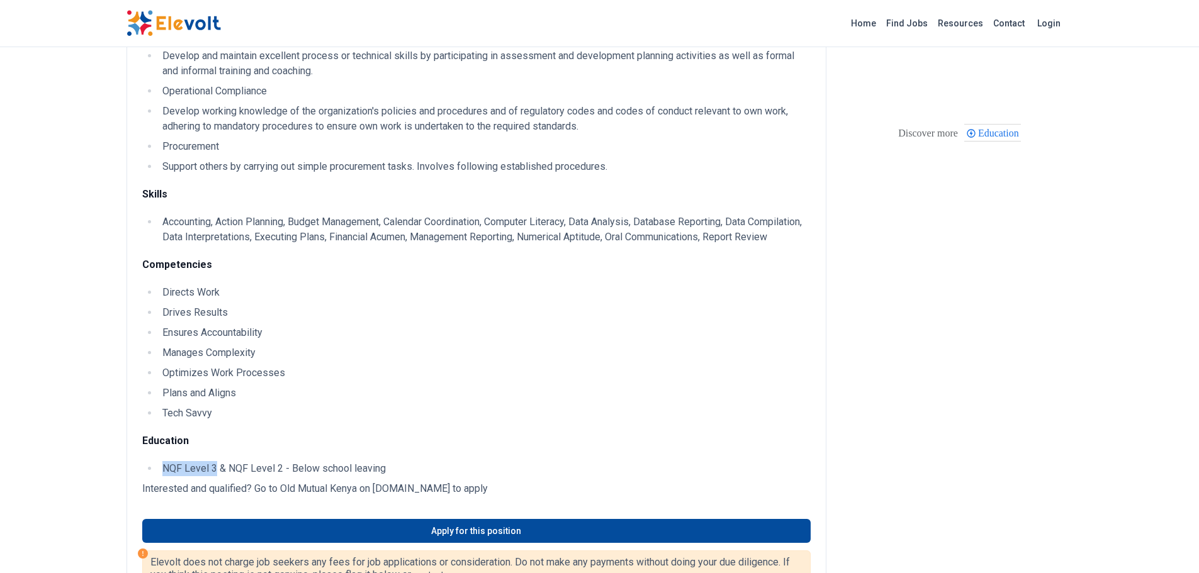
scroll to position [503, 0]
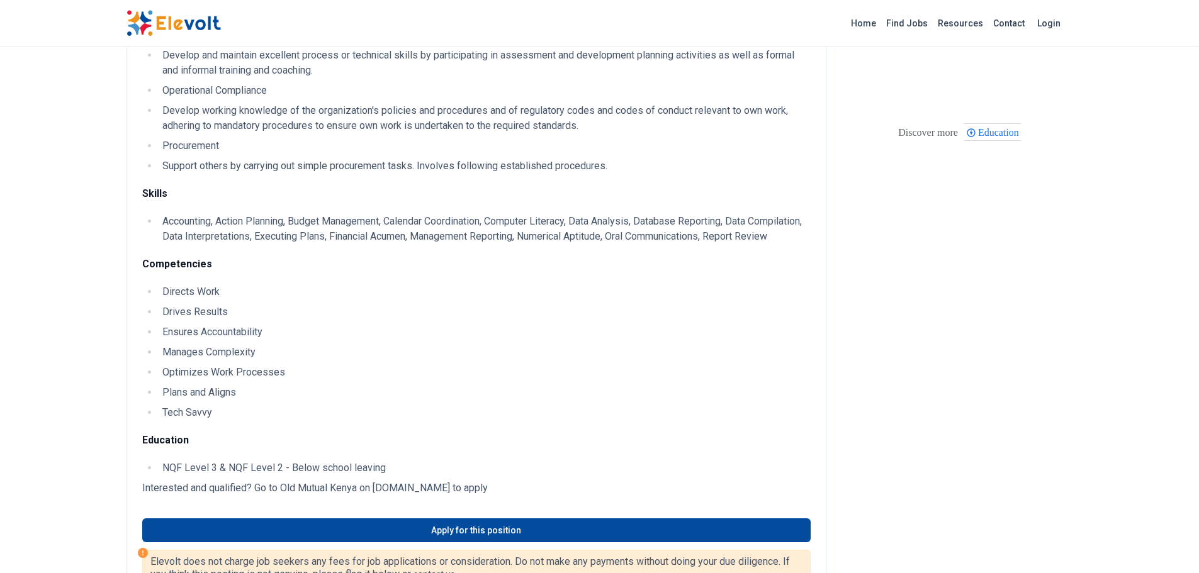
click at [545, 400] on li "Plans and Aligns" at bounding box center [485, 392] width 652 height 15
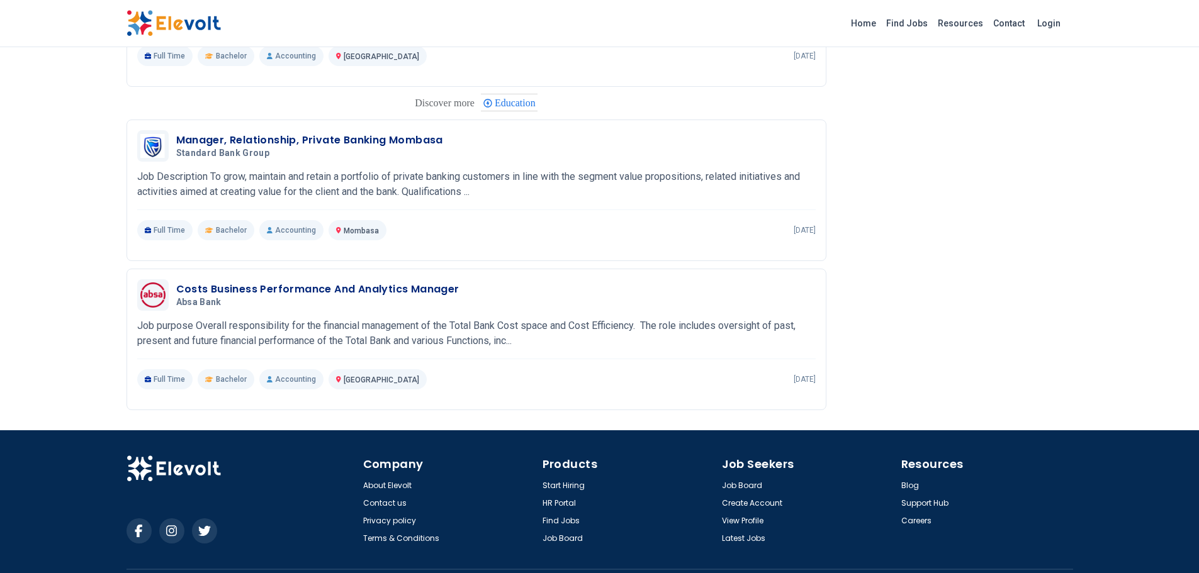
scroll to position [1621, 0]
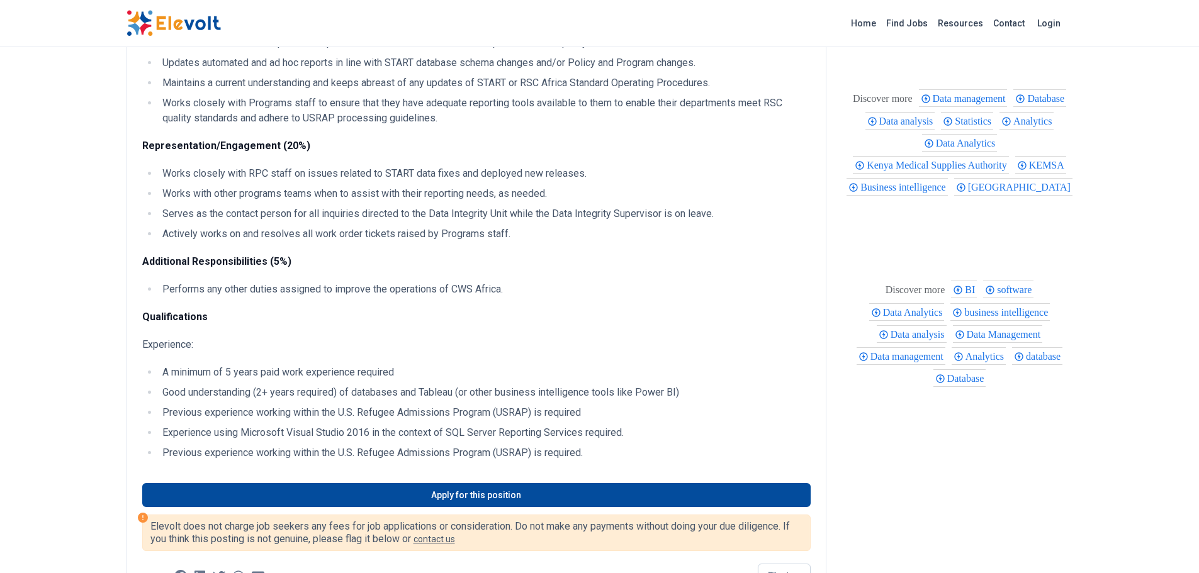
scroll to position [315, 0]
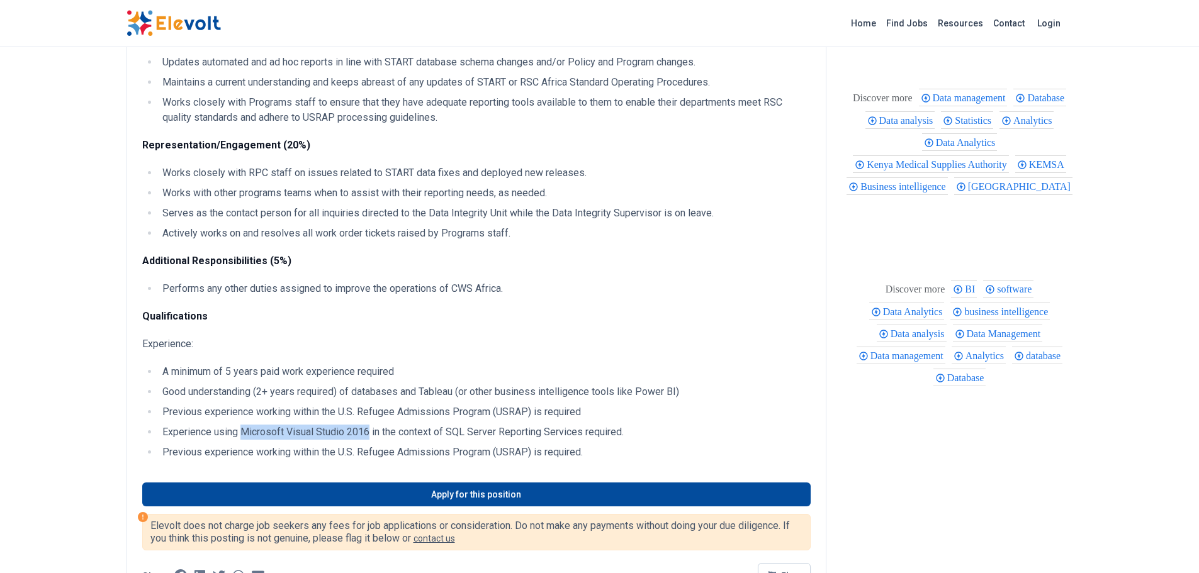
drag, startPoint x: 242, startPoint y: 433, endPoint x: 369, endPoint y: 433, distance: 127.7
click at [369, 433] on li "Experience using Microsoft Visual Studio 2016 in the context of SQL Server Repo…" at bounding box center [485, 432] width 652 height 15
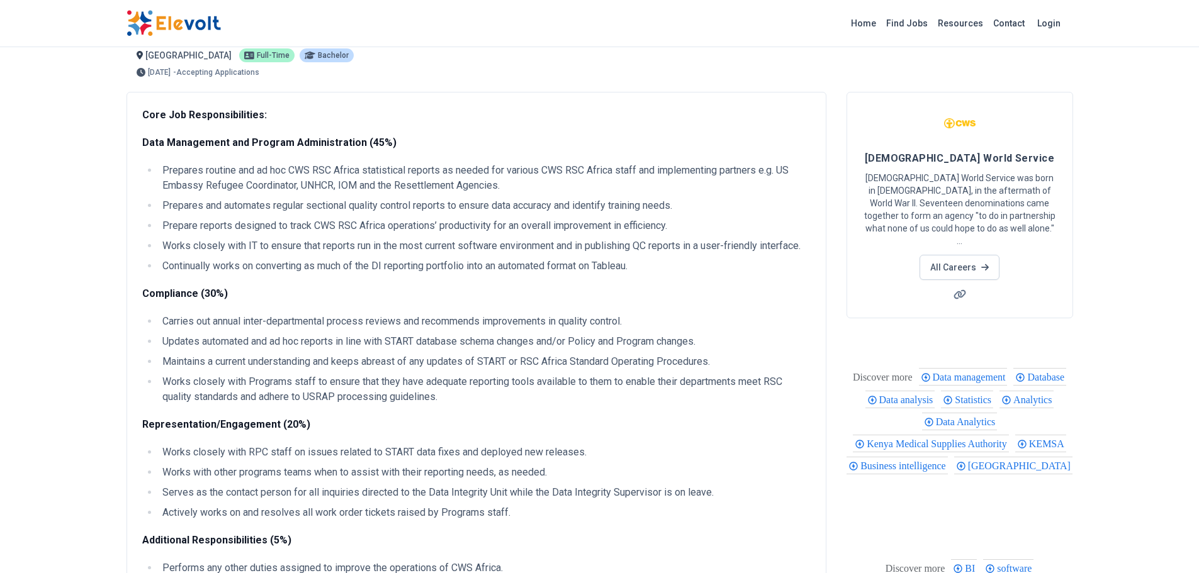
scroll to position [0, 0]
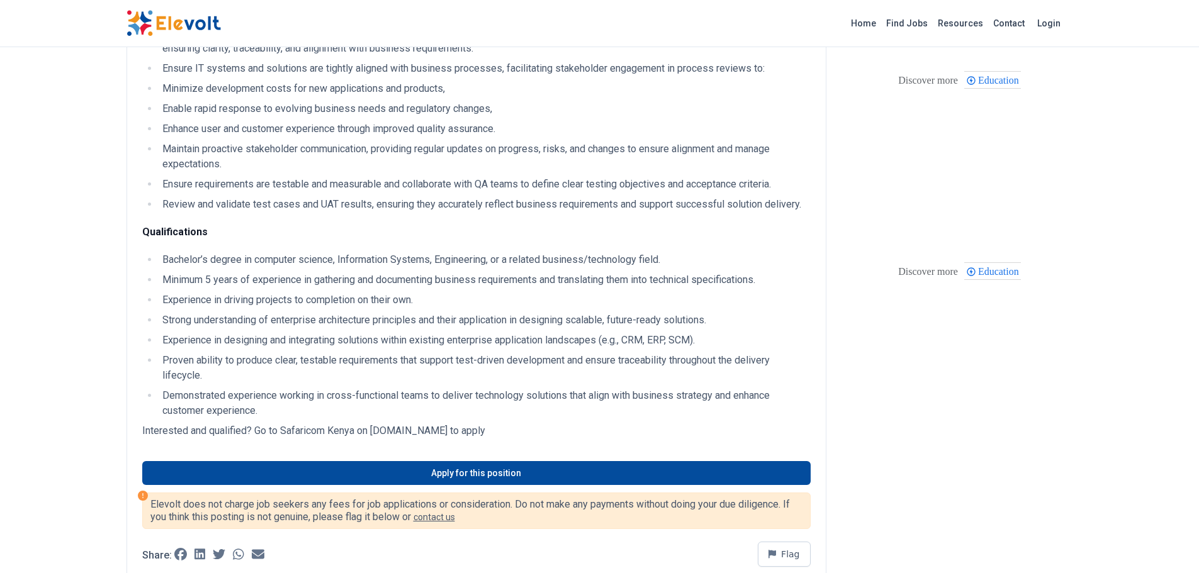
scroll to position [377, 0]
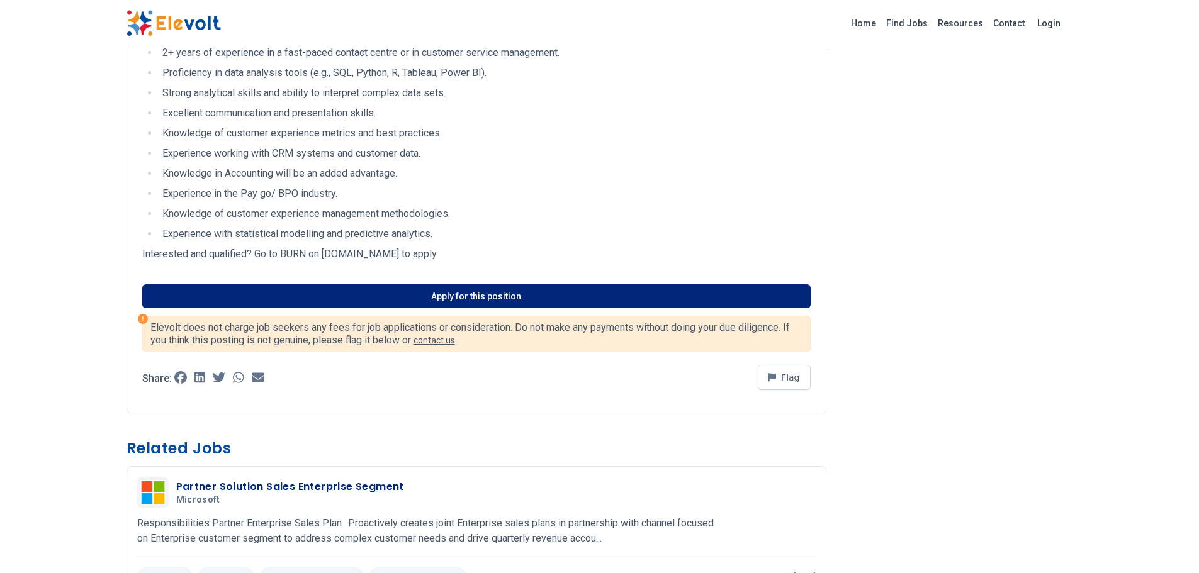
scroll to position [974, 0]
click at [520, 306] on link "Apply for this position" at bounding box center [476, 296] width 668 height 24
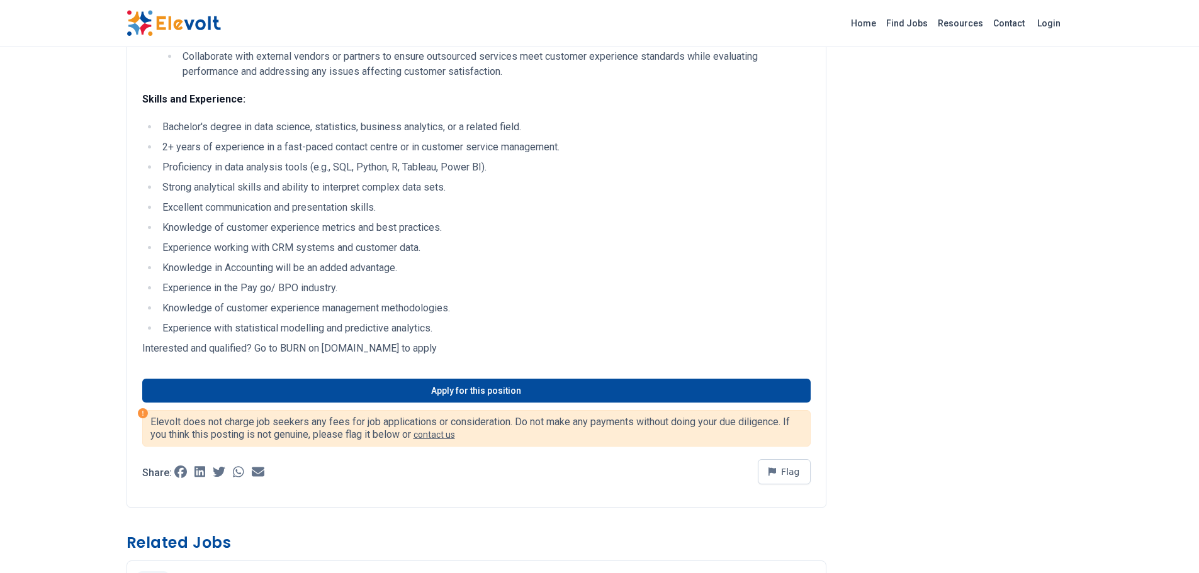
scroll to position [880, 0]
